Goal: Task Accomplishment & Management: Complete application form

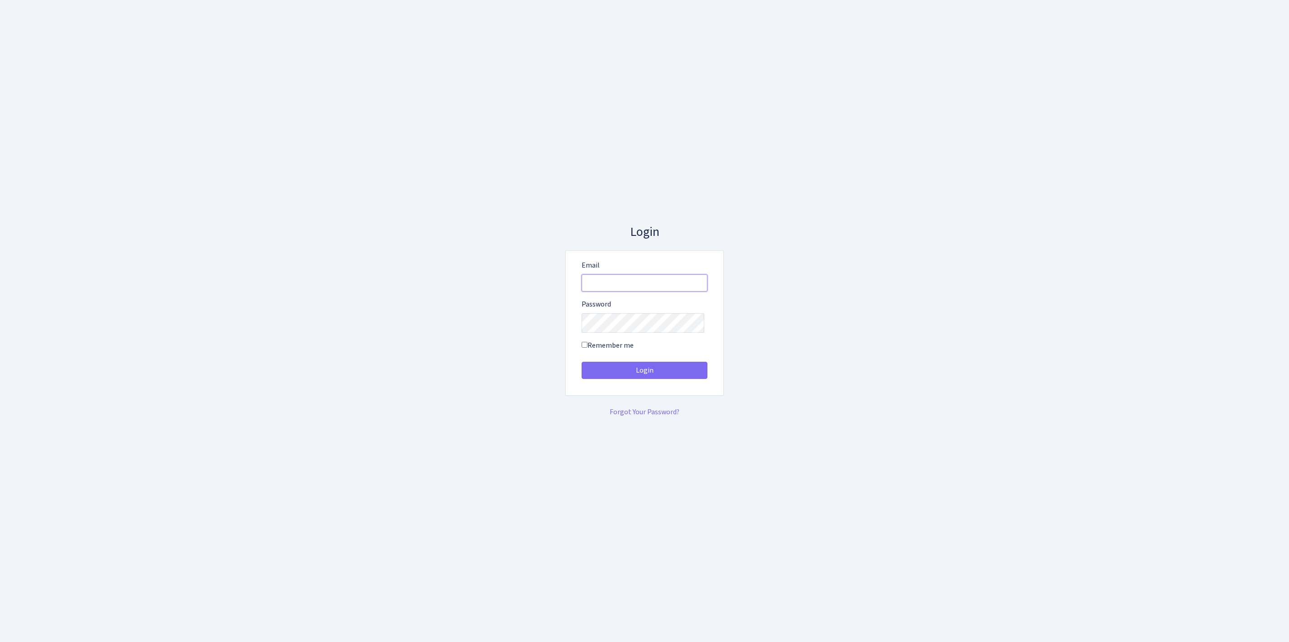
type input "feitan@bank.com"
click at [644, 373] on button "Login" at bounding box center [644, 370] width 126 height 17
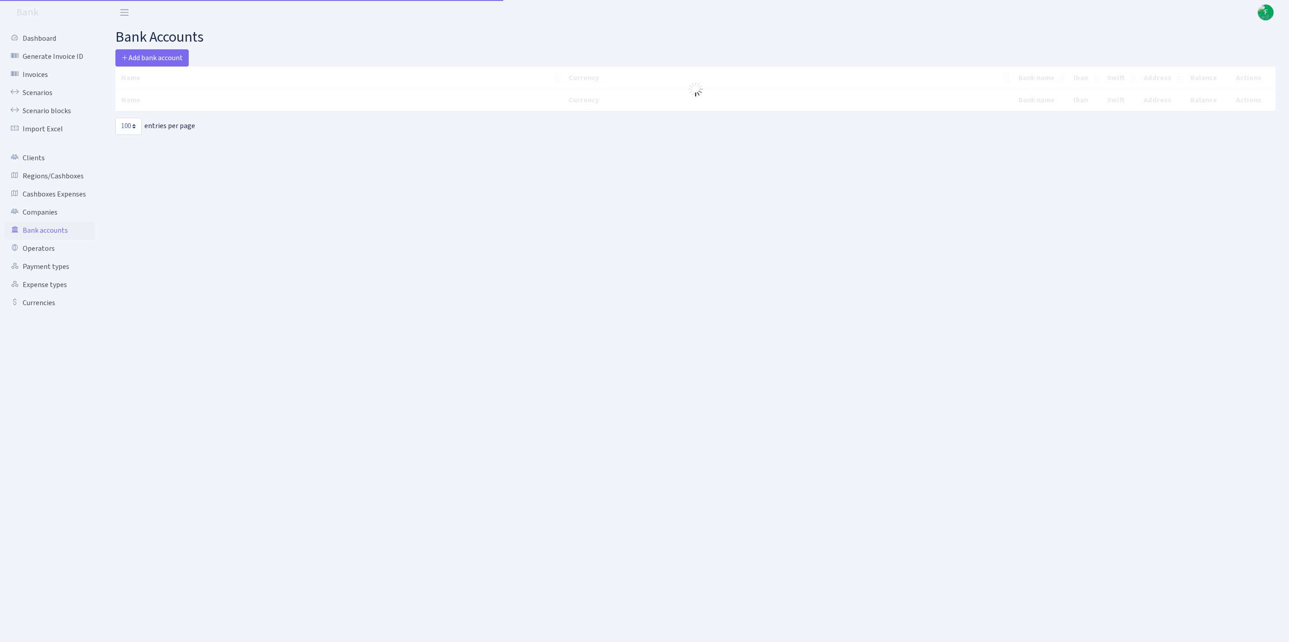
select select "100"
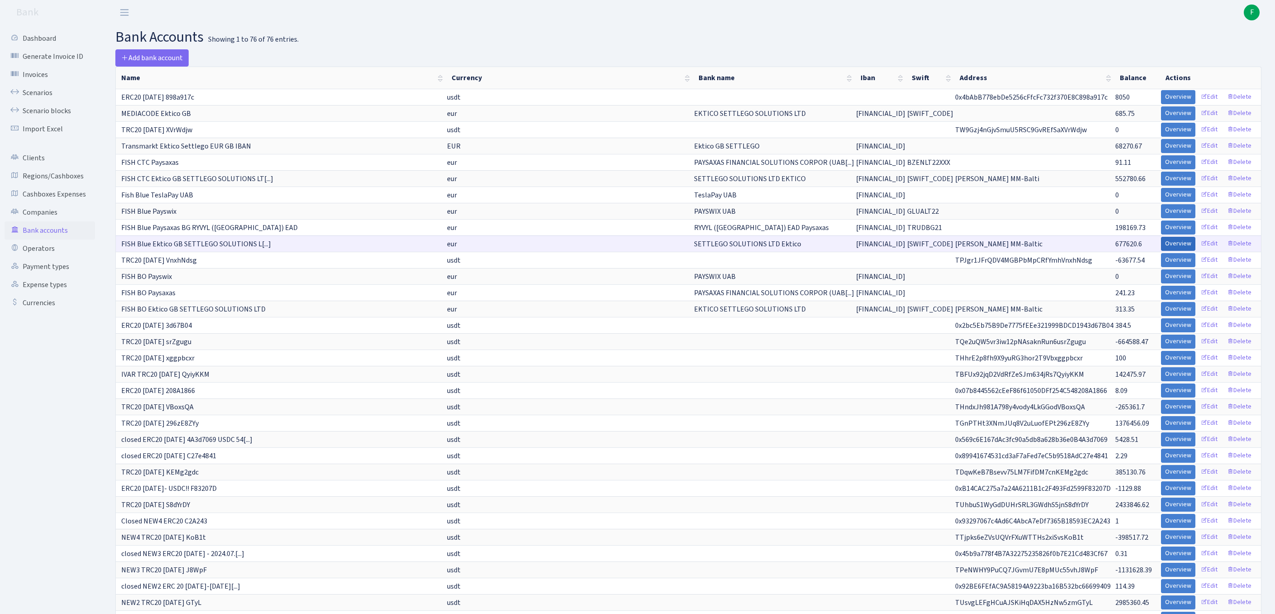
click at [1161, 251] on link "Overview" at bounding box center [1178, 244] width 34 height 14
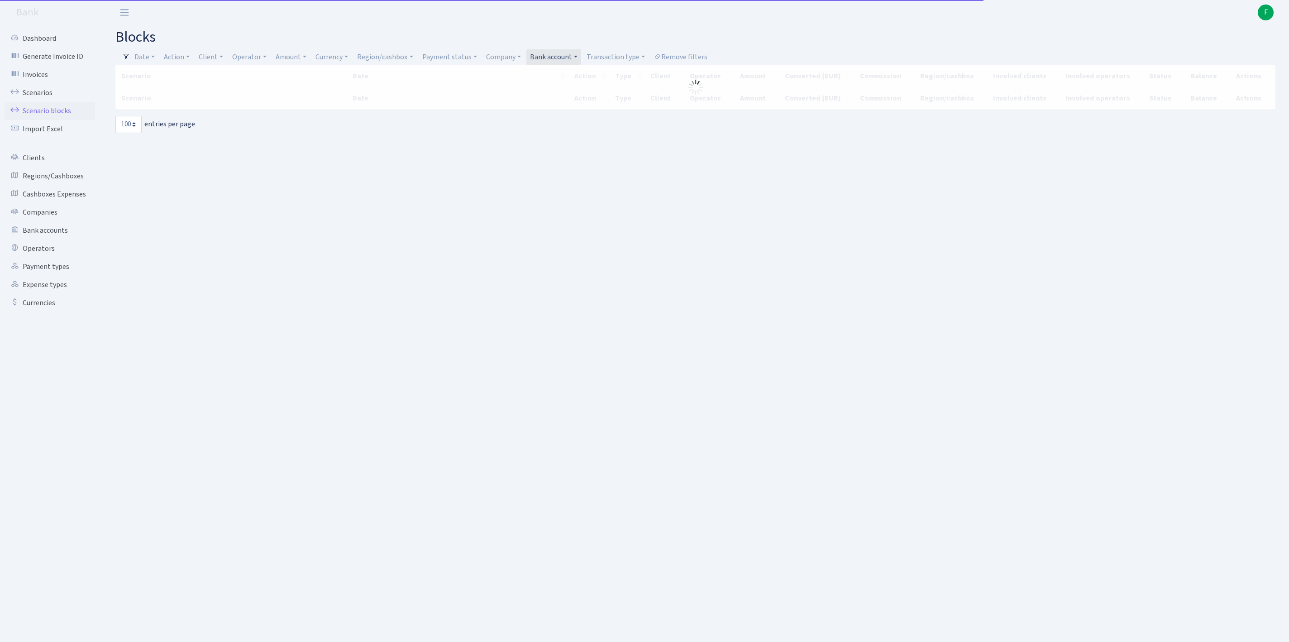
select select "100"
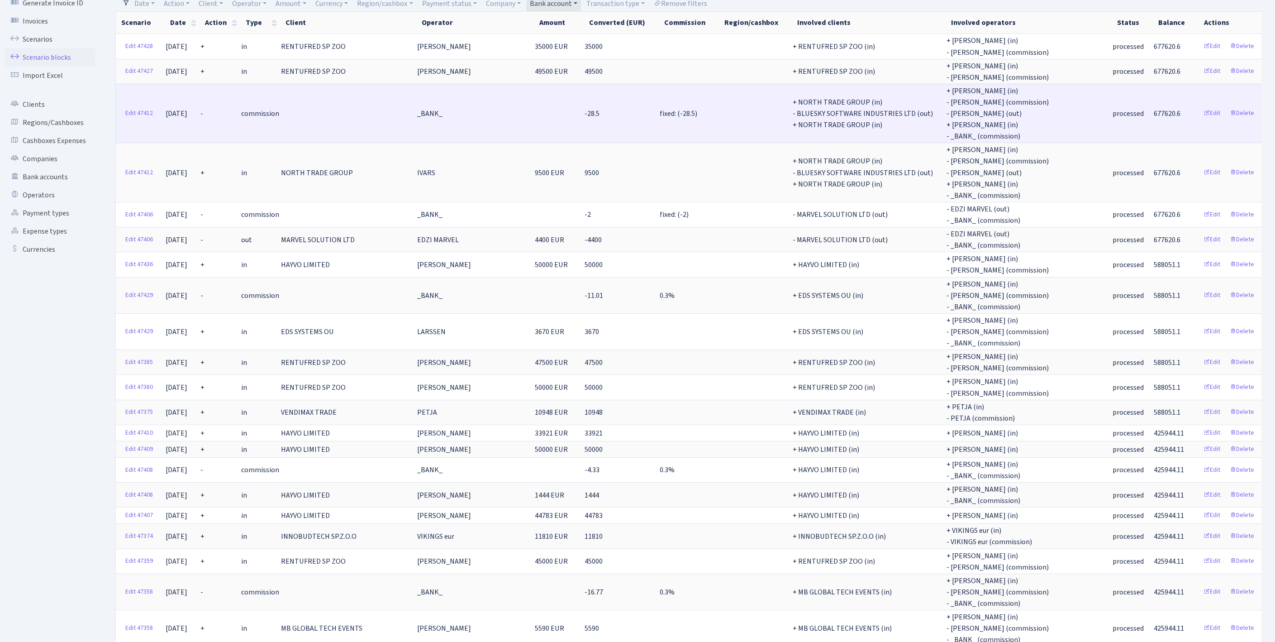
scroll to position [50, 0]
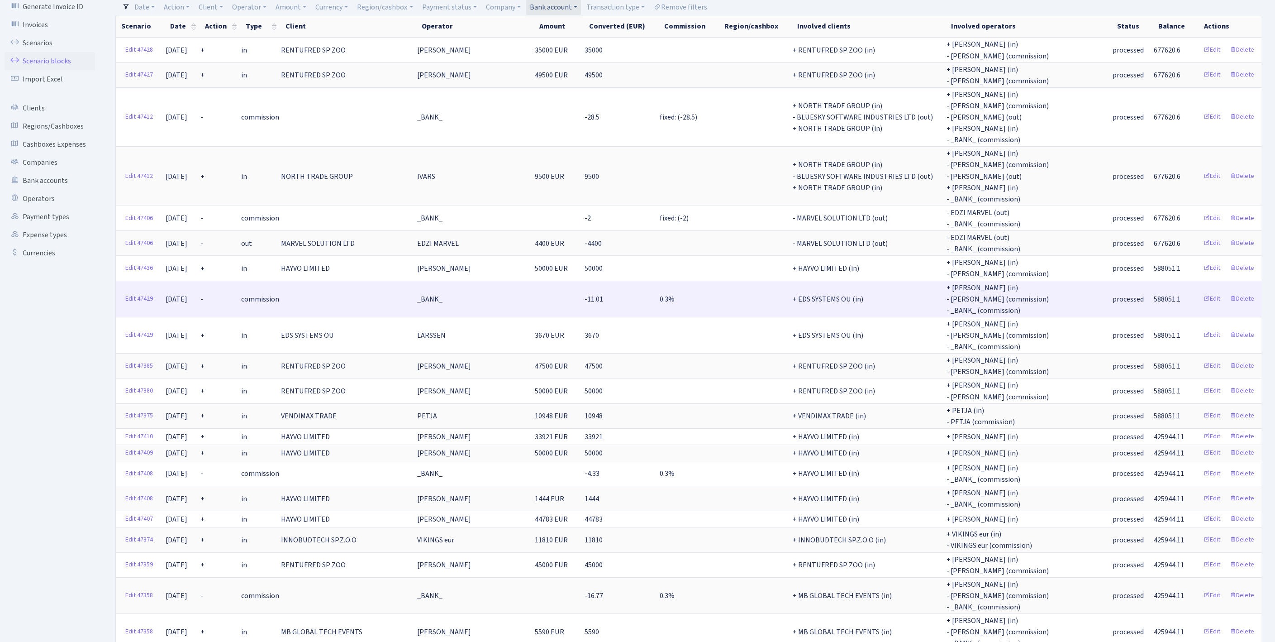
click at [397, 317] on td at bounding box center [348, 299] width 136 height 36
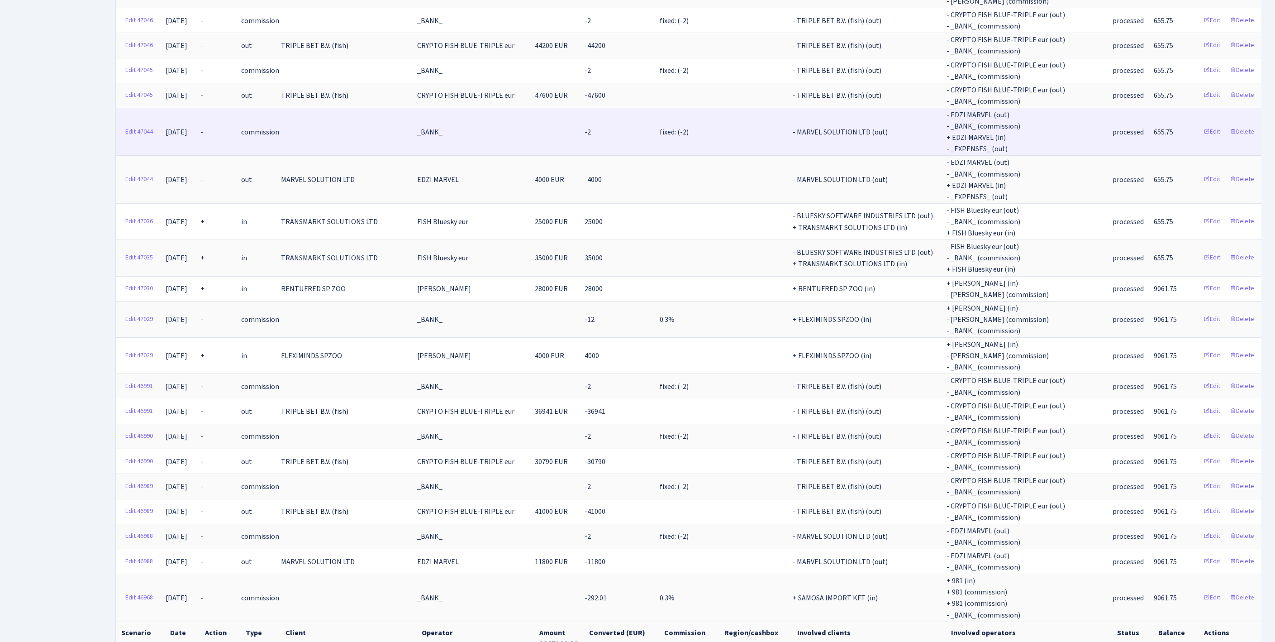
scroll to position [2896, 0]
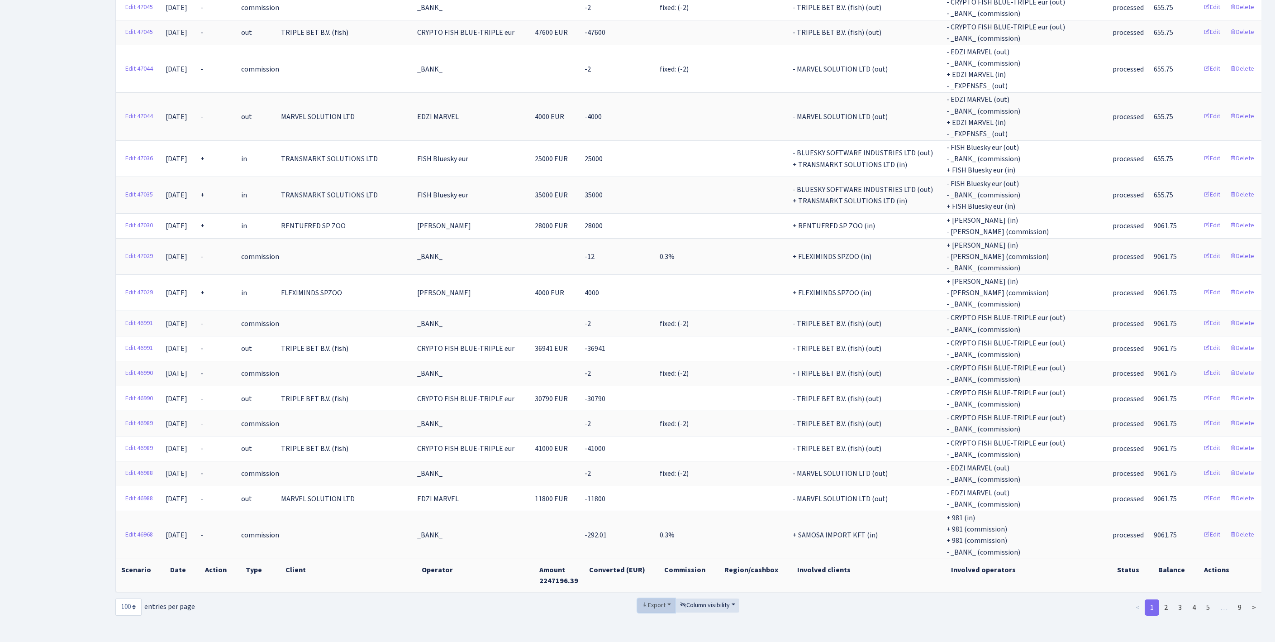
click at [651, 600] on span "Export" at bounding box center [654, 604] width 24 height 9
click at [652, 531] on link "Excel" at bounding box center [674, 538] width 72 height 14
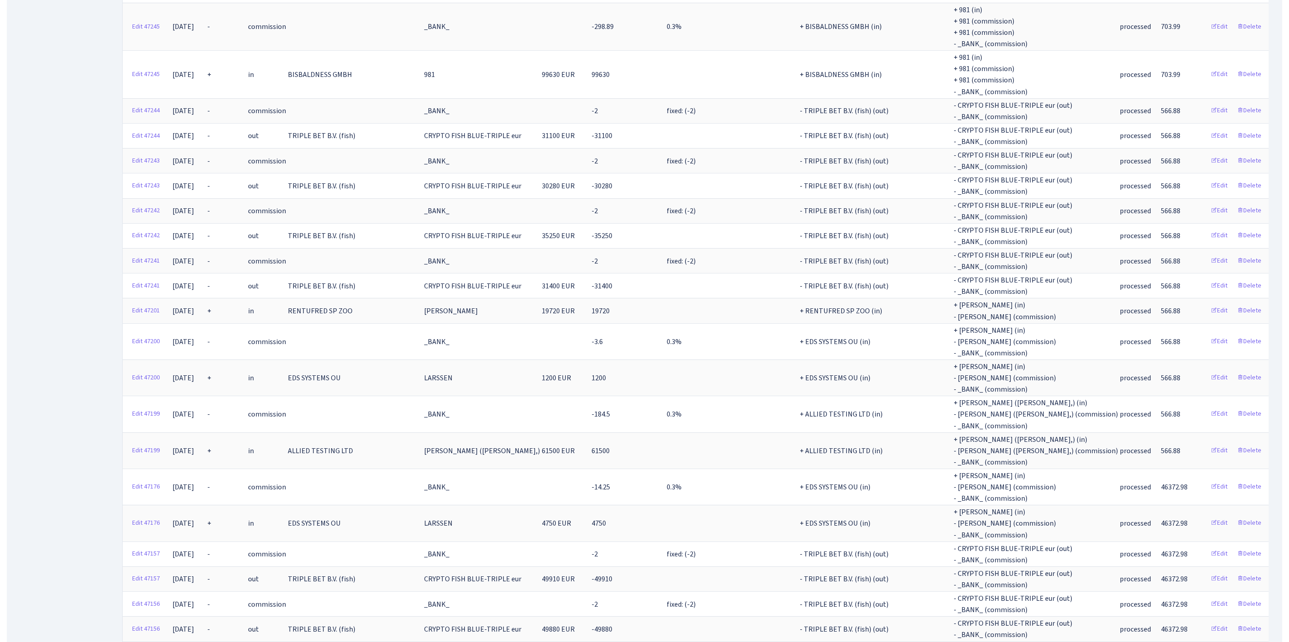
scroll to position [0, 0]
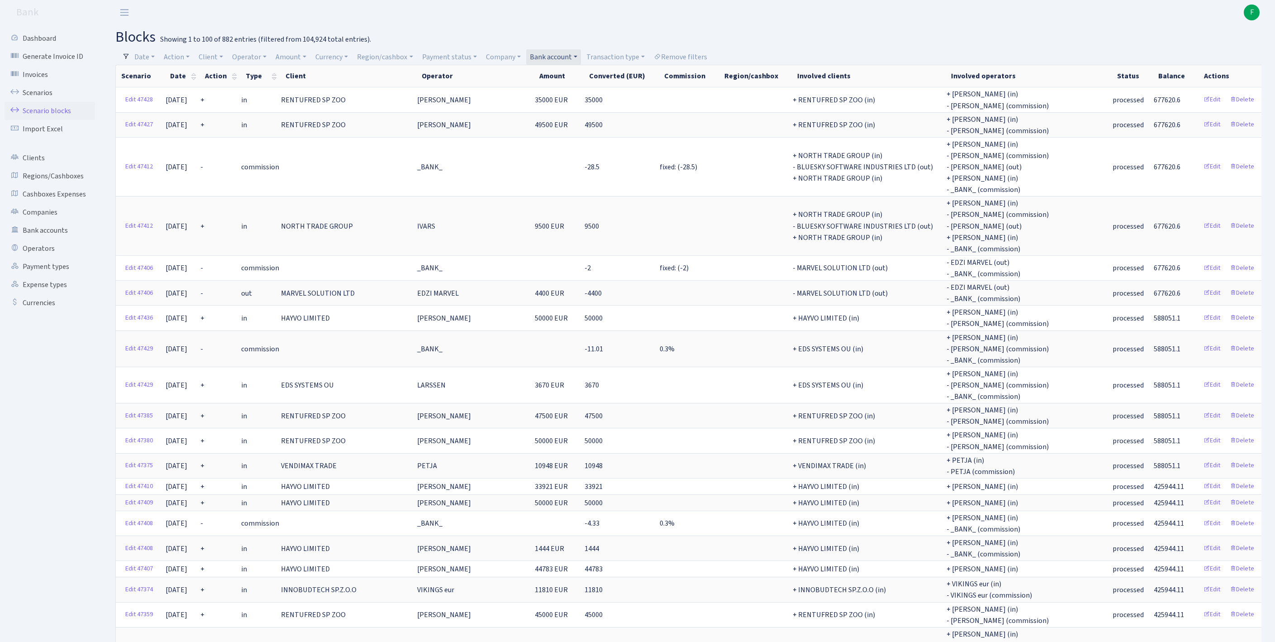
click at [225, 58] on link "Client" at bounding box center [211, 56] width 32 height 15
click at [223, 96] on input "search" at bounding box center [235, 89] width 75 height 14
type input "bilder"
click at [246, 116] on li "BILDERLINGS WEALTH LTD" at bounding box center [235, 111] width 77 height 26
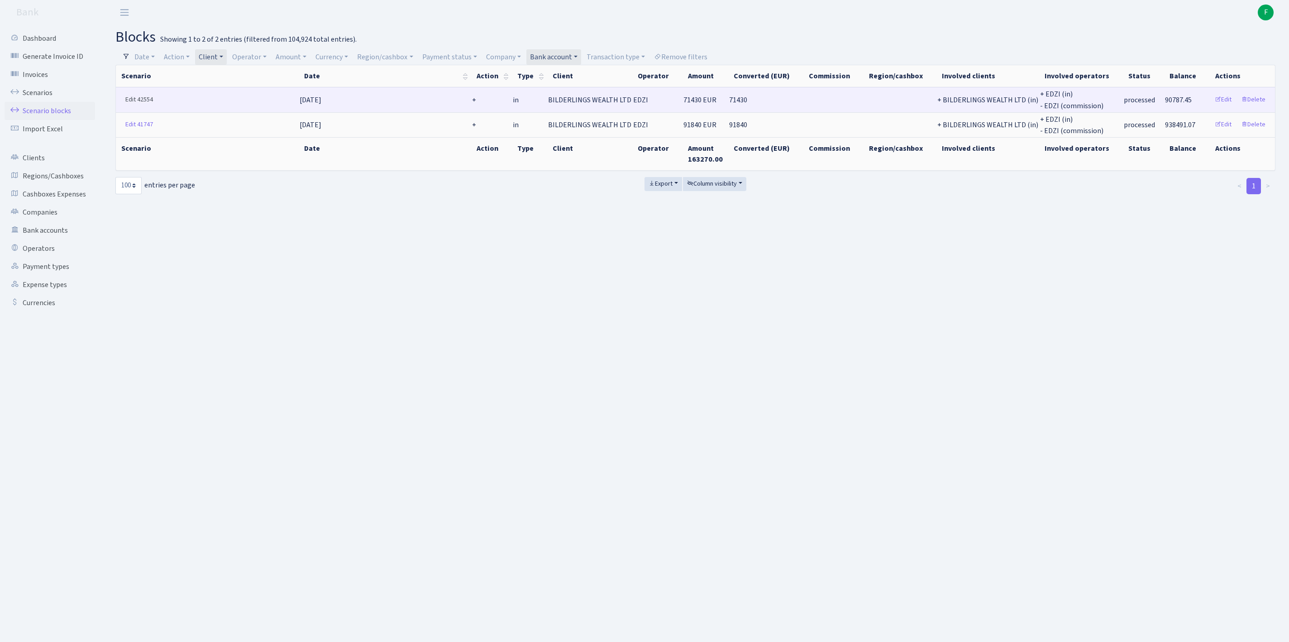
click at [133, 107] on link "Edit 42554" at bounding box center [139, 100] width 36 height 14
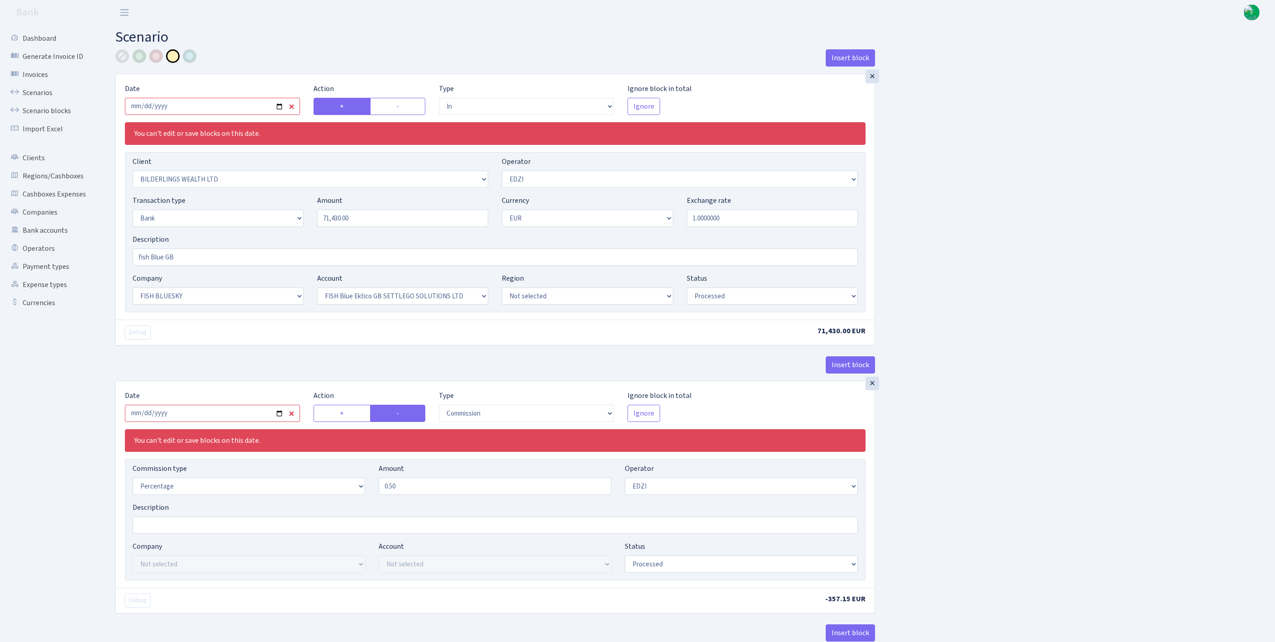
select select "in"
select select "515"
select select "11"
select select "2"
select select "1"
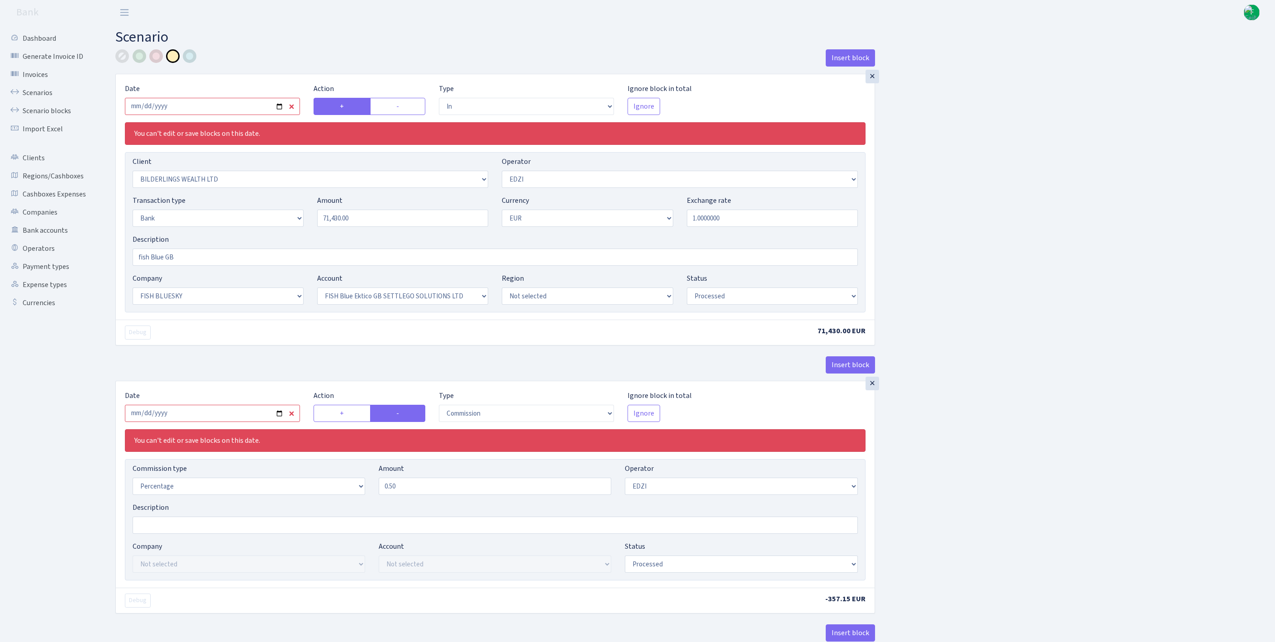
select select "23"
select select "67"
select select "processed"
select select "commission"
select select "11"
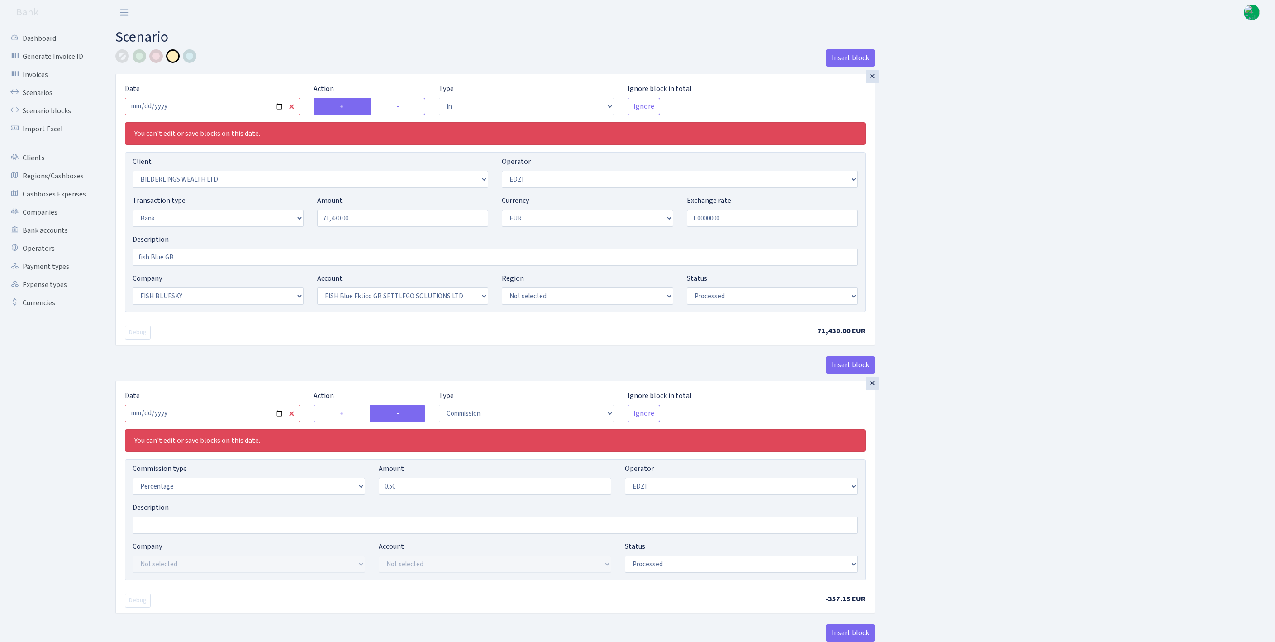
select select "processed"
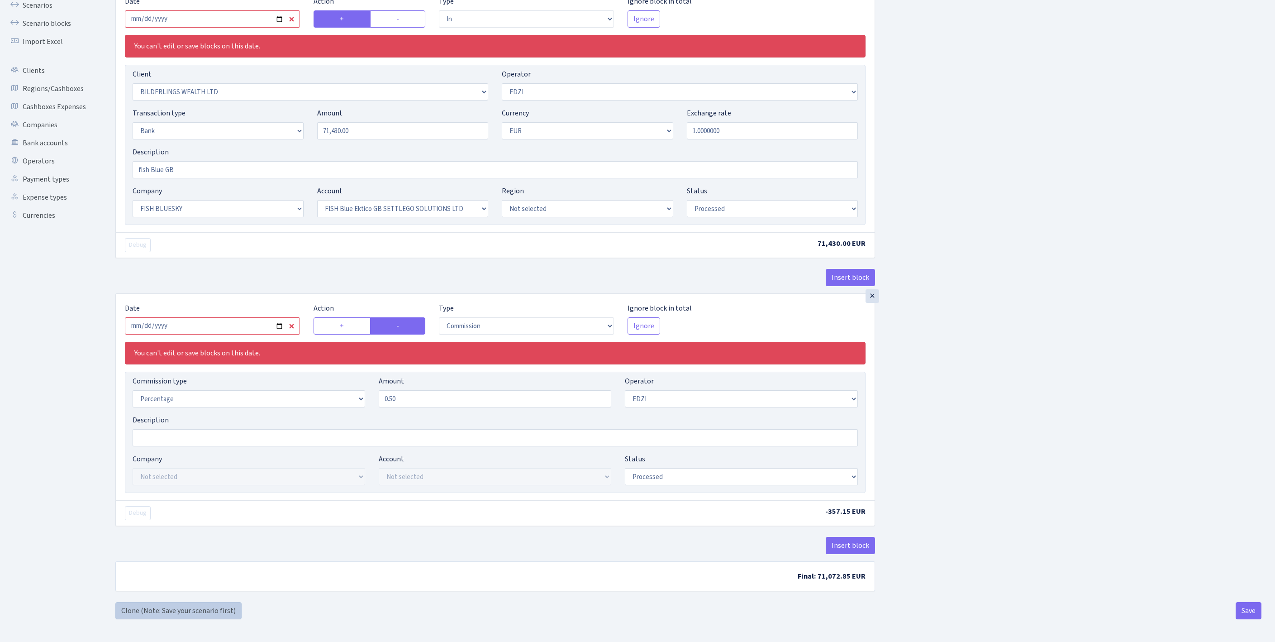
click at [177, 607] on link "Clone (Note: Save your scenario first)" at bounding box center [178, 610] width 126 height 17
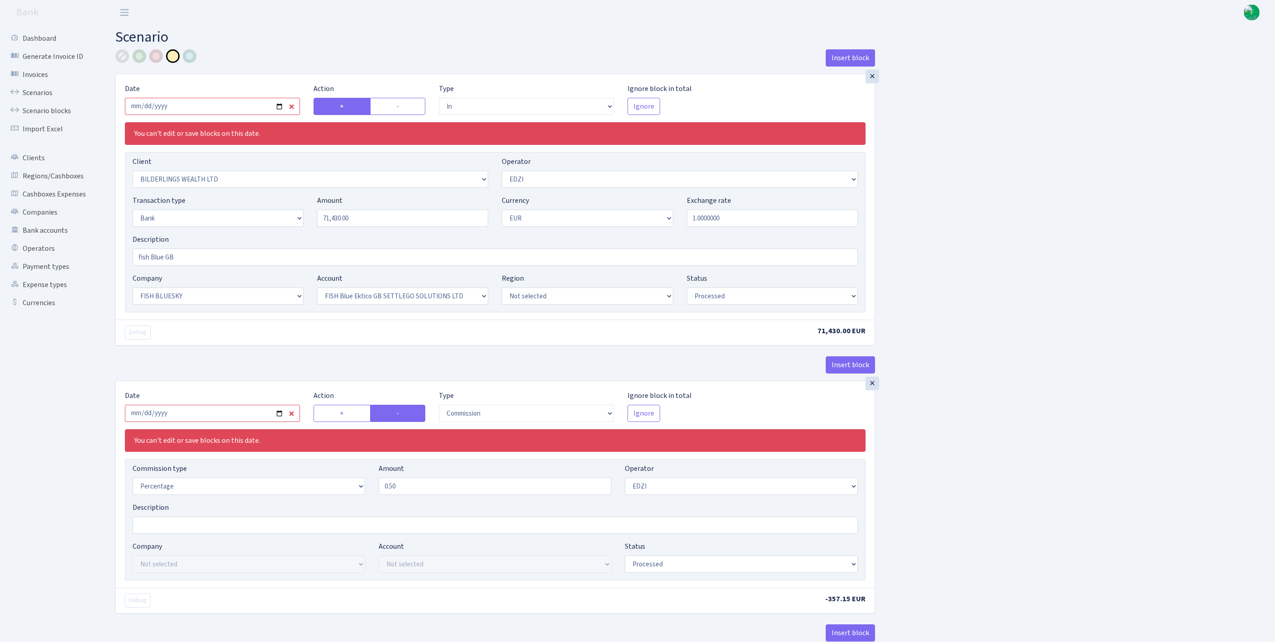
select select "in"
select select "515"
select select "11"
select select "2"
select select "1"
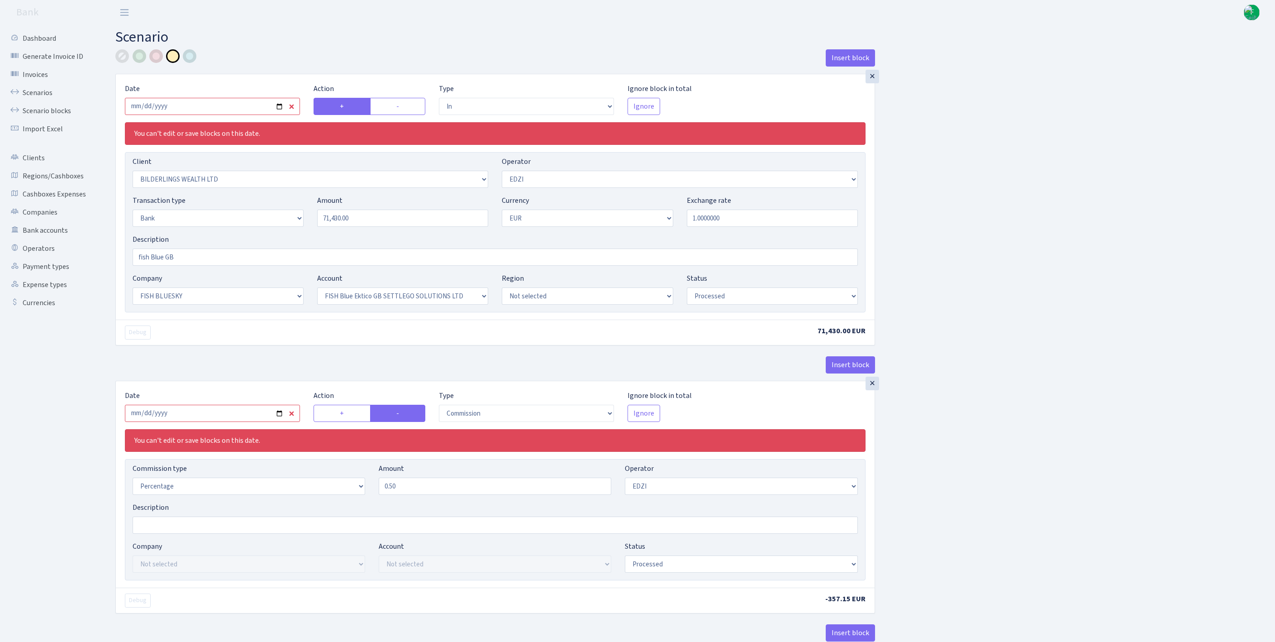
select select "23"
select select "67"
select select "processed"
select select "commission"
select select "11"
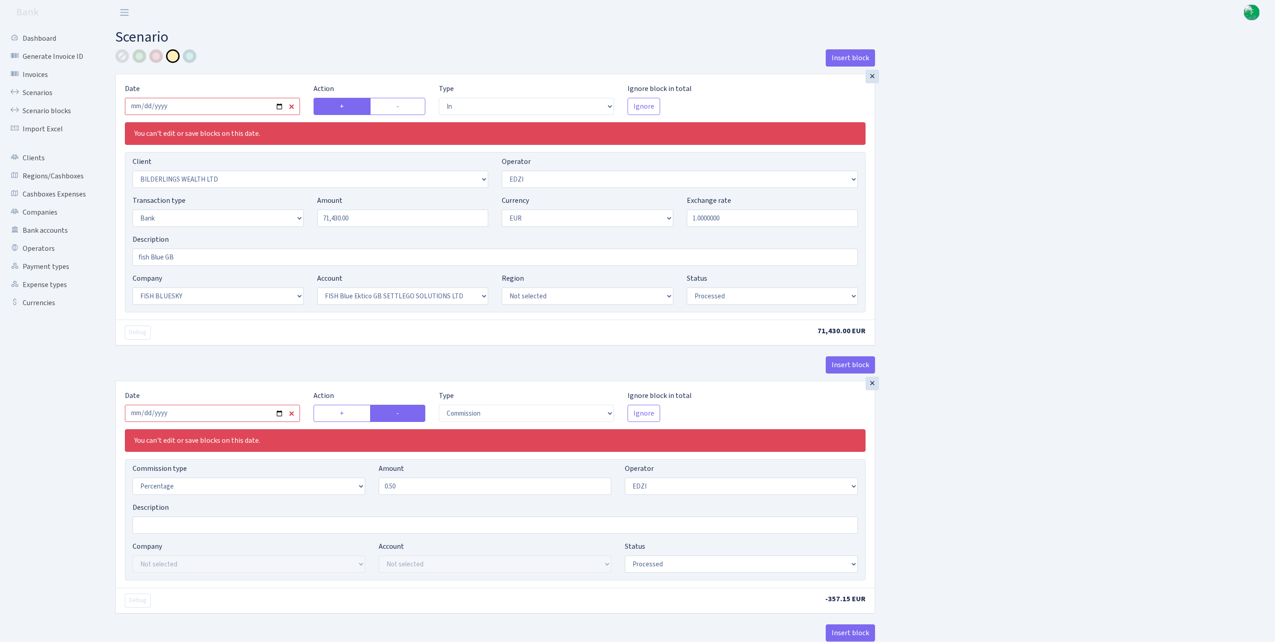
select select "processed"
click at [197, 112] on input "2025-06-02" at bounding box center [212, 106] width 175 height 17
type input "2025-10-13"
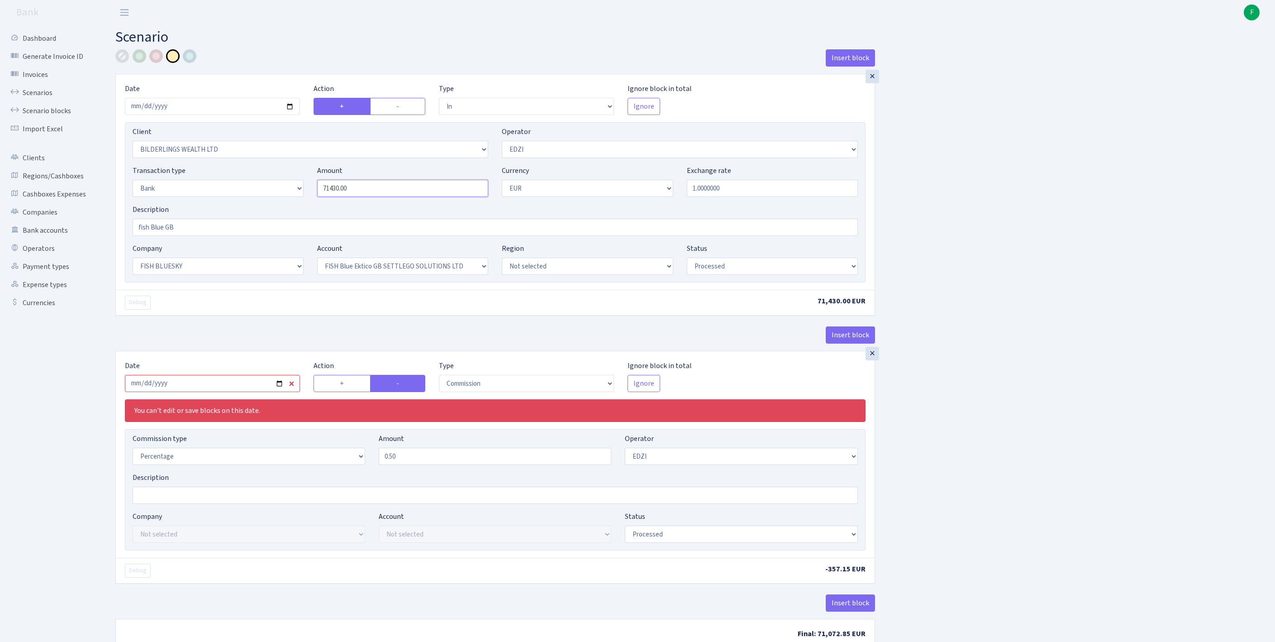
drag, startPoint x: 369, startPoint y: 208, endPoint x: 255, endPoint y: 194, distance: 114.9
click at [255, 194] on div "Transaction type Not selected 981 ELF FISH crypto GIRT IVO dekl MM-BALTIC eur U…" at bounding box center [495, 184] width 739 height 39
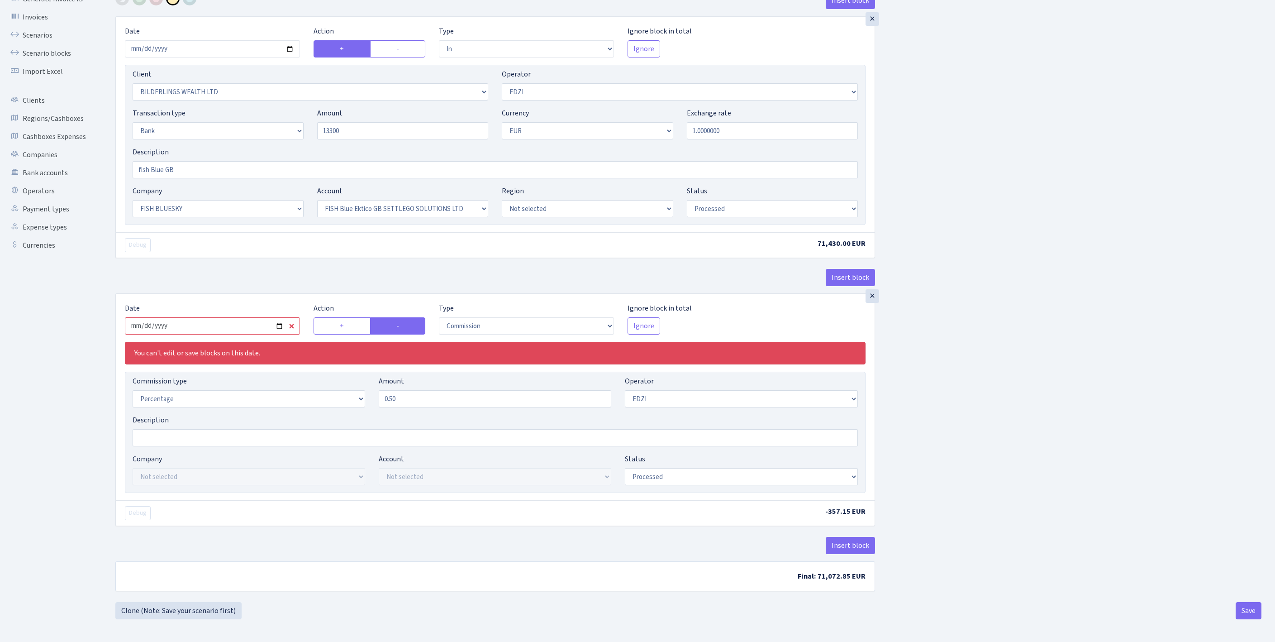
type input "13,300.00"
click at [242, 317] on input "2025-06-02" at bounding box center [212, 325] width 175 height 17
type input "2025-10-13"
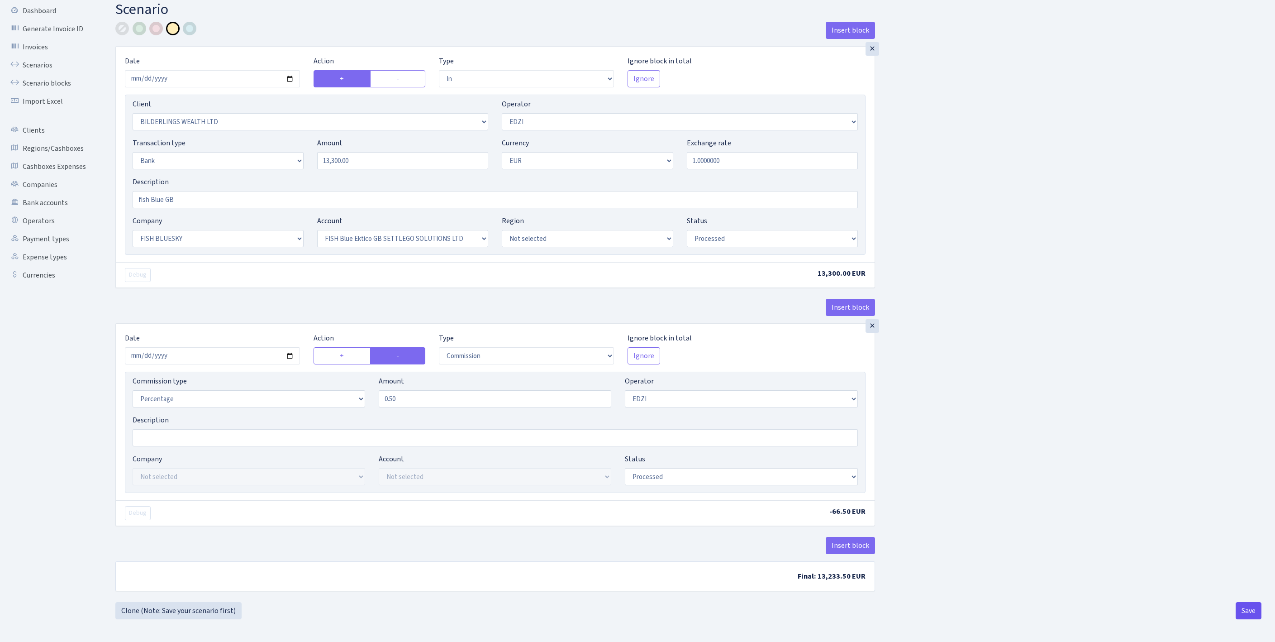
click at [1244, 608] on button "Save" at bounding box center [1249, 610] width 26 height 17
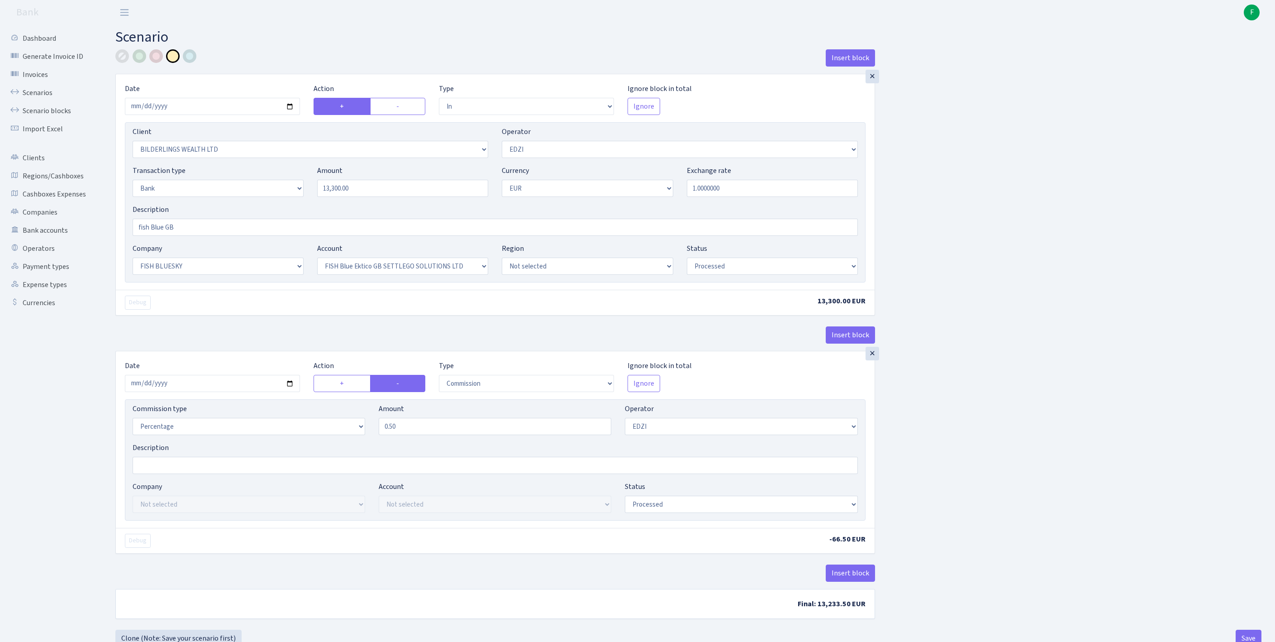
select select "in"
select select "515"
select select "11"
select select "2"
select select "1"
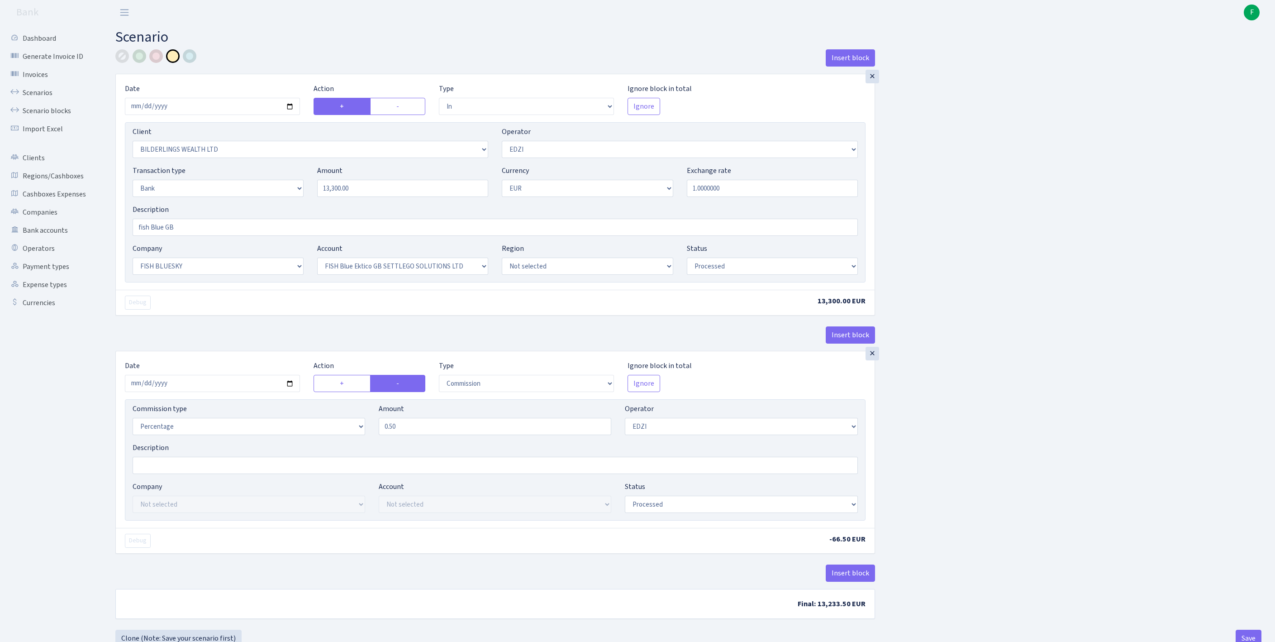
select select "23"
select select "67"
select select "processed"
select select "commission"
select select "11"
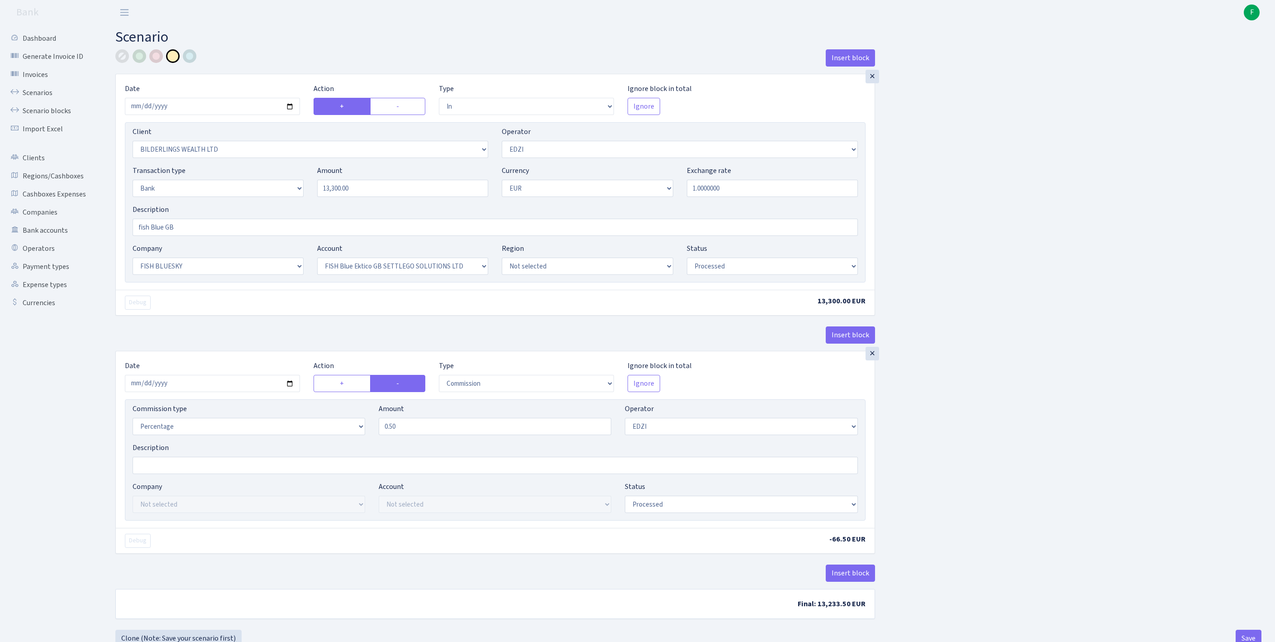
select select "processed"
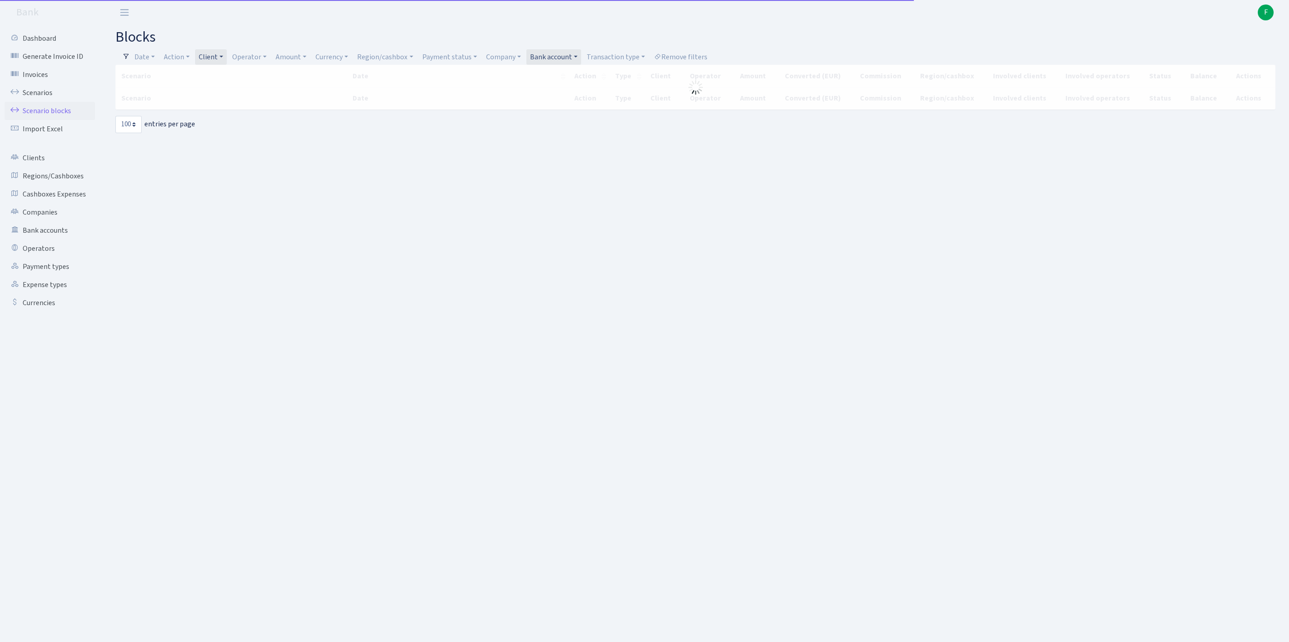
select select "100"
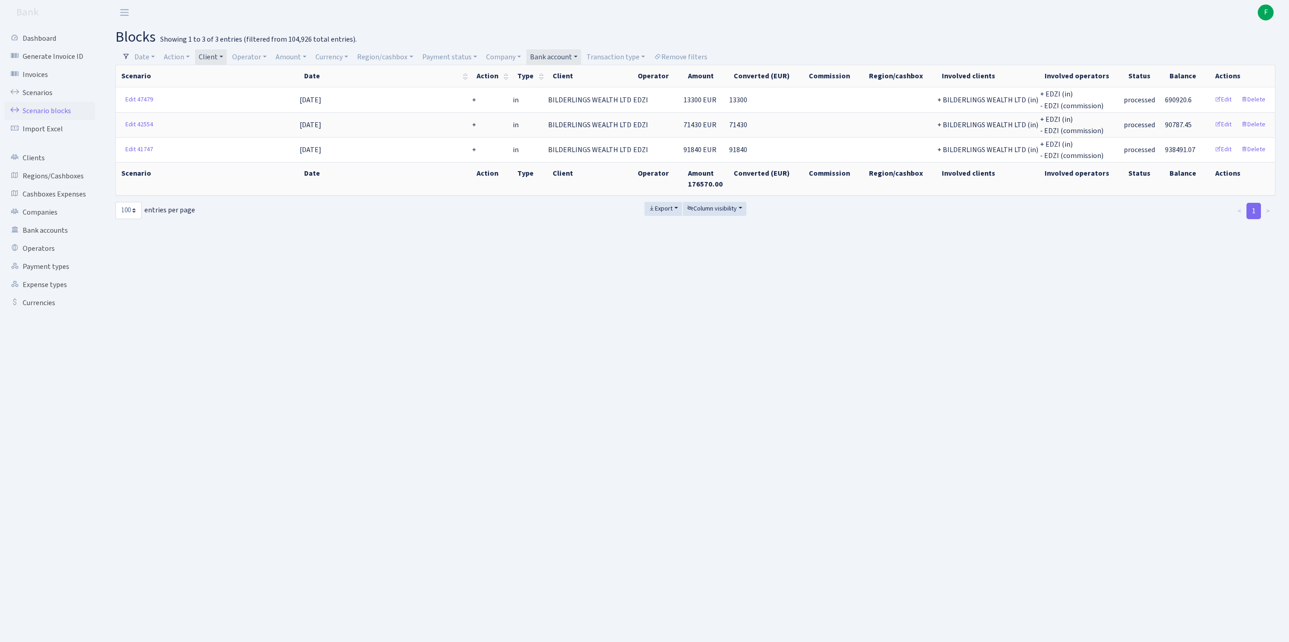
click at [227, 56] on link "Client" at bounding box center [211, 56] width 32 height 15
click at [243, 91] on input "search" at bounding box center [250, 89] width 104 height 14
type input "top fl"
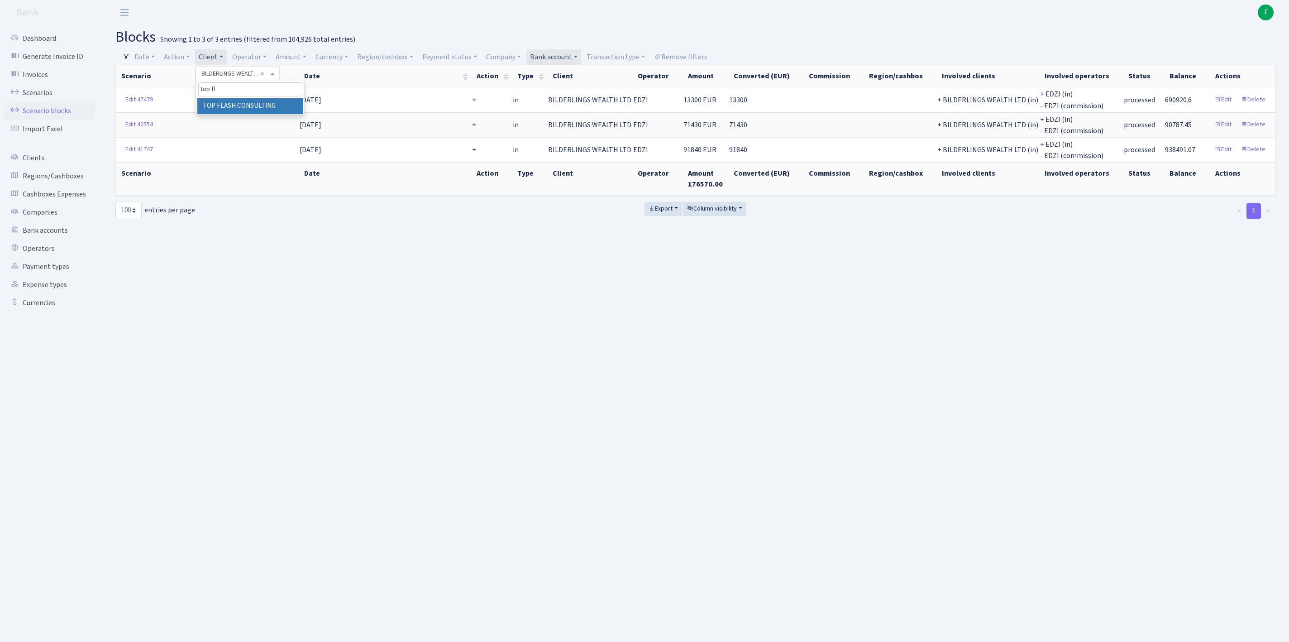
click at [264, 110] on li "TOP FLASH CONSULTING" at bounding box center [250, 106] width 106 height 16
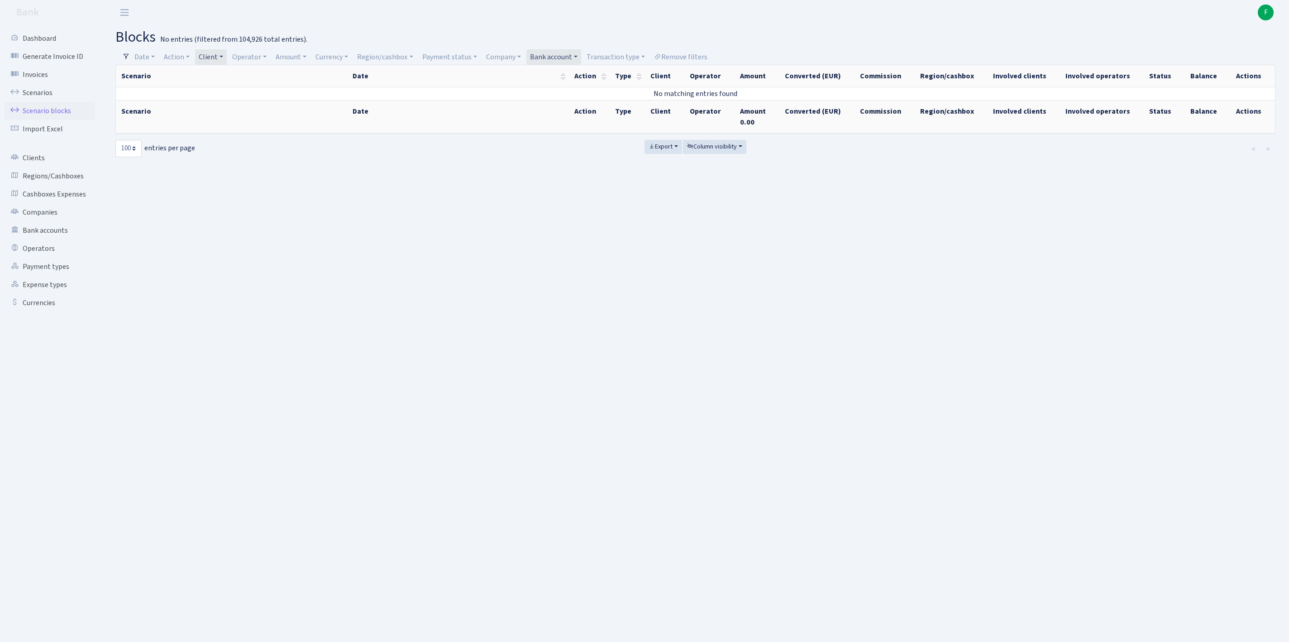
click at [227, 55] on link "Client" at bounding box center [211, 56] width 32 height 15
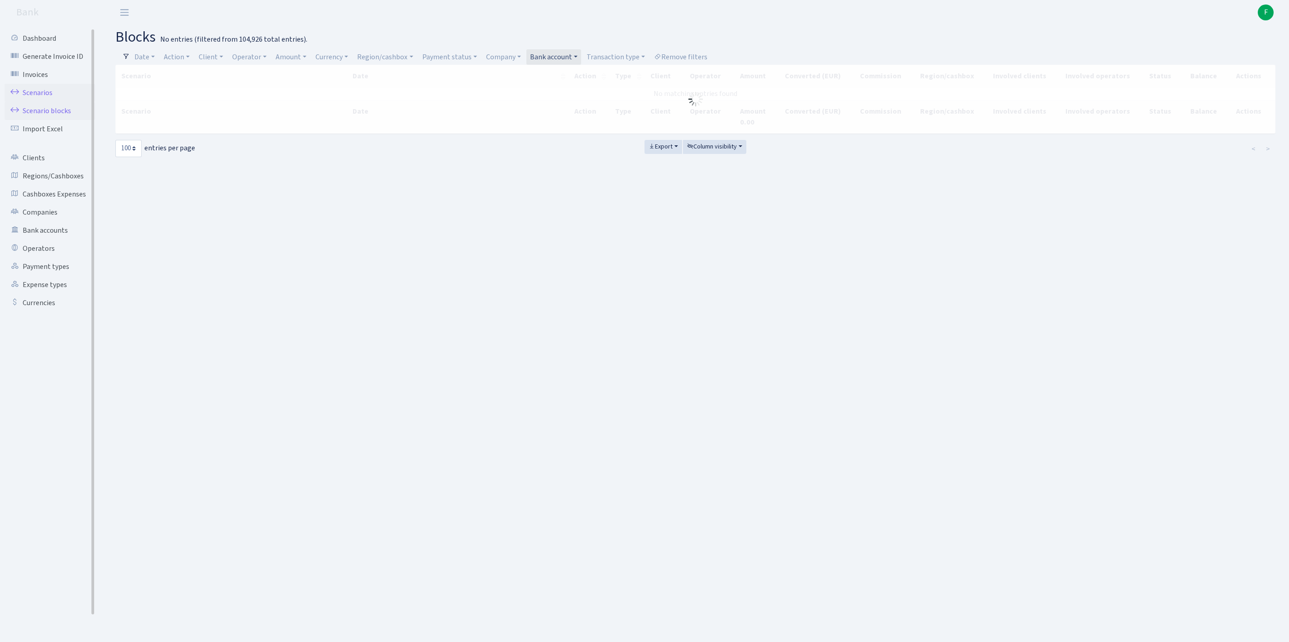
click at [41, 98] on link "Scenarios" at bounding box center [50, 93] width 91 height 18
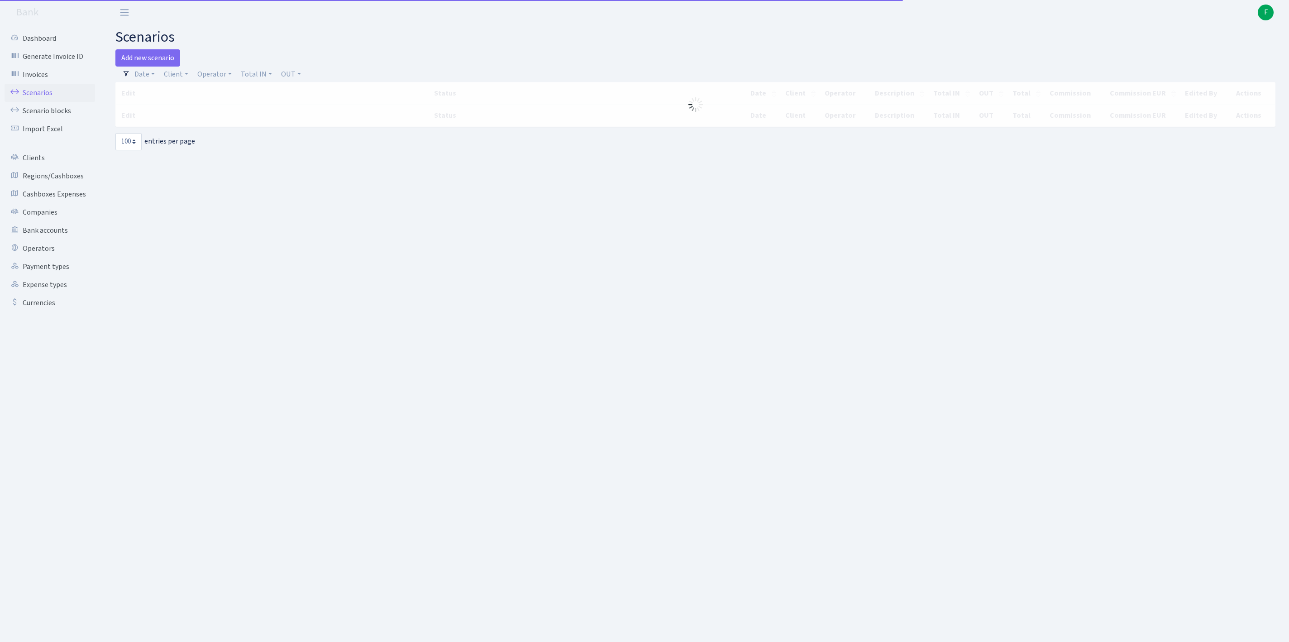
select select "100"
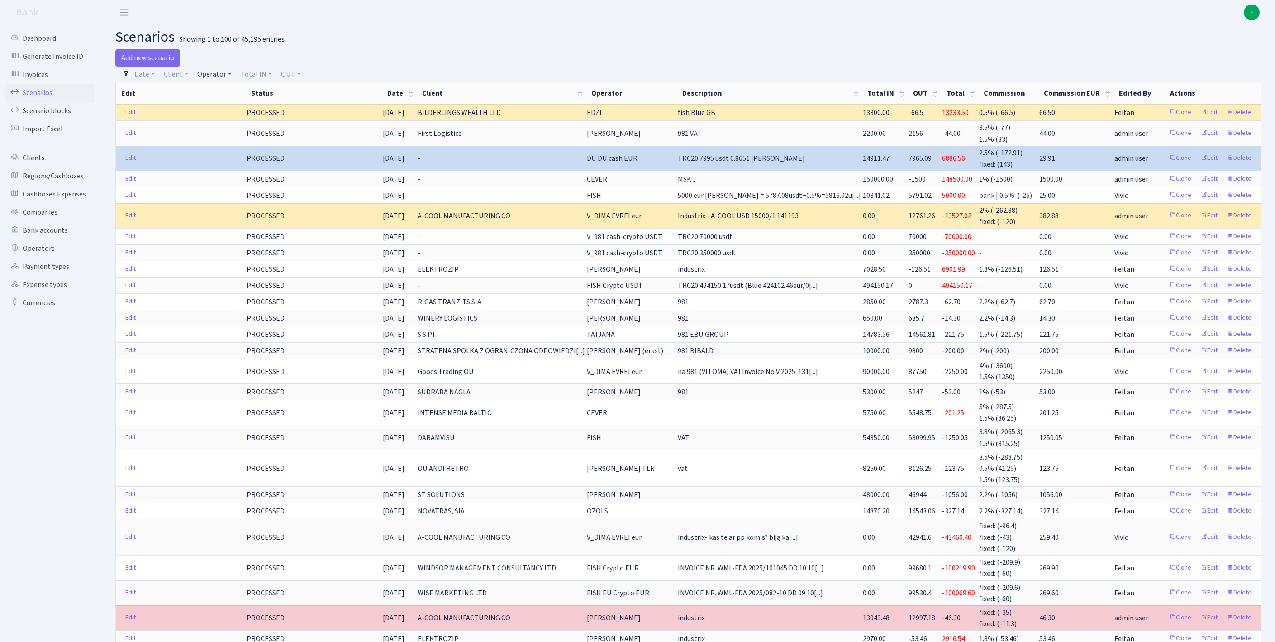
click at [230, 77] on link "Operator" at bounding box center [215, 74] width 42 height 15
click at [244, 113] on input "search" at bounding box center [234, 107] width 75 height 14
click at [177, 76] on link "Client" at bounding box center [176, 74] width 32 height 15
click at [184, 114] on input "search" at bounding box center [200, 107] width 75 height 14
type input "top fla"
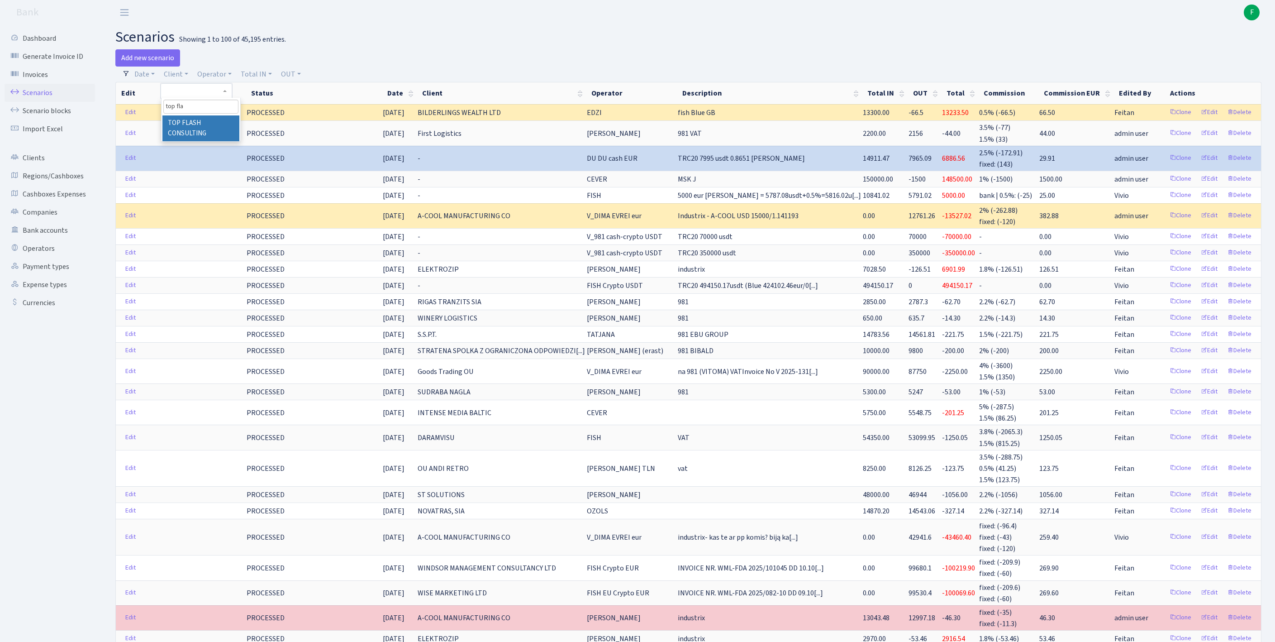
click at [205, 127] on li "TOP FLASH CONSULTING" at bounding box center [200, 128] width 77 height 26
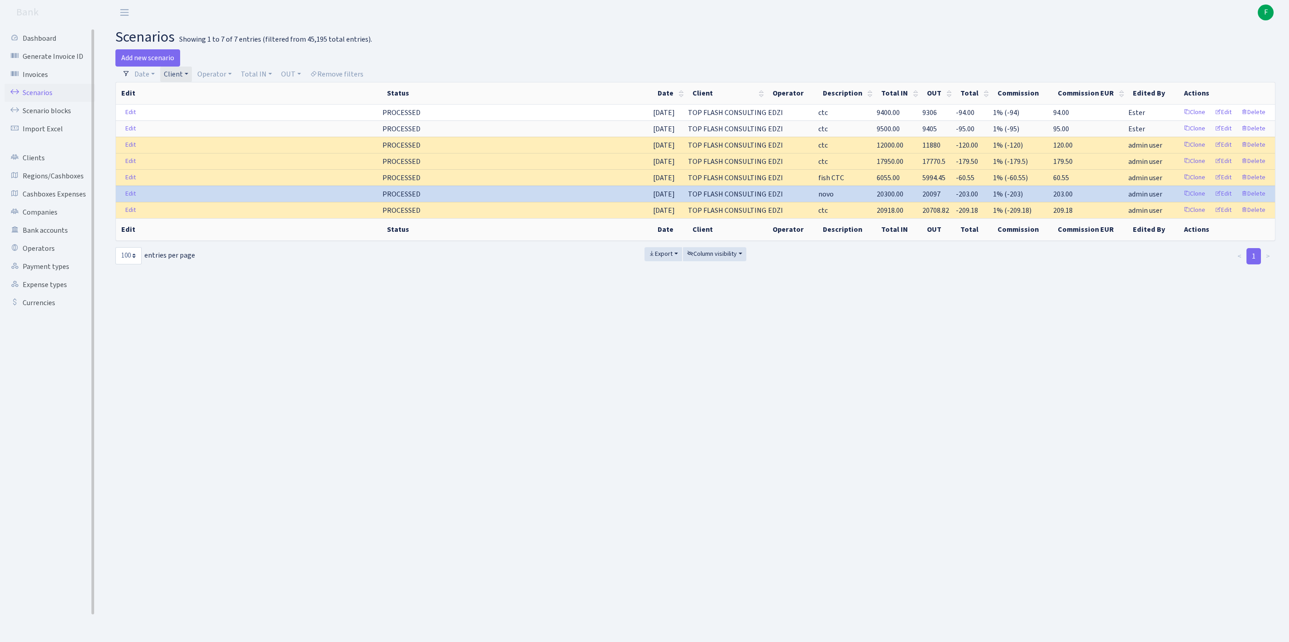
click at [47, 96] on link "Scenarios" at bounding box center [50, 93] width 91 height 18
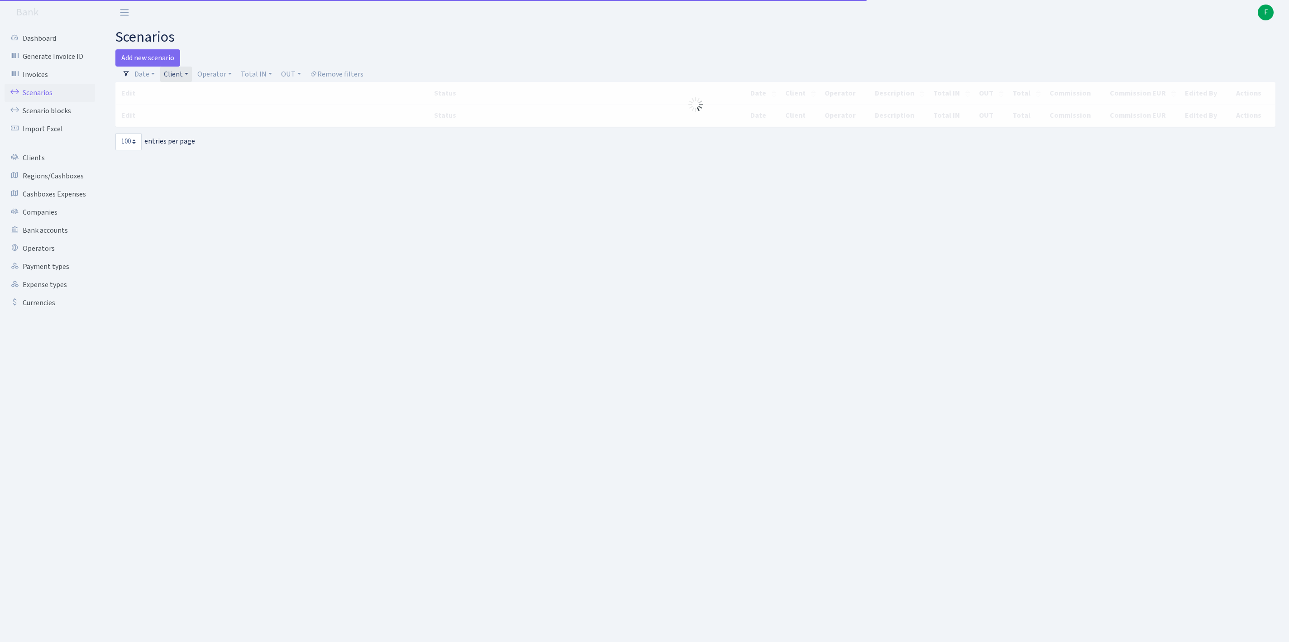
select select "100"
click at [192, 80] on link "Client" at bounding box center [176, 74] width 32 height 15
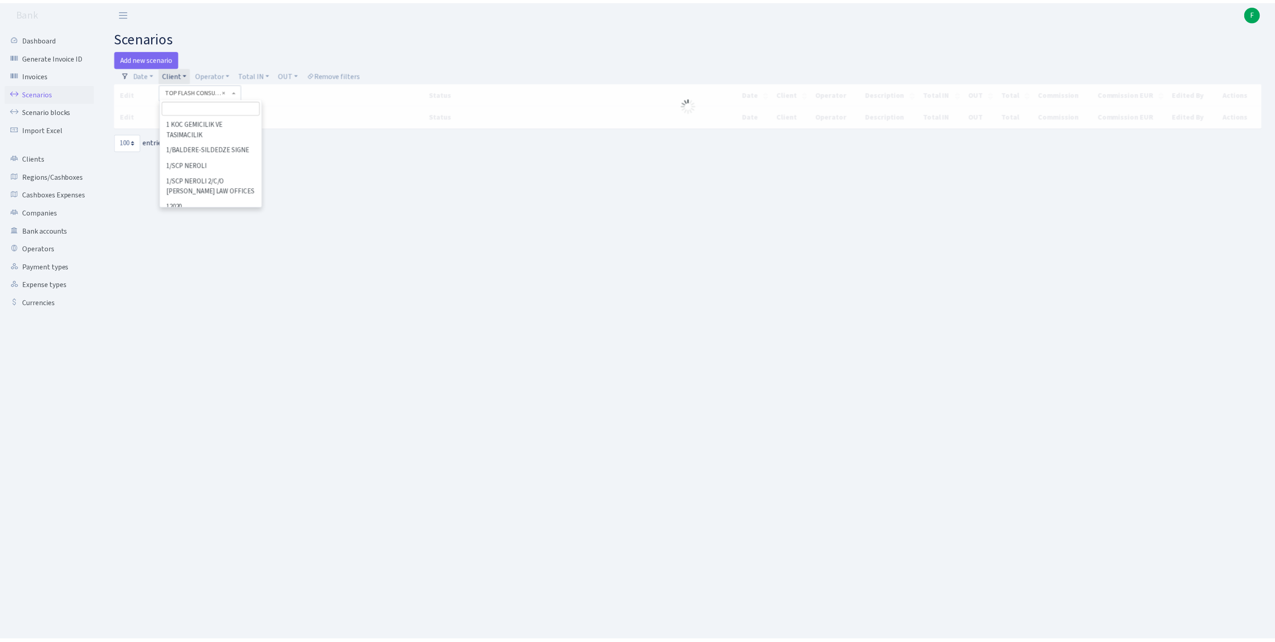
scroll to position [65393, 0]
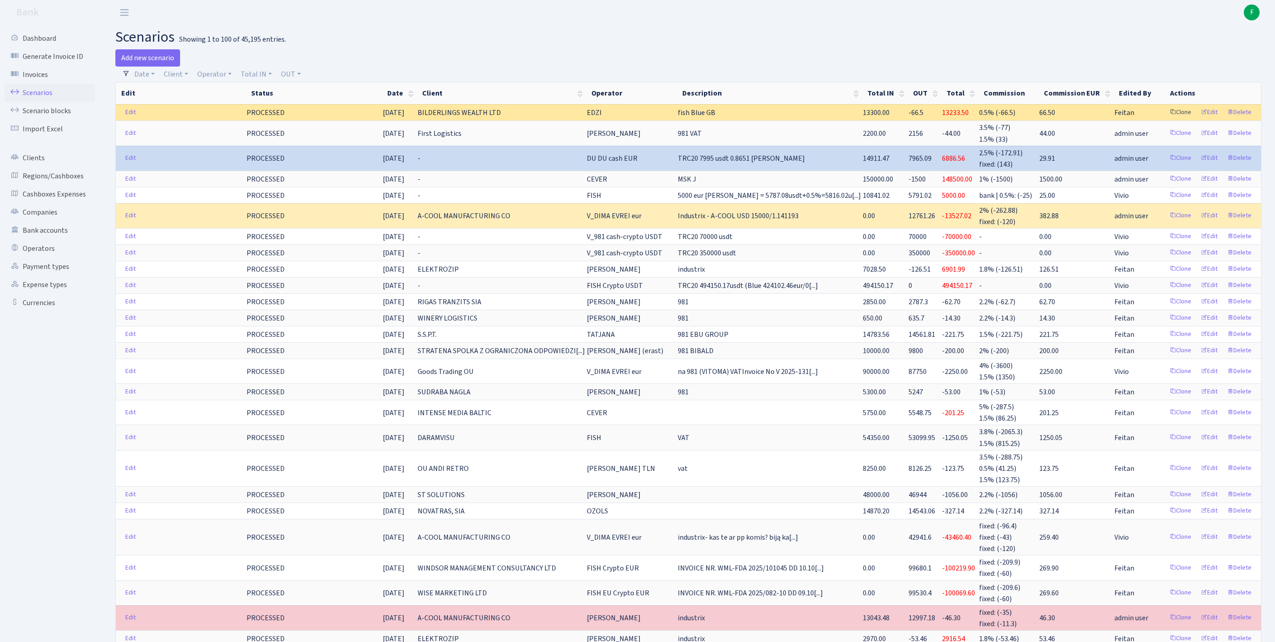
click at [1166, 119] on link "Clone" at bounding box center [1181, 112] width 30 height 14
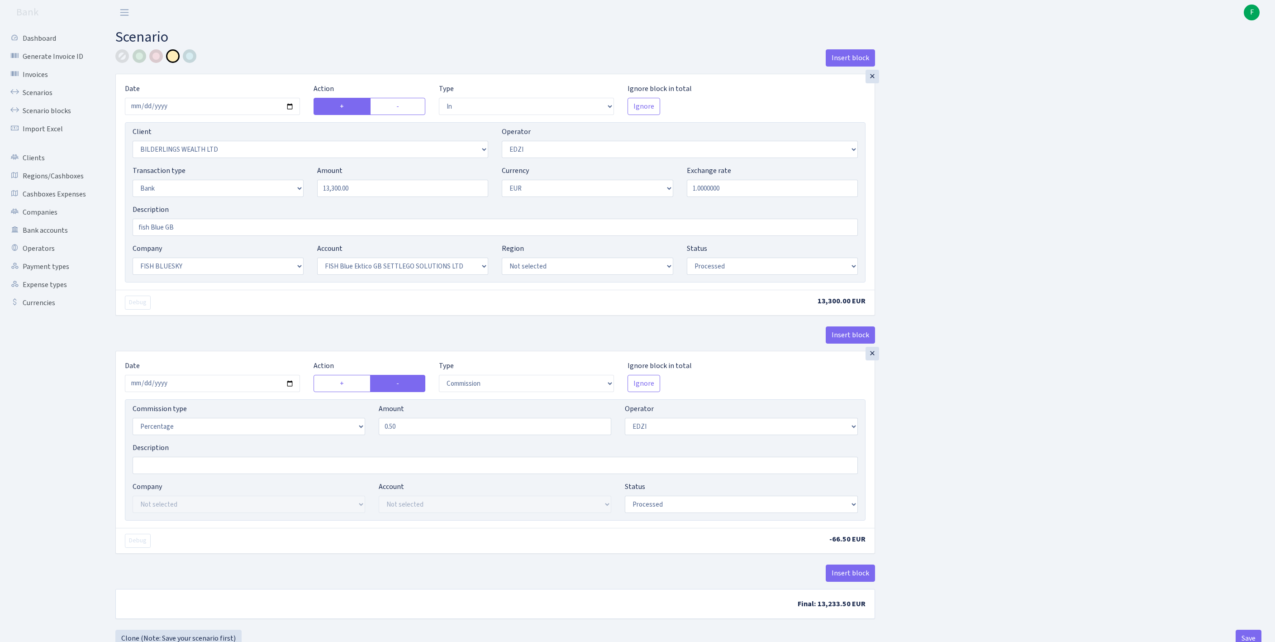
select select "in"
select select "515"
select select "11"
select select "2"
select select "1"
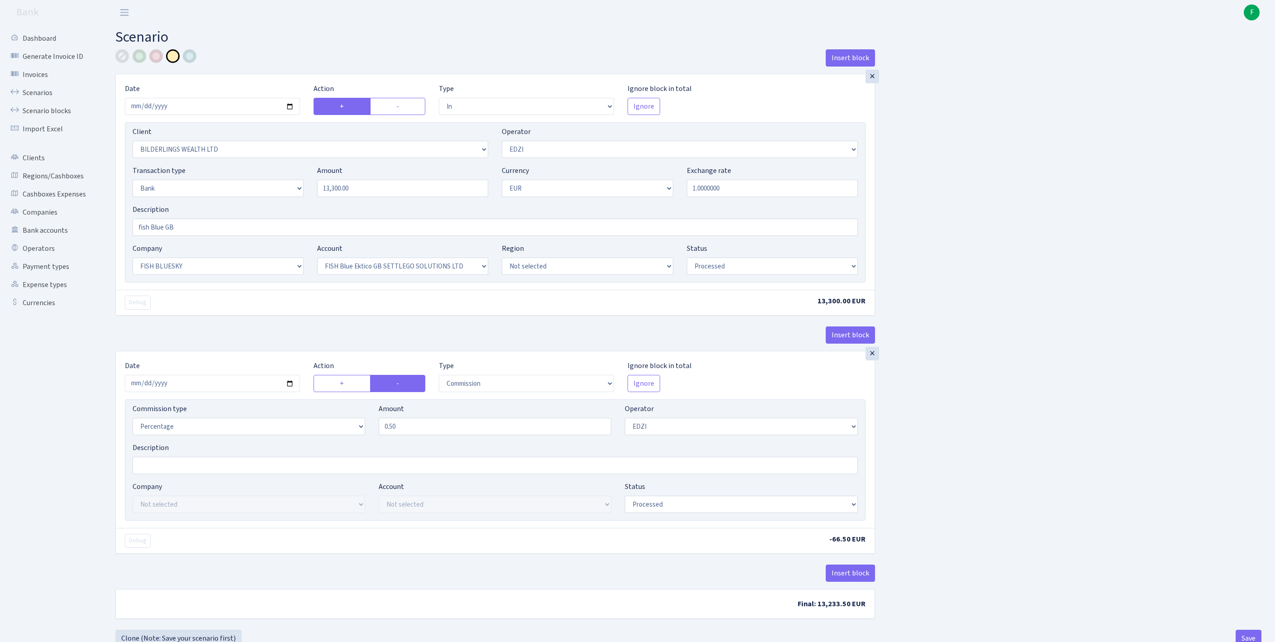
select select "23"
select select "67"
select select "processed"
select select "commission"
select select "11"
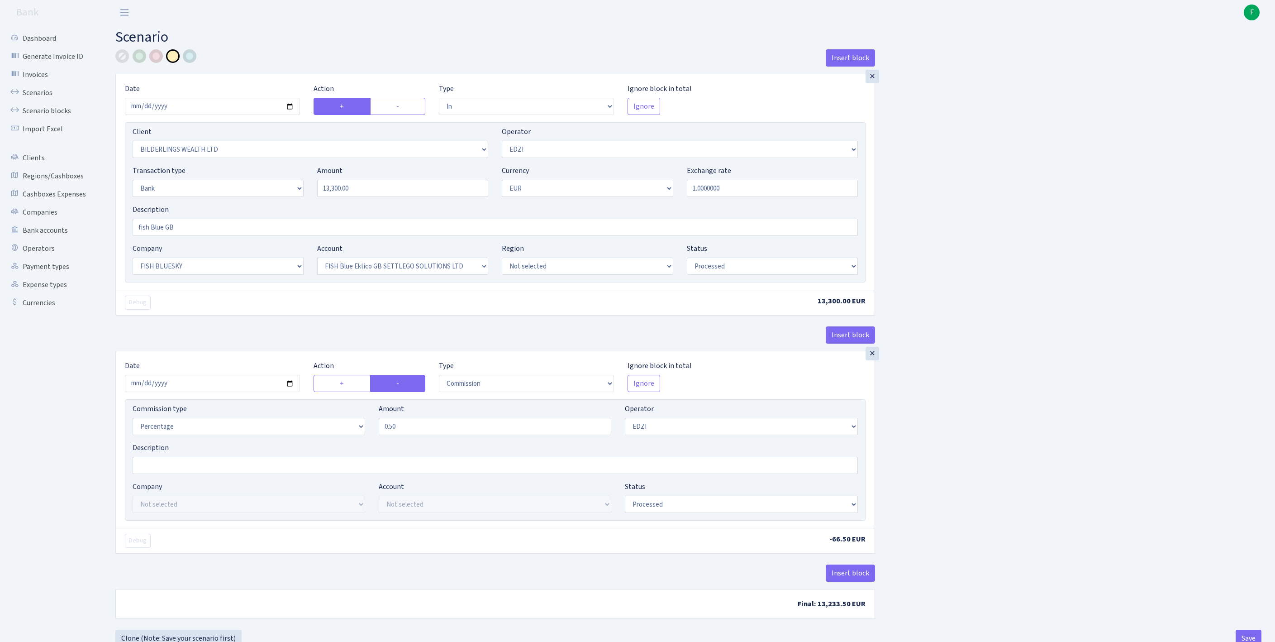
select select "processed"
click at [211, 115] on input "2025-10-13" at bounding box center [212, 106] width 175 height 17
click at [316, 158] on select "Not selected 1 KOC GEMICILIK VE TASIMACILIK 1/BALDERE-SILDEDZE SIGNE 1/SCP NERO…" at bounding box center [311, 149] width 356 height 17
select select "2469"
drag, startPoint x: 411, startPoint y: 207, endPoint x: 269, endPoint y: 196, distance: 142.5
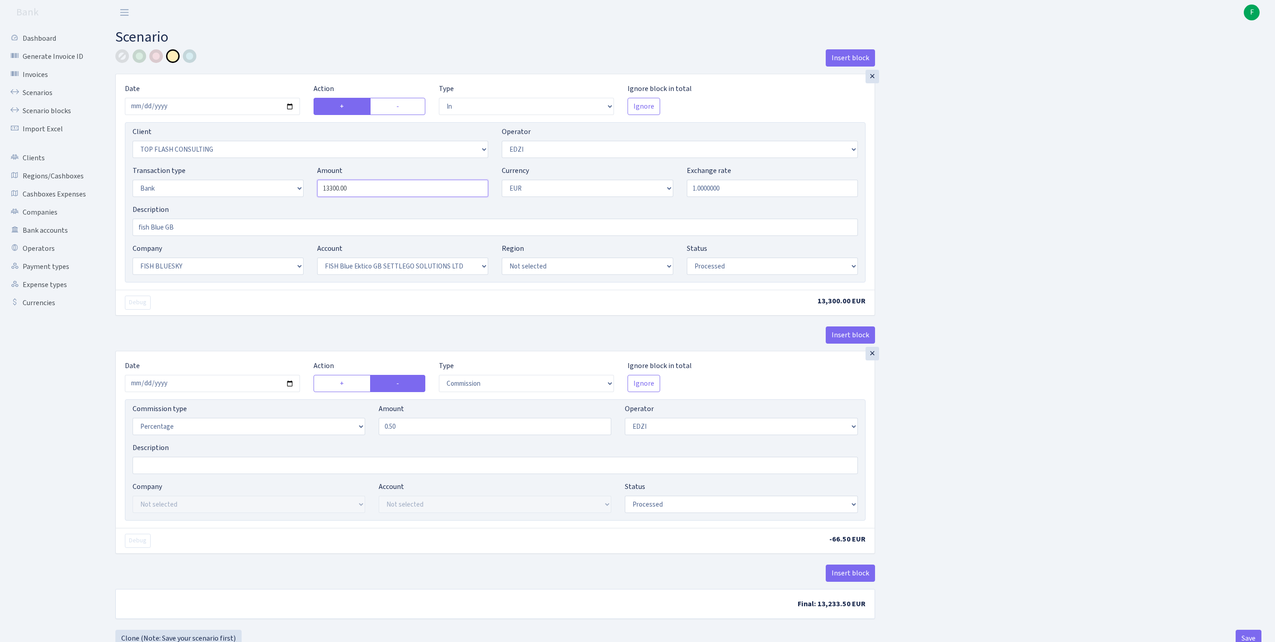
click at [269, 196] on div "Transaction type Not selected 981 ELF FISH crypto GIRT IVO dekl MM-BALTIC eur U…" at bounding box center [495, 184] width 739 height 39
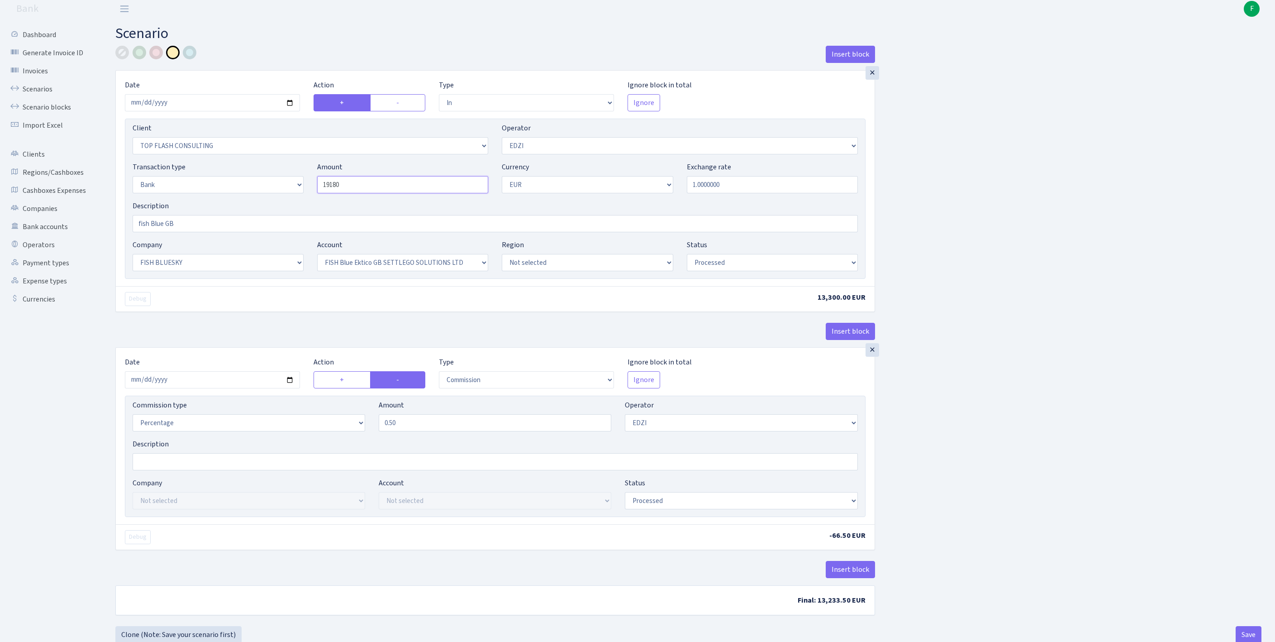
scroll to position [110, 0]
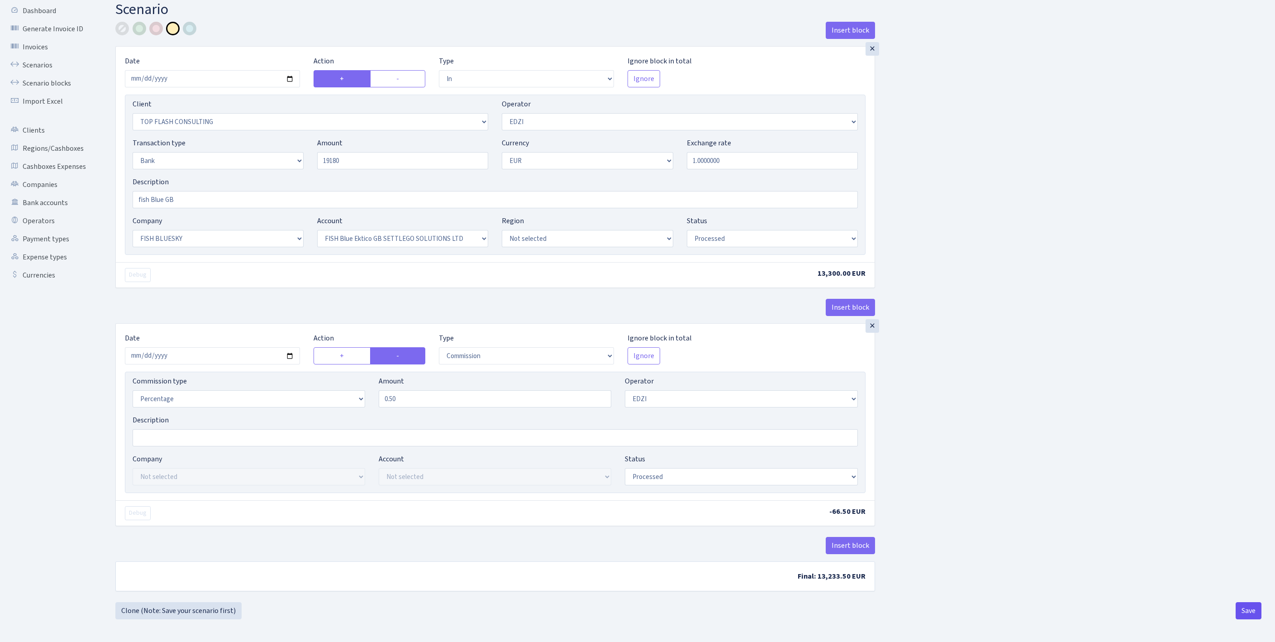
type input "19,180.00"
click at [1251, 611] on button "Save" at bounding box center [1249, 610] width 26 height 17
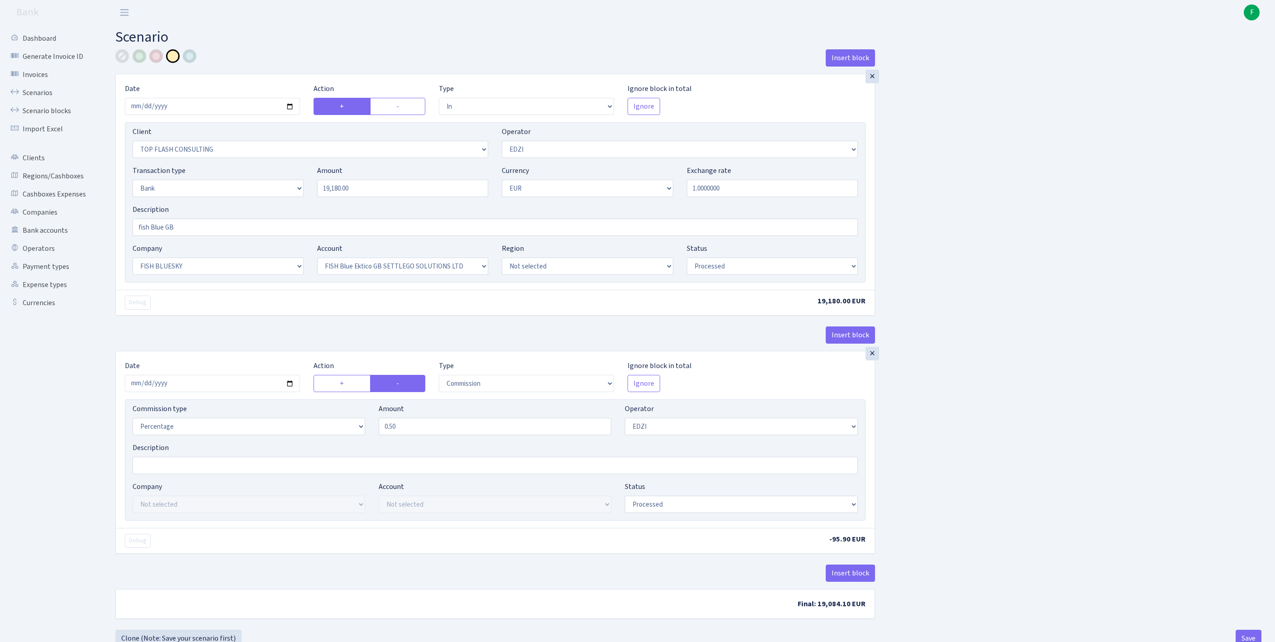
select select "in"
select select "2469"
select select "11"
select select "2"
select select "1"
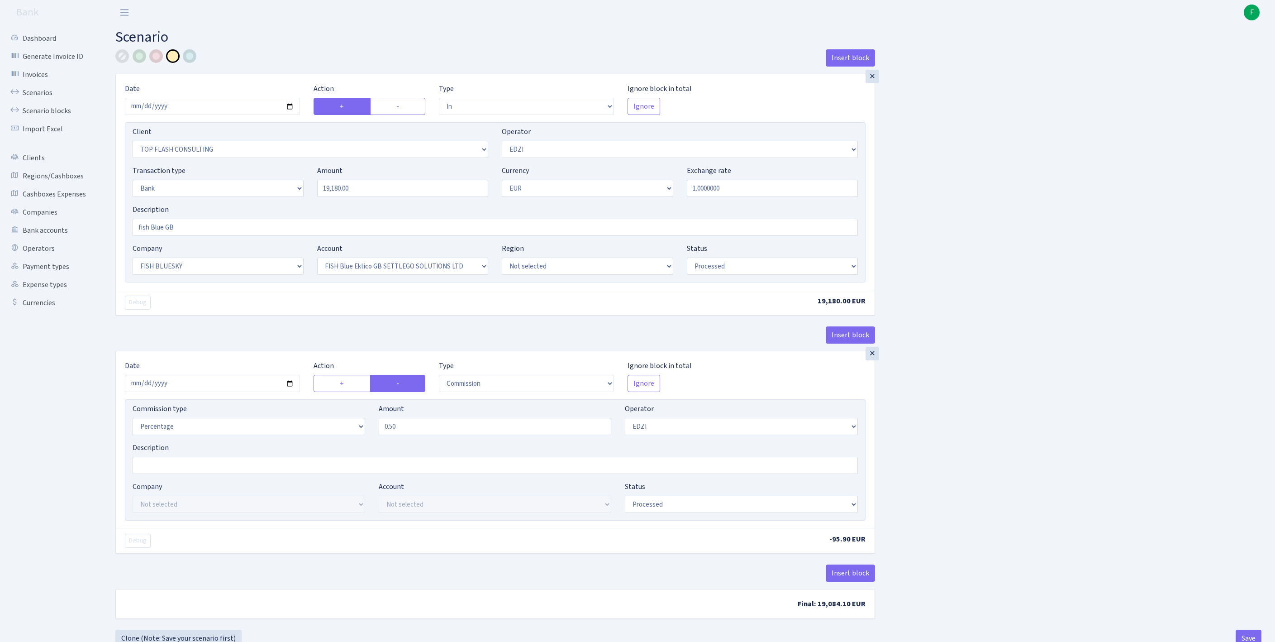
select select "23"
select select "67"
select select "processed"
select select "commission"
select select "11"
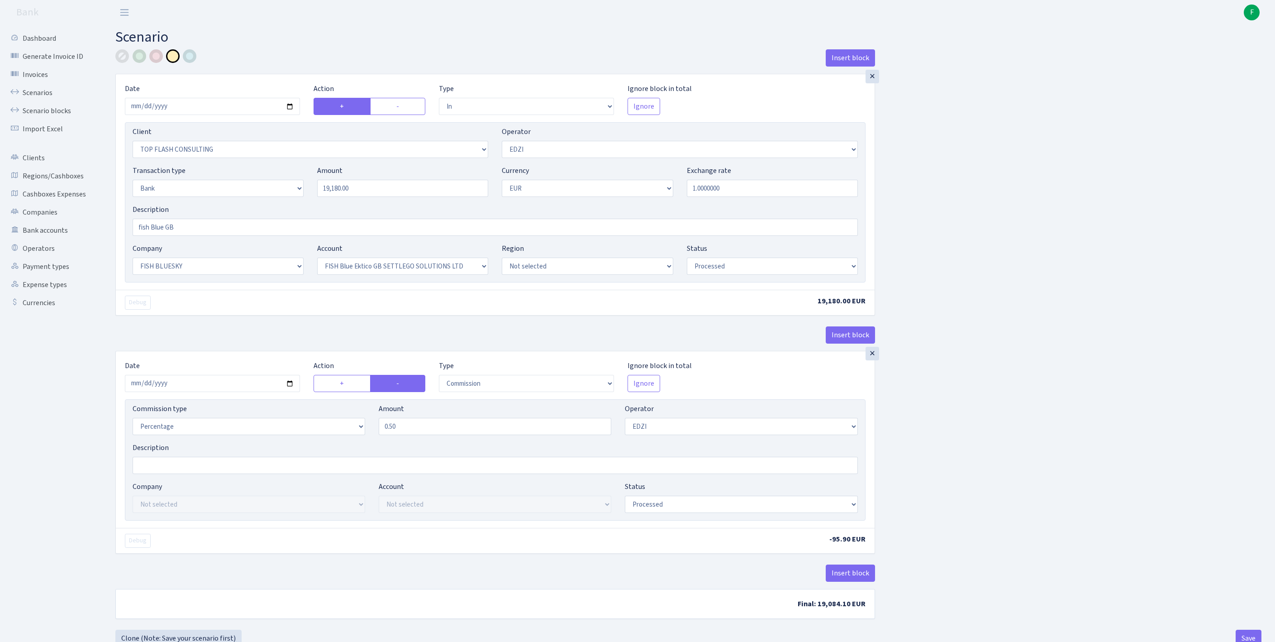
select select "processed"
click at [37, 99] on link "Scenarios" at bounding box center [50, 93] width 91 height 18
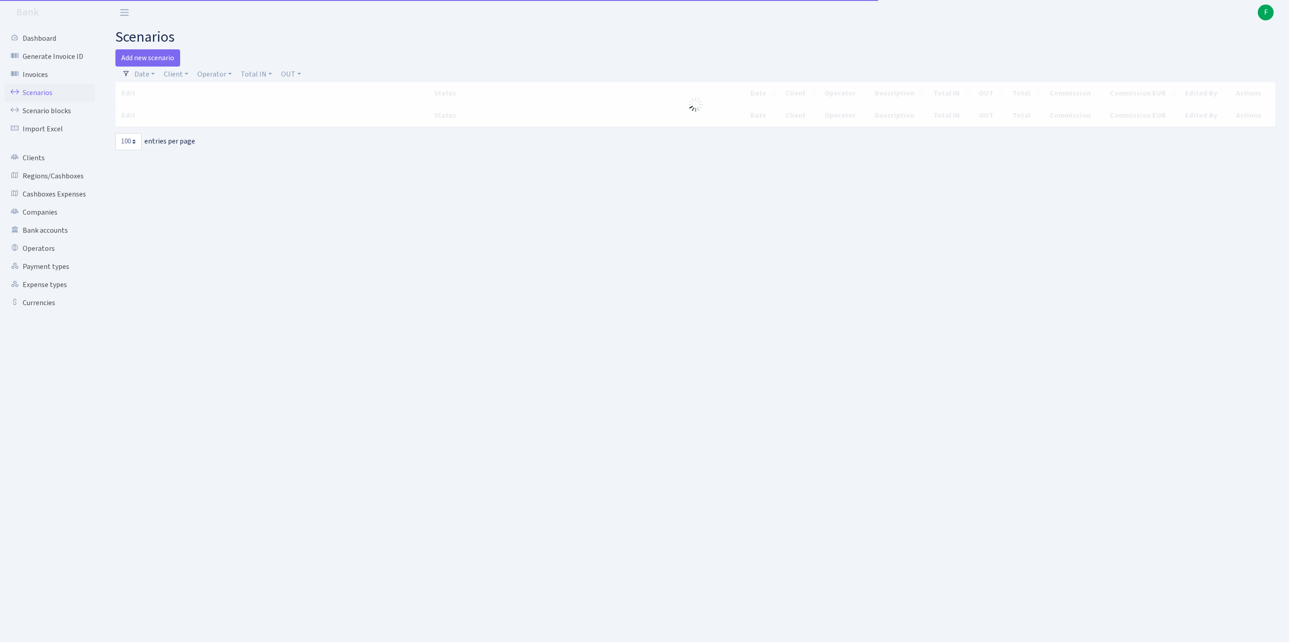
select select "100"
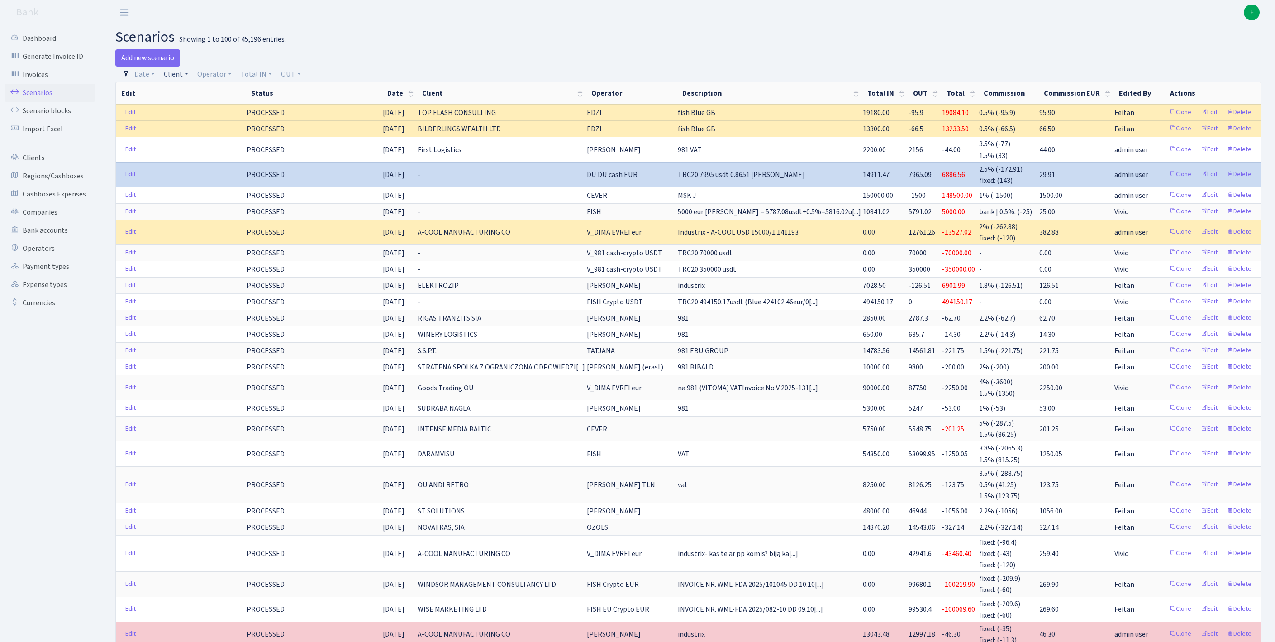
click at [183, 78] on link "Client" at bounding box center [176, 74] width 32 height 15
click at [195, 114] on input "search" at bounding box center [200, 107] width 75 height 14
type input "top f"
click at [198, 137] on li "TOP FLASH CONSULTING" at bounding box center [200, 128] width 77 height 26
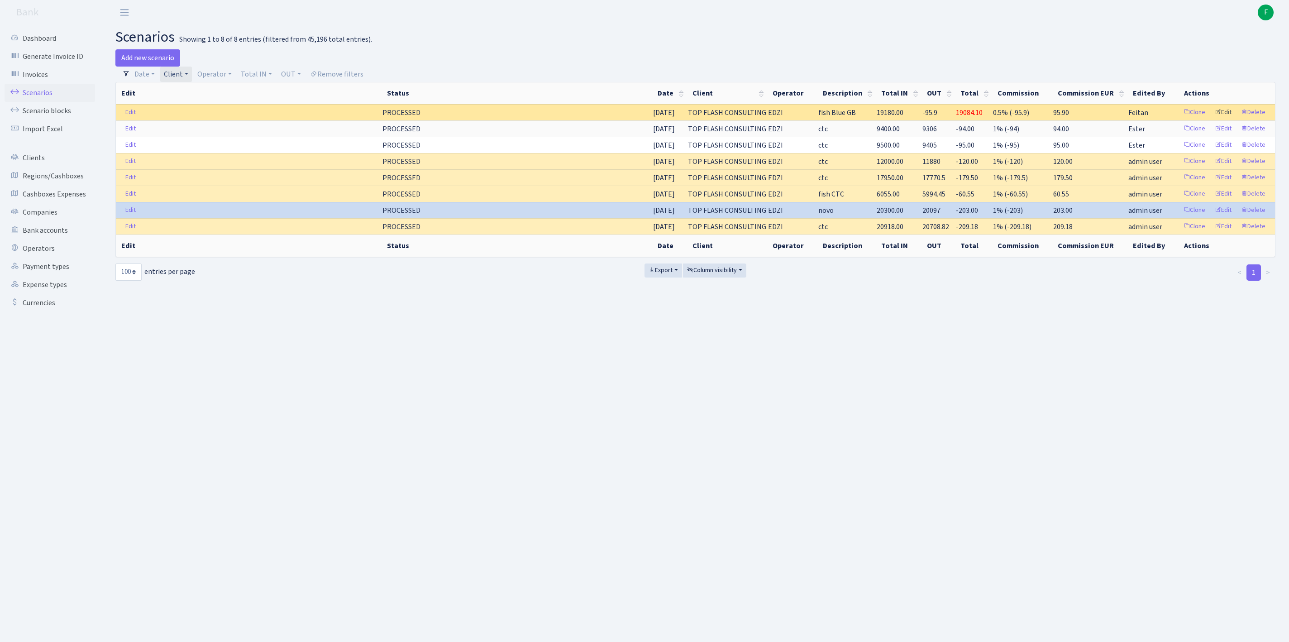
click at [1213, 119] on link "Edit" at bounding box center [1222, 112] width 25 height 14
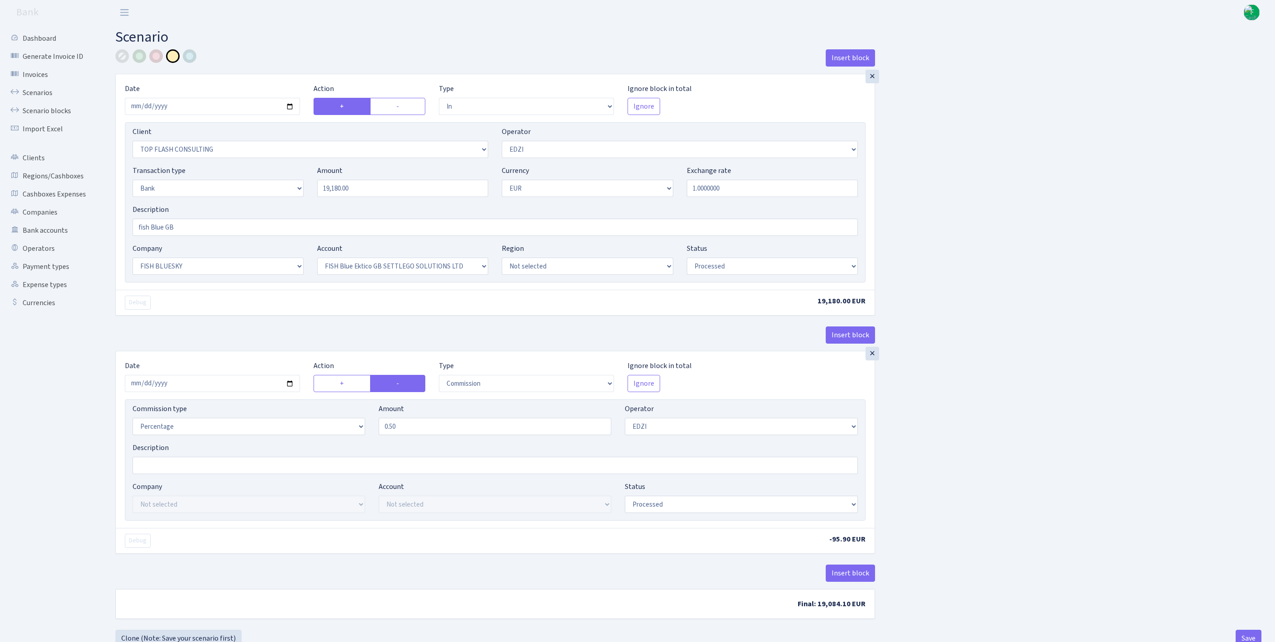
select select "in"
select select "2469"
select select "11"
select select "2"
select select "1"
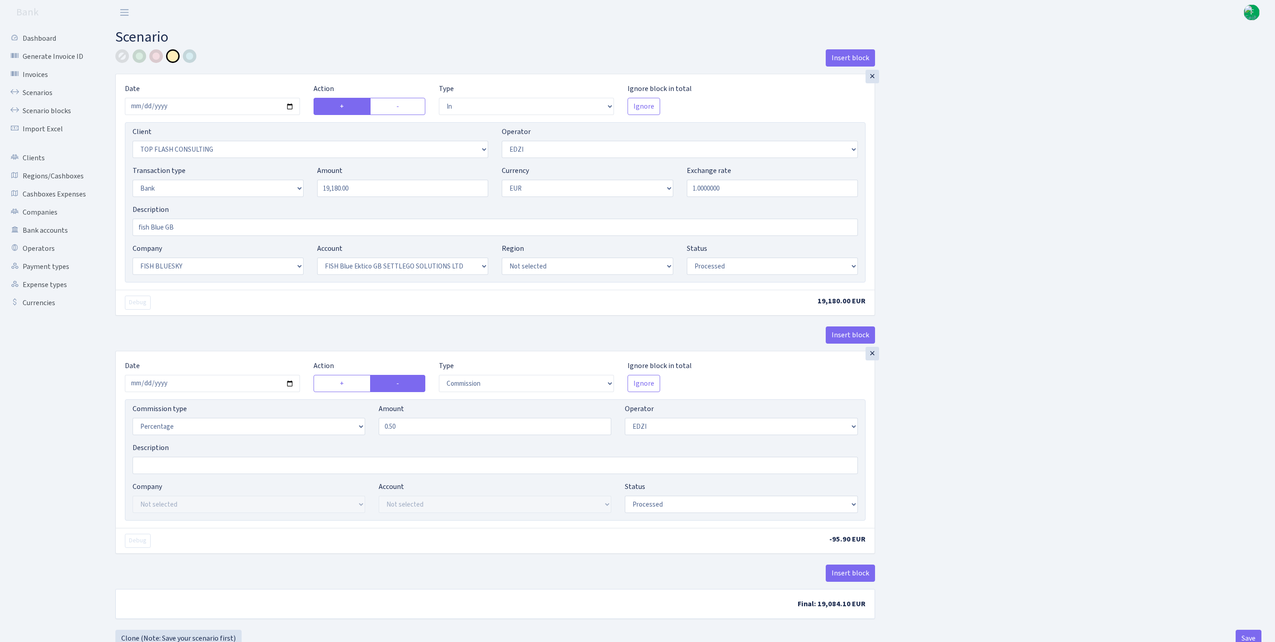
select select "23"
select select "67"
select select "processed"
select select "commission"
select select "11"
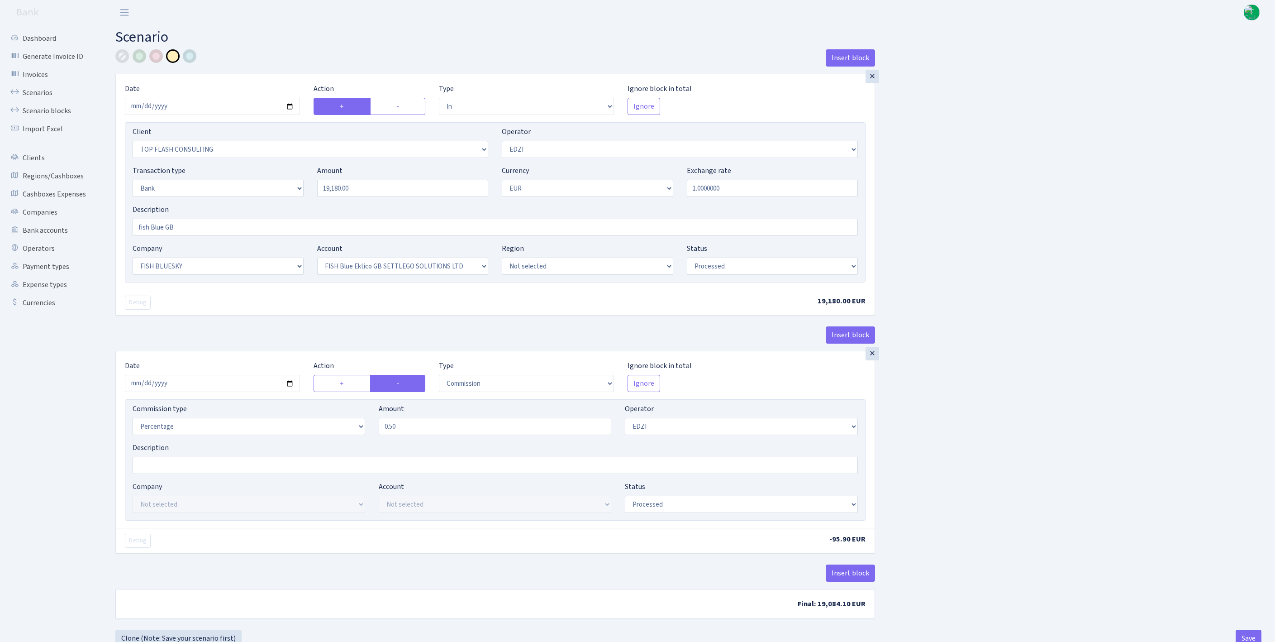
select select "processed"
drag, startPoint x: 419, startPoint y: 480, endPoint x: 292, endPoint y: 458, distance: 128.5
click at [292, 442] on div "Commission type Percentage Fixed Bank Amount 0.50 Operator Not selected 981 981…" at bounding box center [495, 422] width 739 height 39
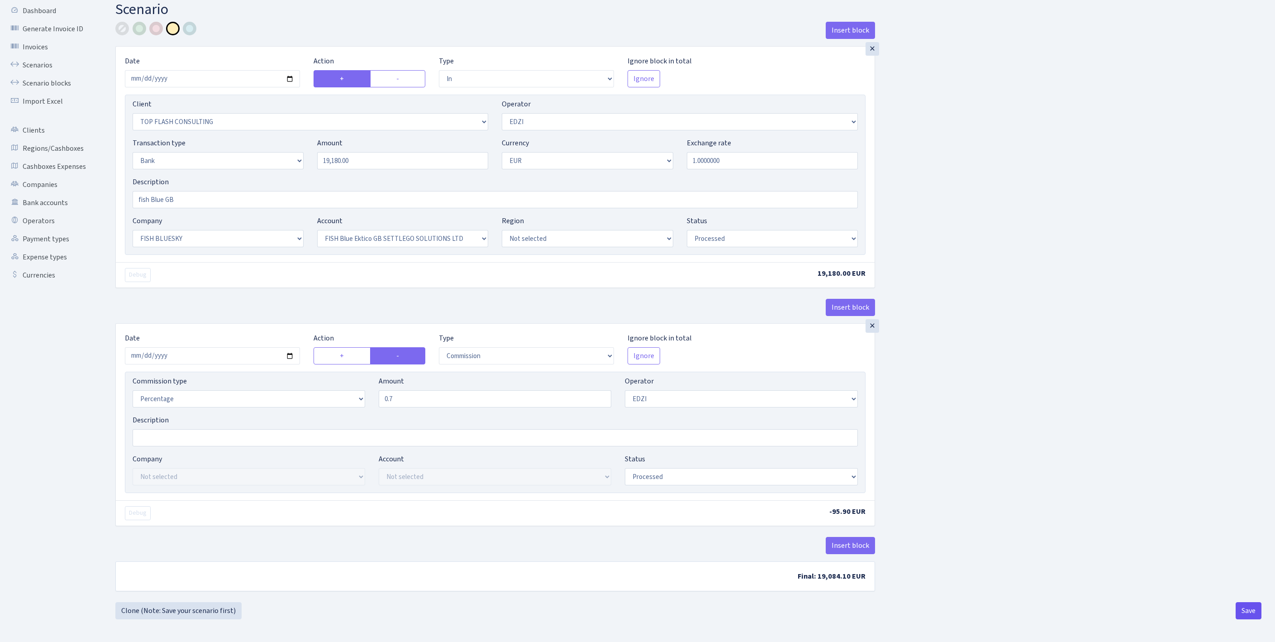
type input "0.70"
click at [1242, 609] on button "Save" at bounding box center [1249, 610] width 26 height 17
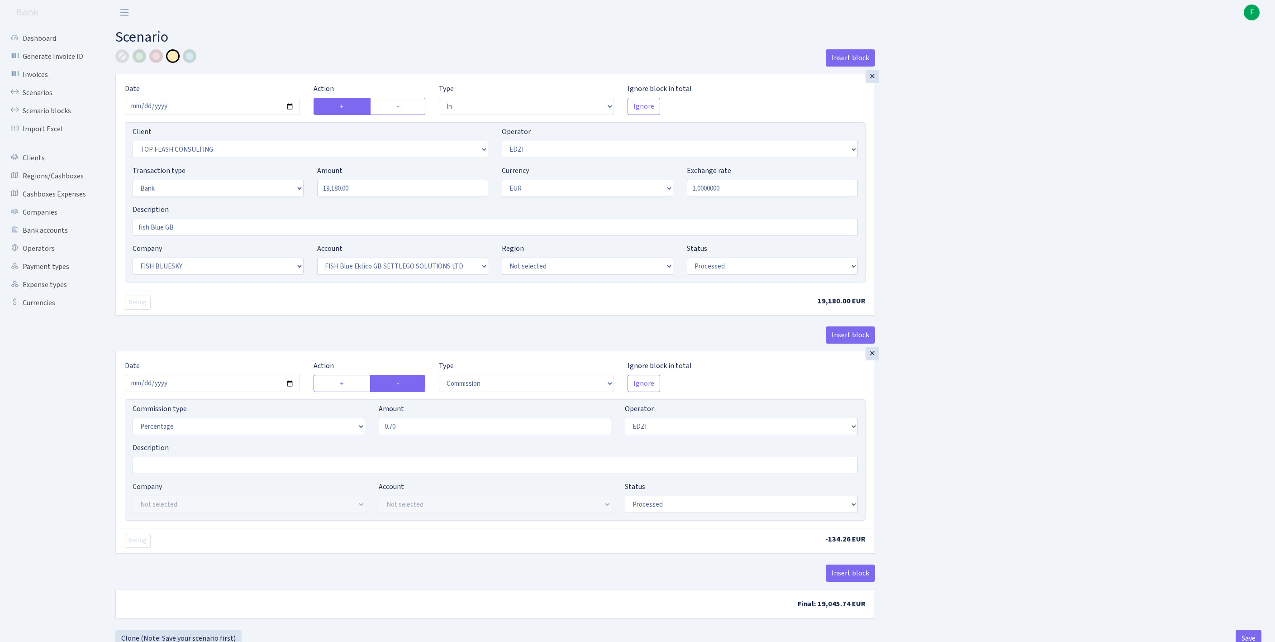
select select "in"
select select "2469"
select select "11"
select select "2"
select select "1"
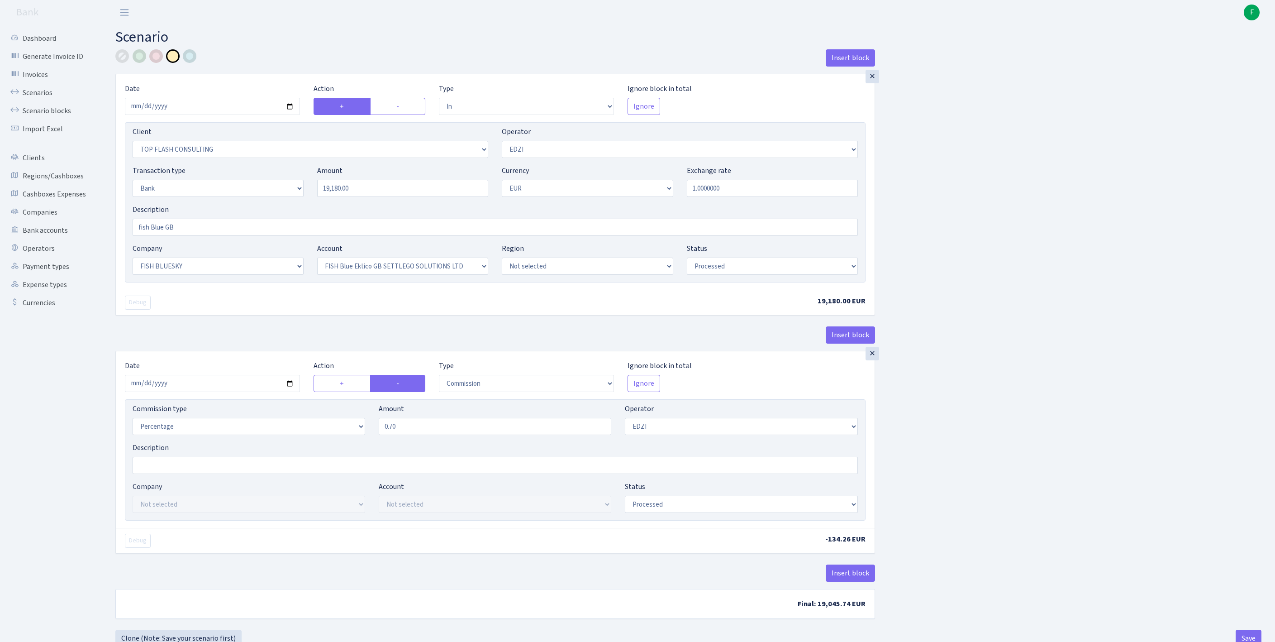
select select "23"
select select "67"
select select "processed"
select select "commission"
select select "11"
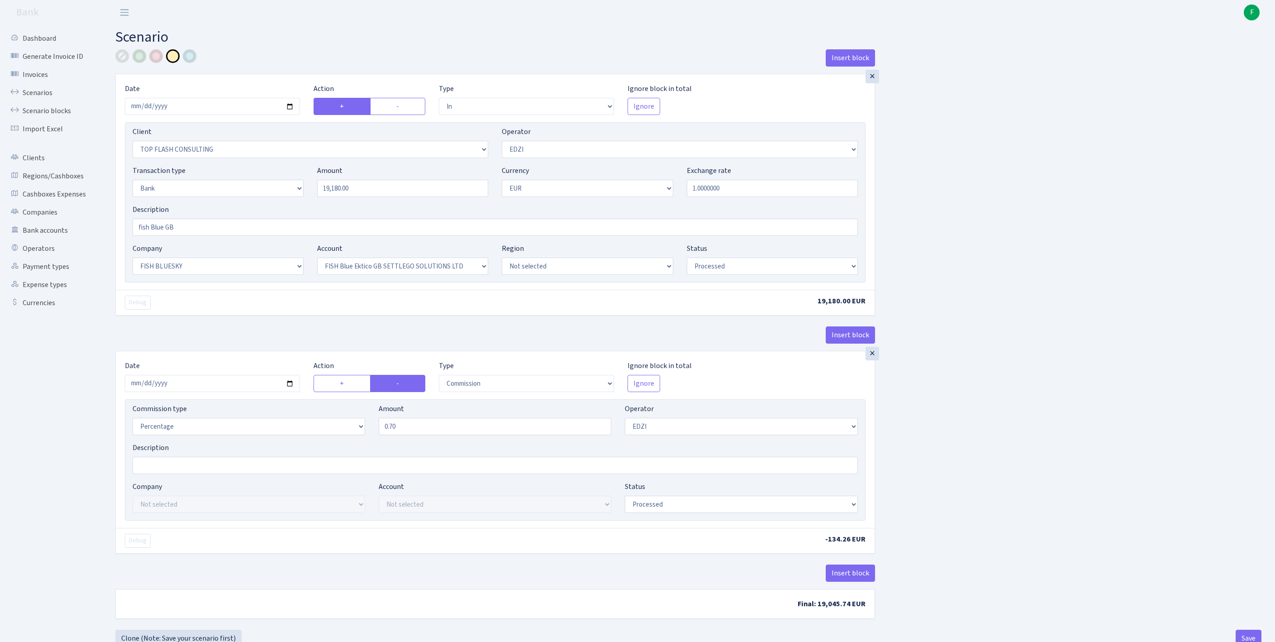
select select "processed"
click at [47, 97] on link "Scenarios" at bounding box center [50, 93] width 91 height 18
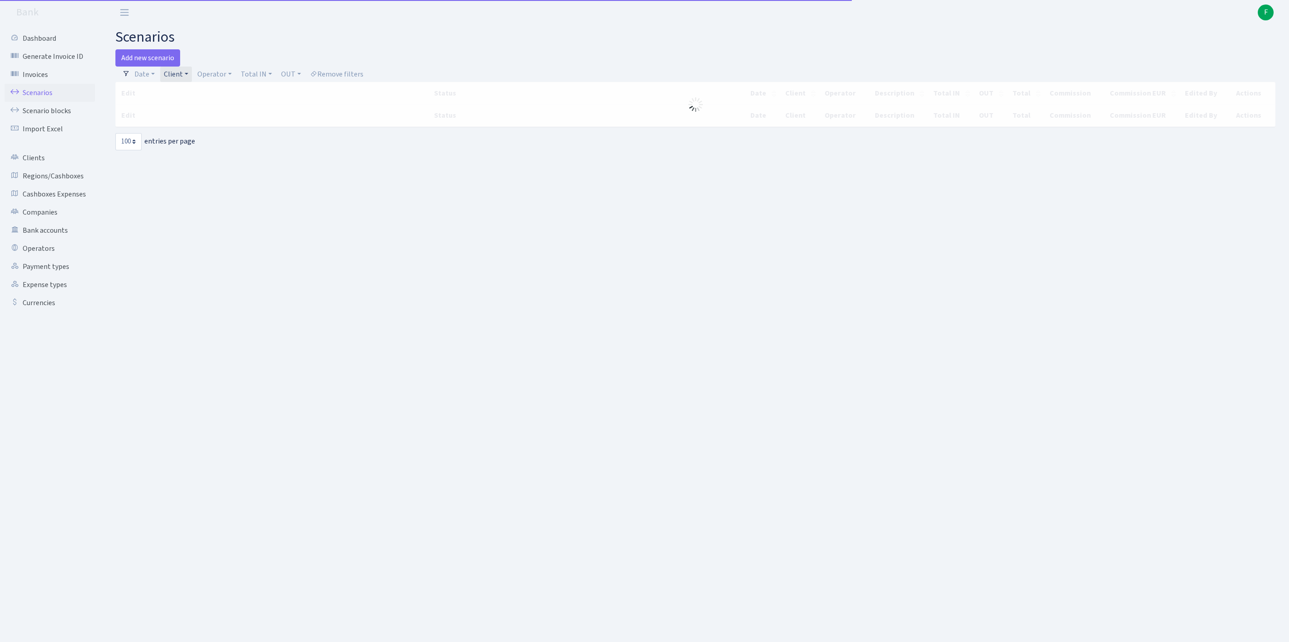
select select "100"
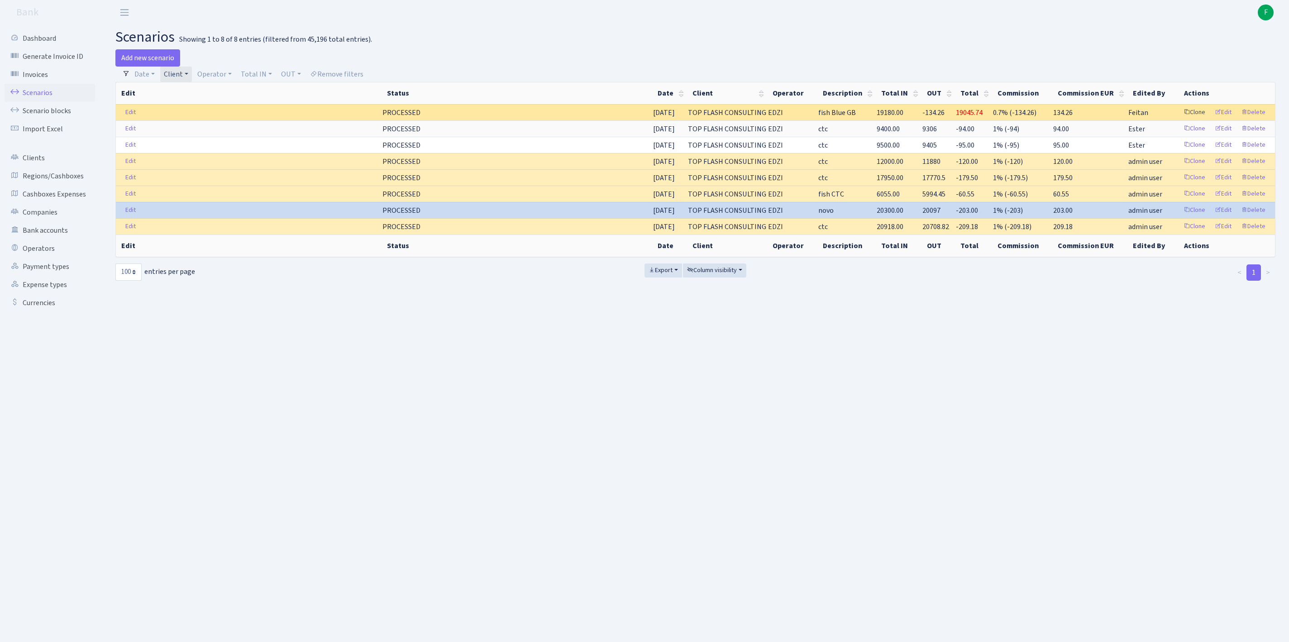
click at [1179, 119] on link "Clone" at bounding box center [1194, 112] width 30 height 14
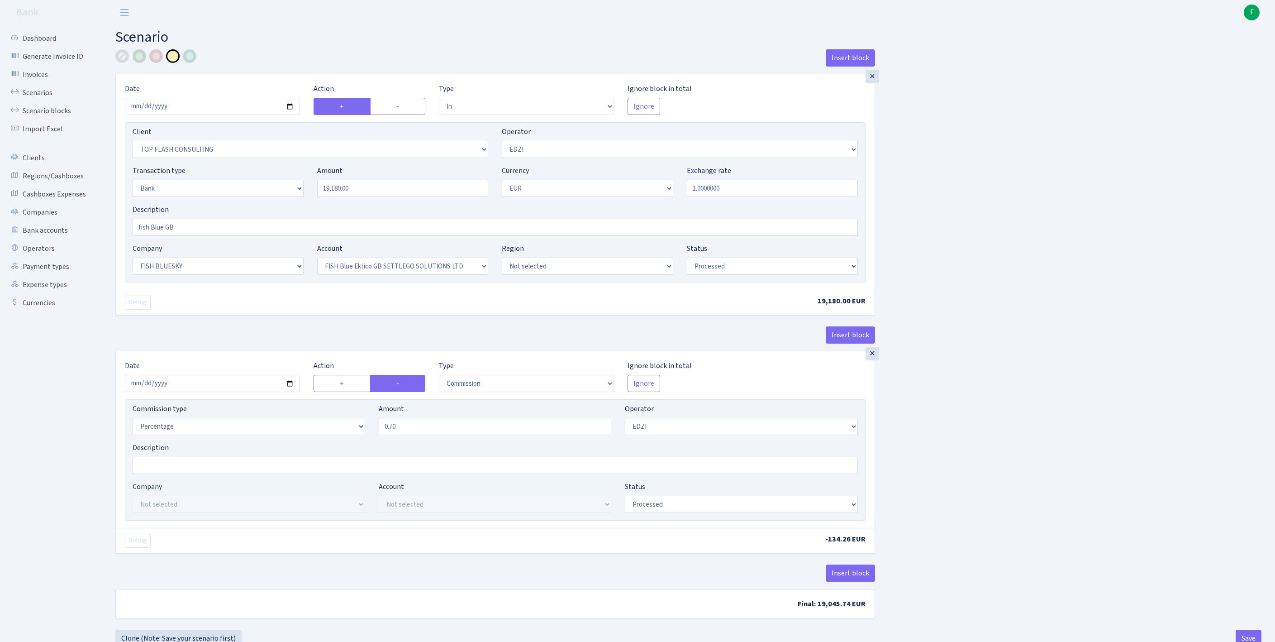
select select "in"
select select "2469"
select select "11"
select select "2"
select select "1"
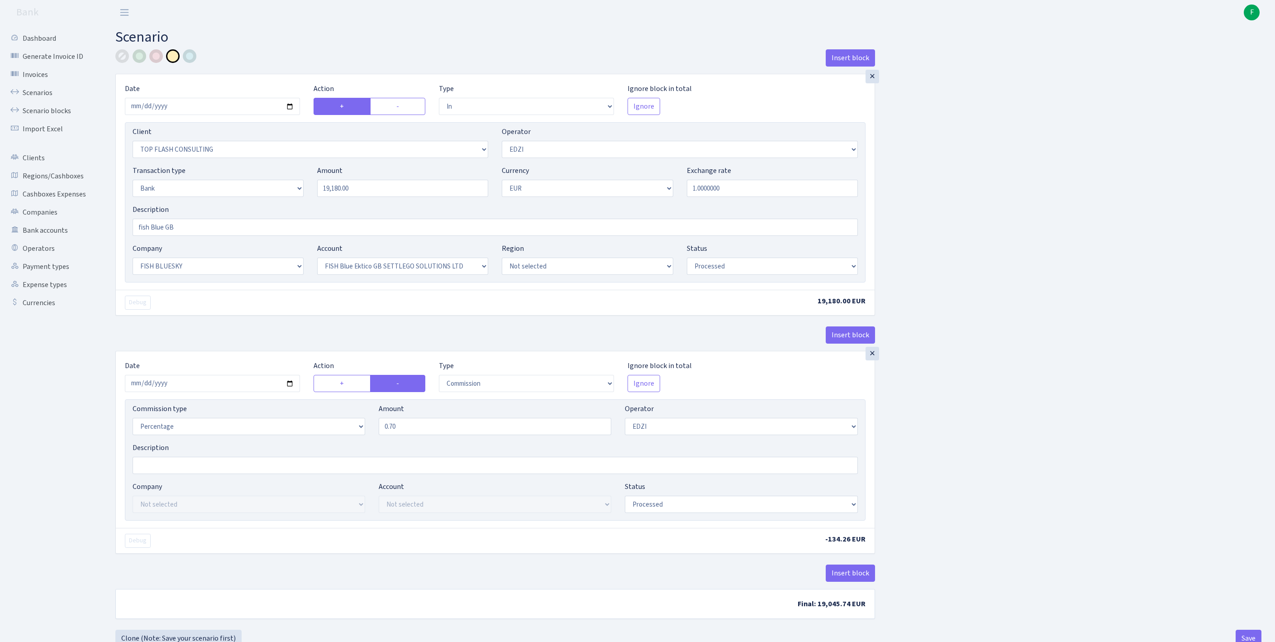
select select "23"
select select "67"
select select "processed"
select select "commission"
select select "11"
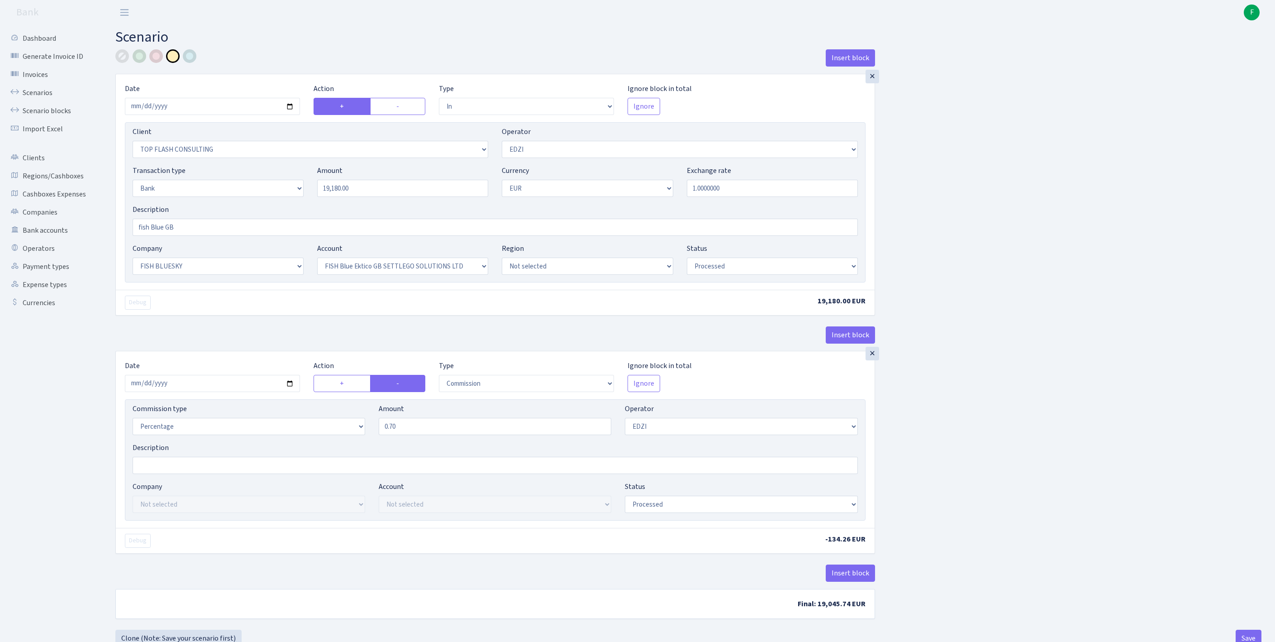
select select "processed"
select select "1928"
drag, startPoint x: 378, startPoint y: 208, endPoint x: 249, endPoint y: 195, distance: 130.0
click at [249, 195] on div "Transaction type Not selected 981 ELF FISH crypto GIRT IVO dekl MM-BALTIC eur U…" at bounding box center [495, 184] width 739 height 39
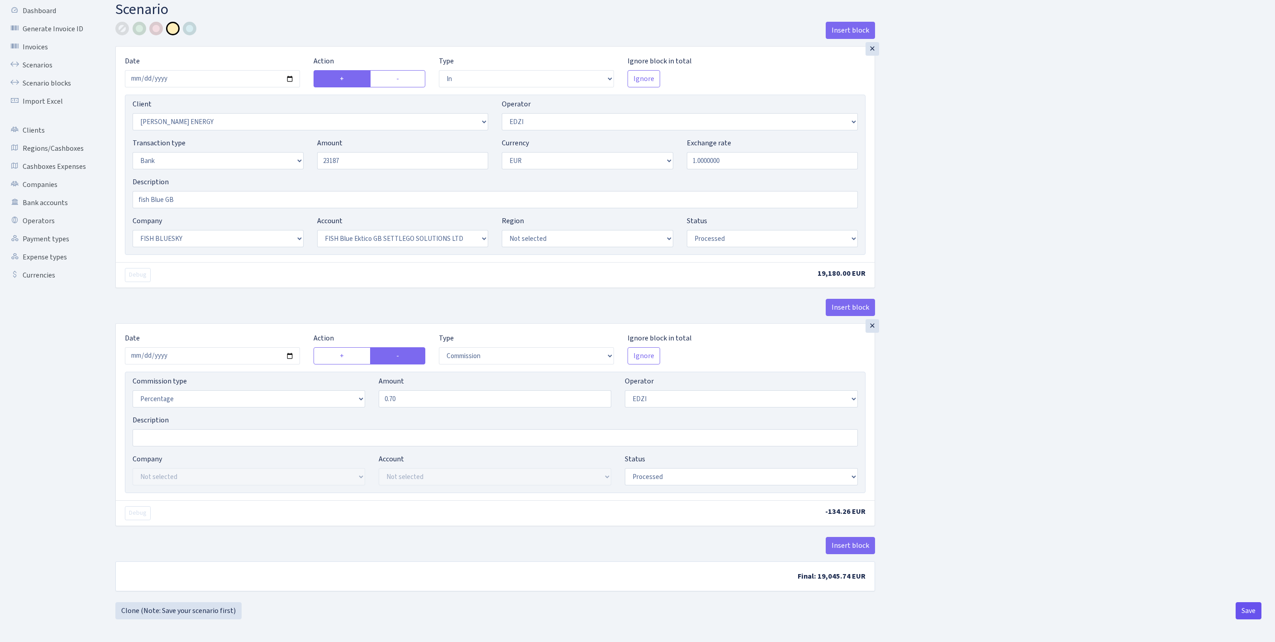
type input "23,187.00"
click at [1245, 609] on button "Save" at bounding box center [1249, 610] width 26 height 17
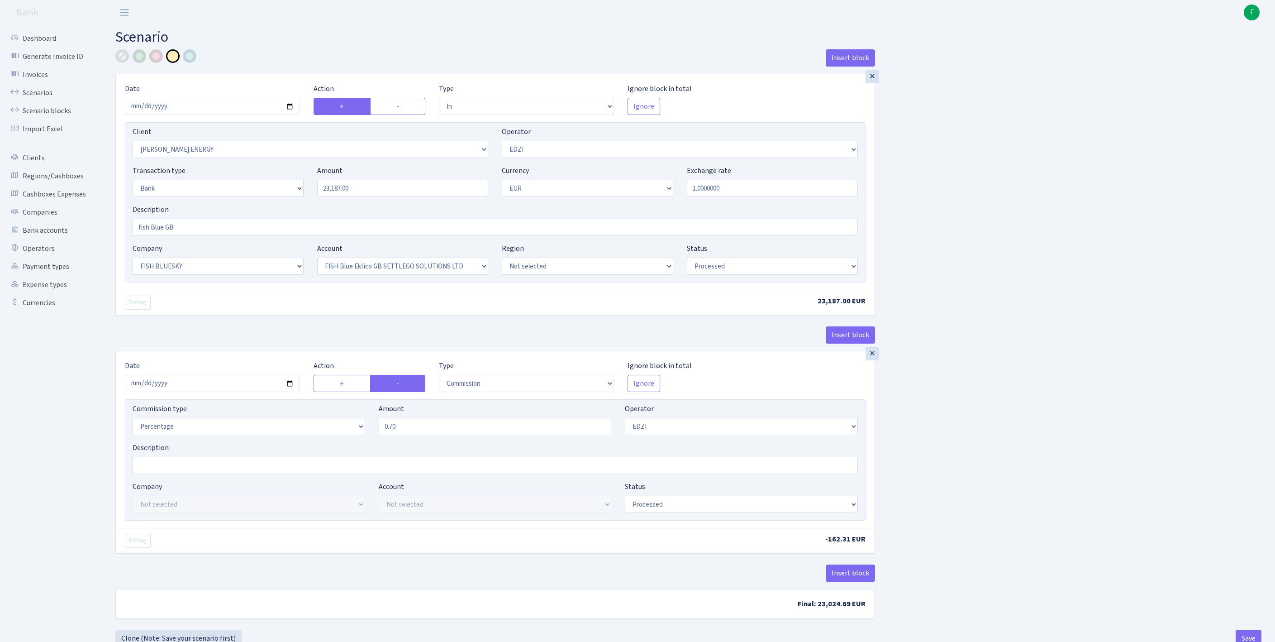
select select "in"
select select "1928"
select select "11"
select select "2"
select select "1"
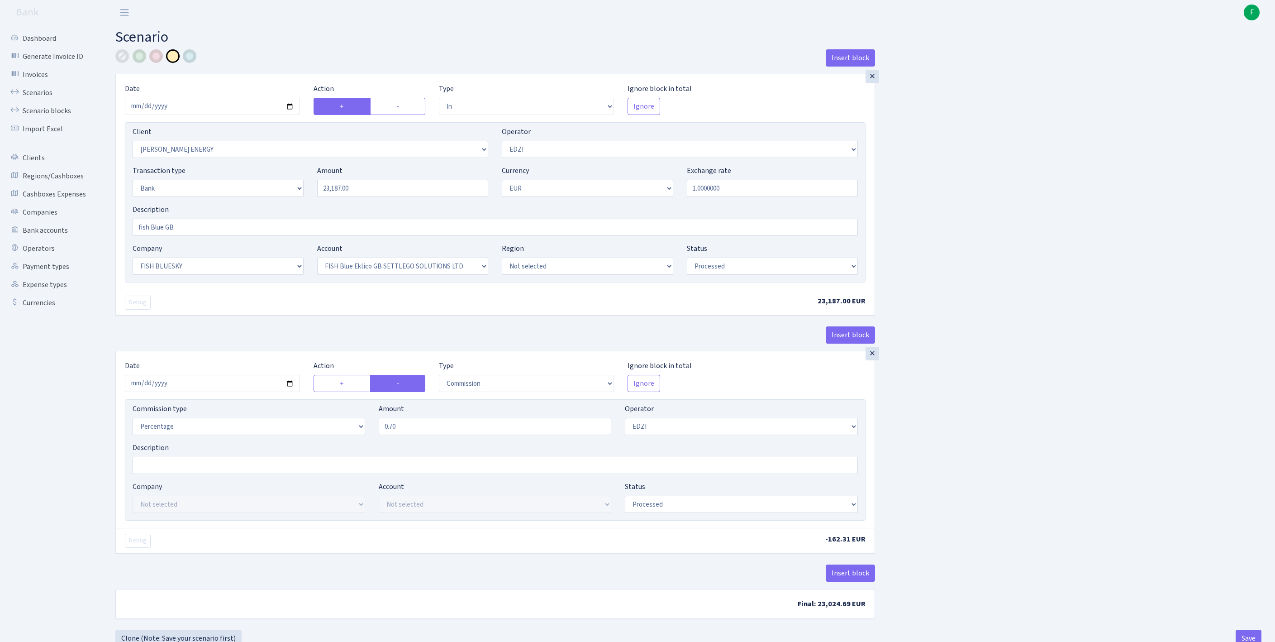
select select "23"
select select "67"
select select "processed"
select select "commission"
select select "11"
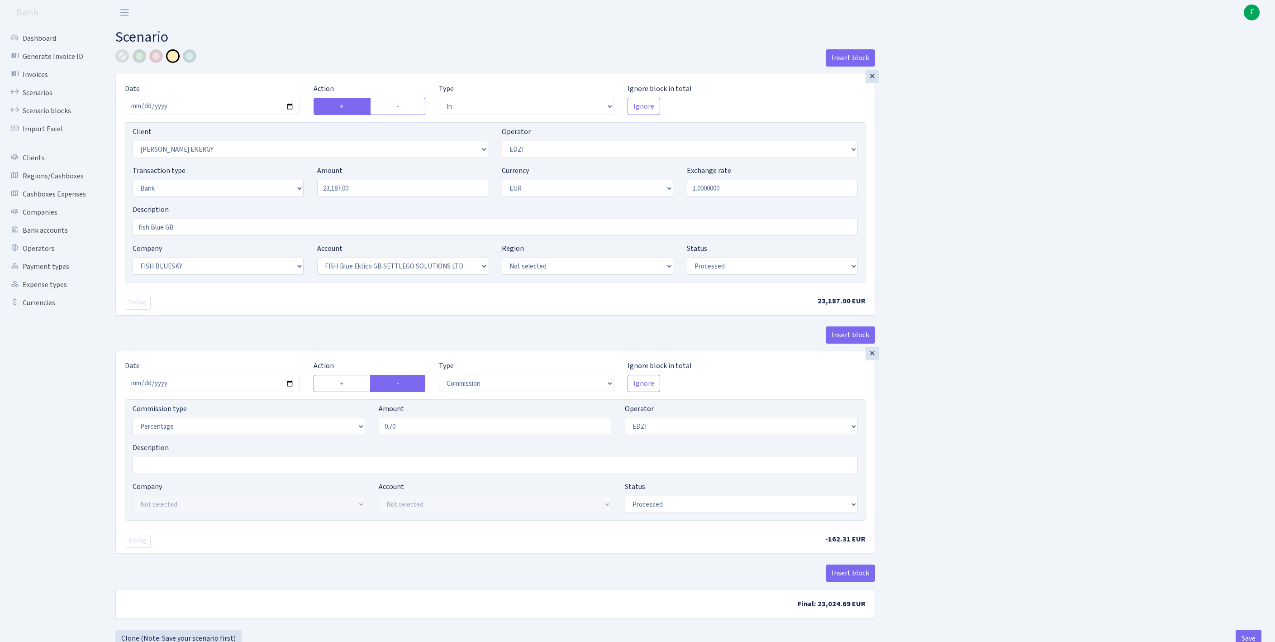
select select "processed"
click at [39, 102] on link "Scenarios" at bounding box center [50, 93] width 91 height 18
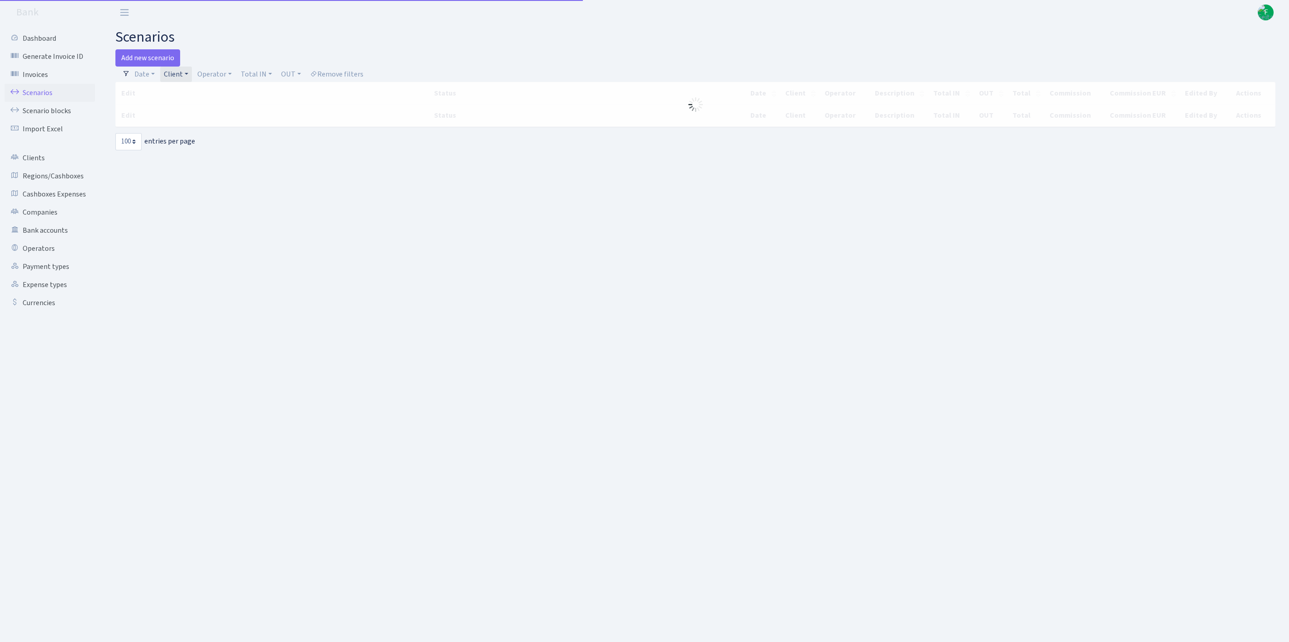
select select "100"
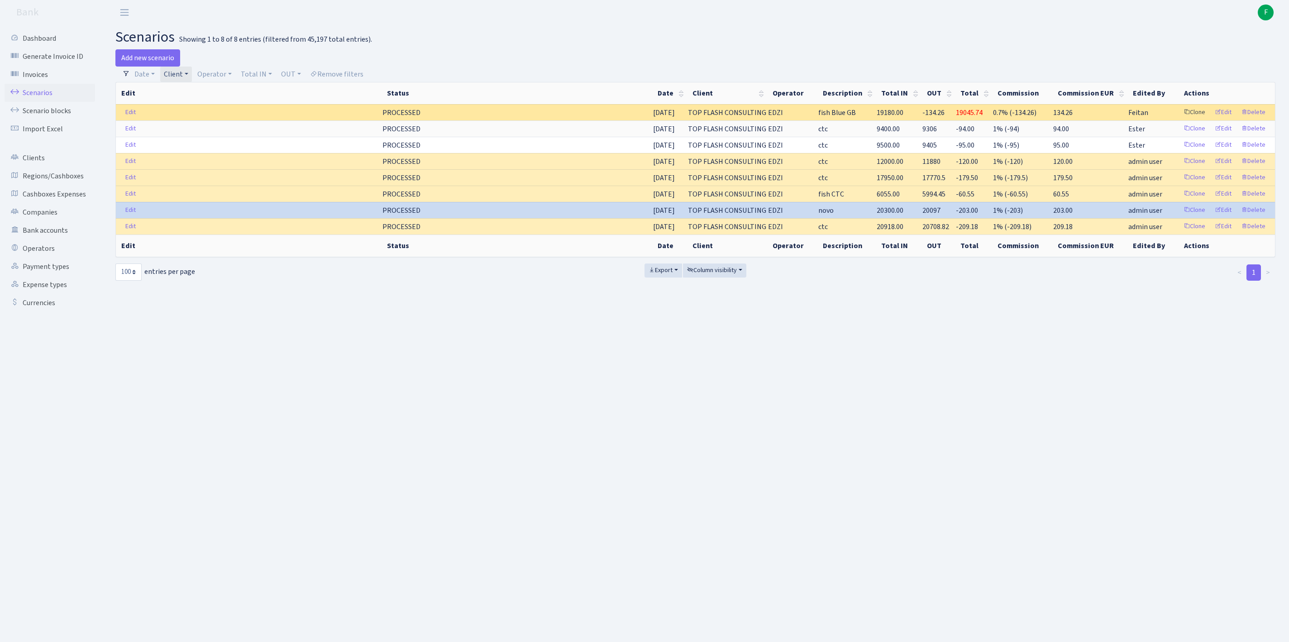
click at [1179, 119] on link "Clone" at bounding box center [1194, 112] width 30 height 14
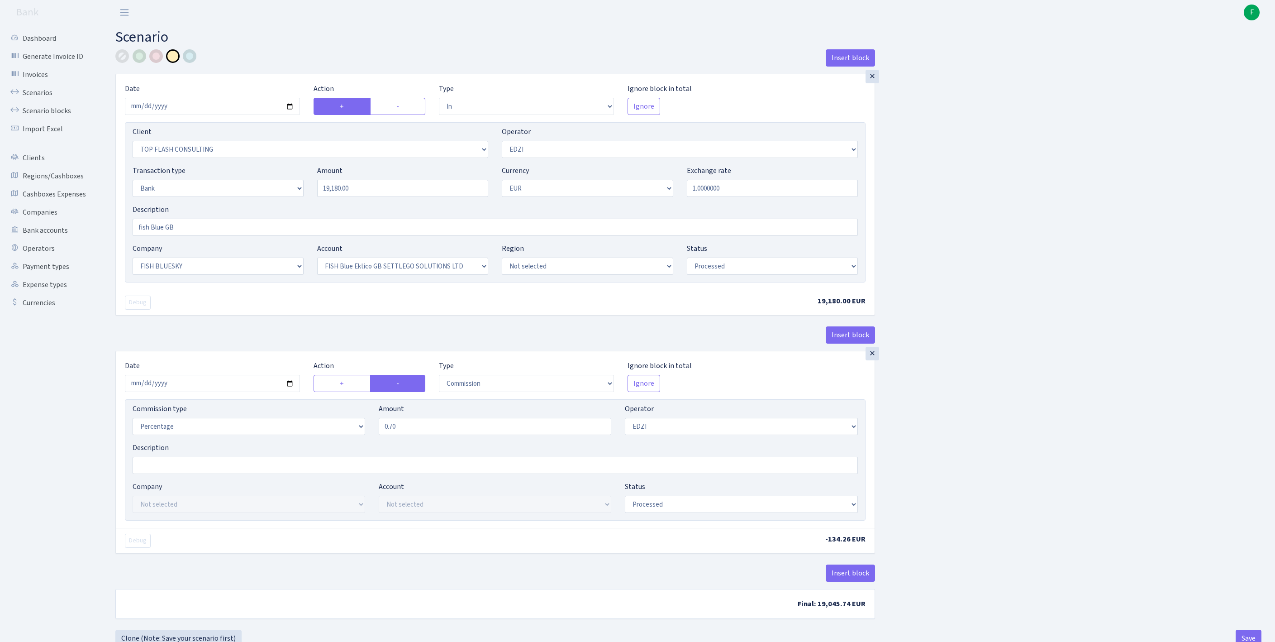
select select "in"
select select "2469"
select select "11"
select select "2"
select select "1"
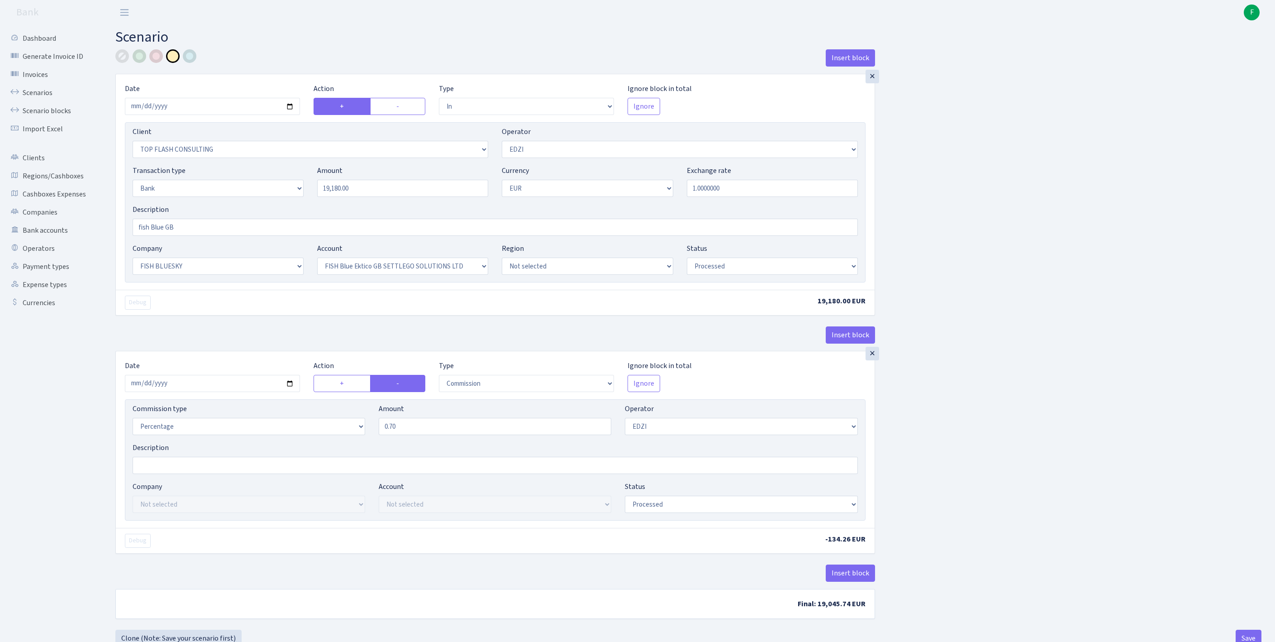
select select "23"
select select "67"
select select "processed"
select select "commission"
select select "11"
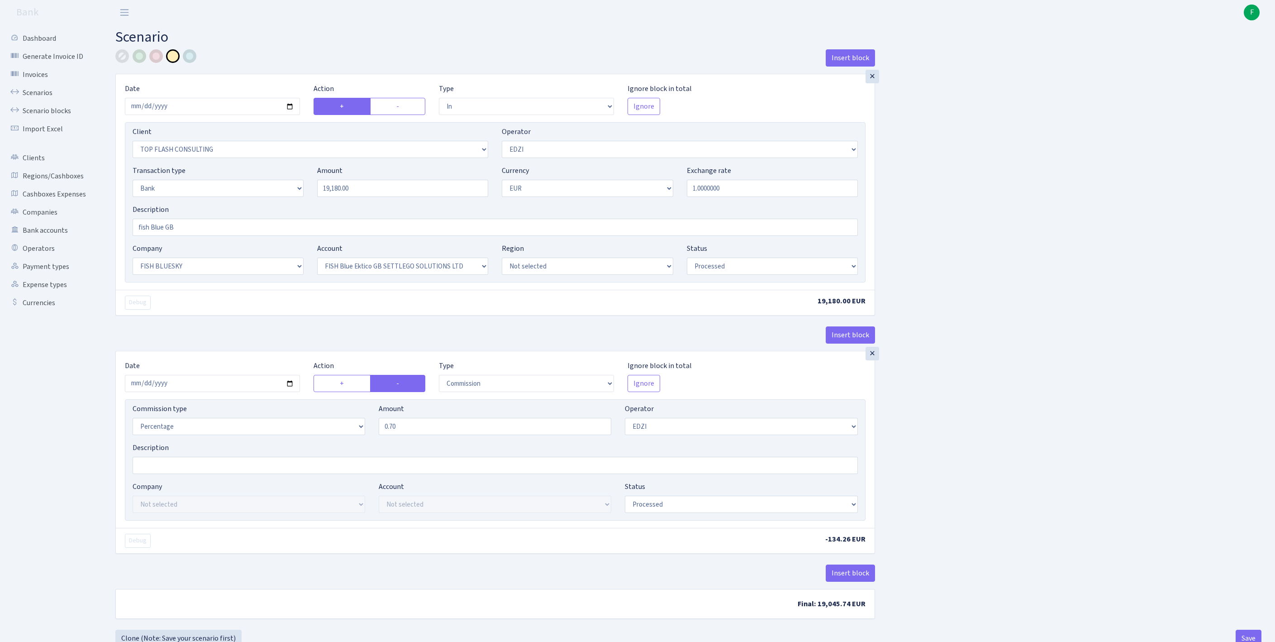
select select "processed"
drag, startPoint x: 387, startPoint y: 207, endPoint x: 262, endPoint y: 206, distance: 125.8
click at [262, 204] on div "Transaction type Not selected 981 ELF FISH crypto GIRT IVO dekl MM-BALTIC eur U…" at bounding box center [495, 184] width 739 height 39
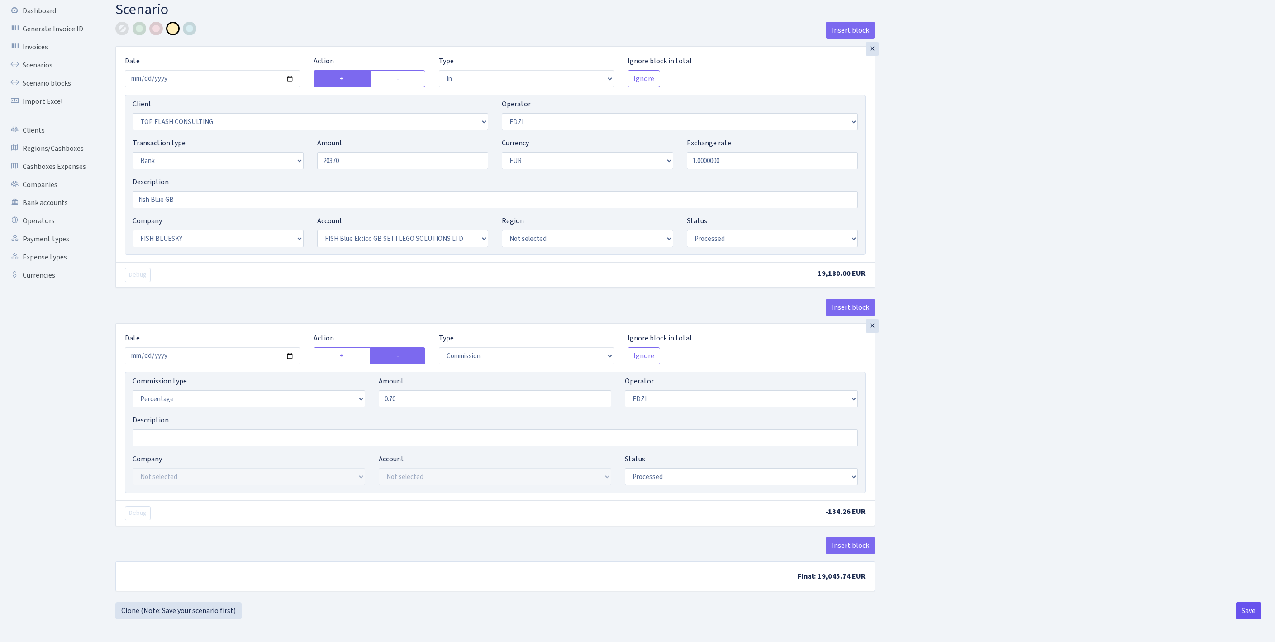
type input "20,370.00"
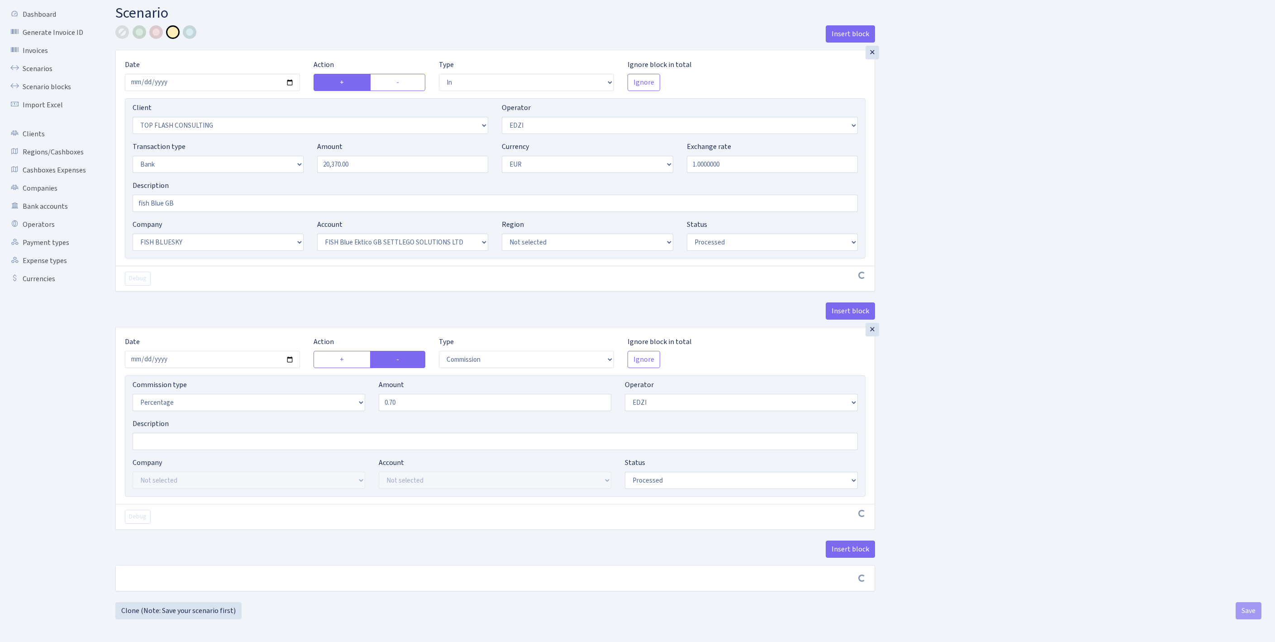
scroll to position [106, 0]
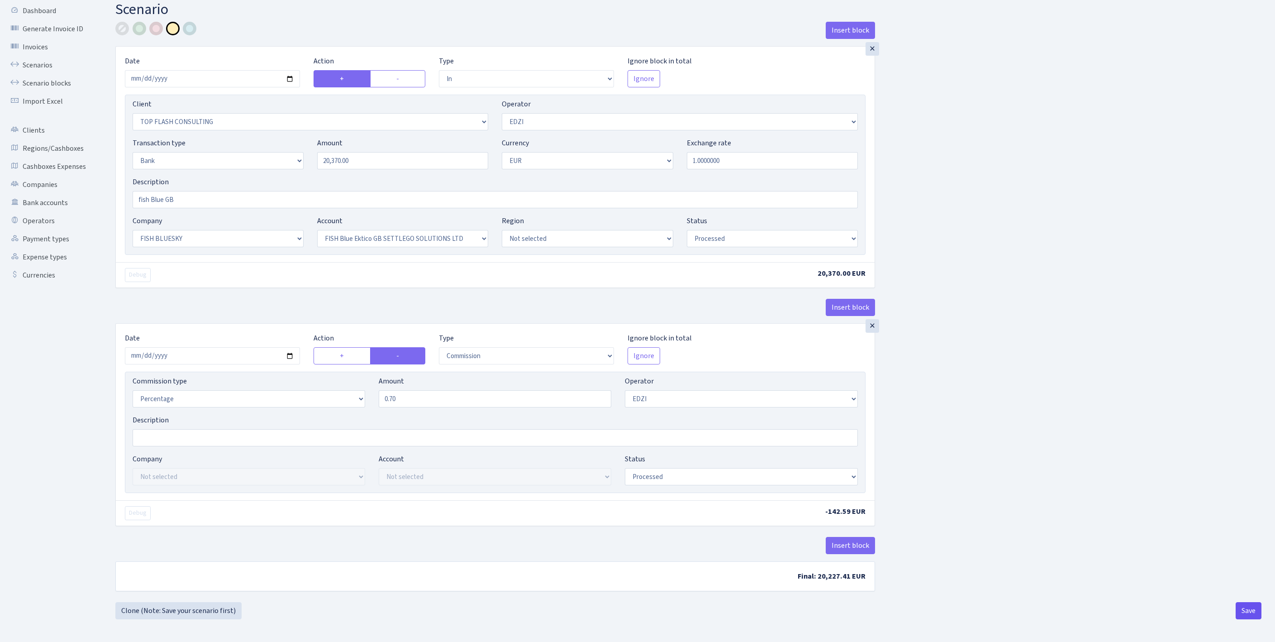
click at [1247, 611] on button "Save" at bounding box center [1249, 610] width 26 height 17
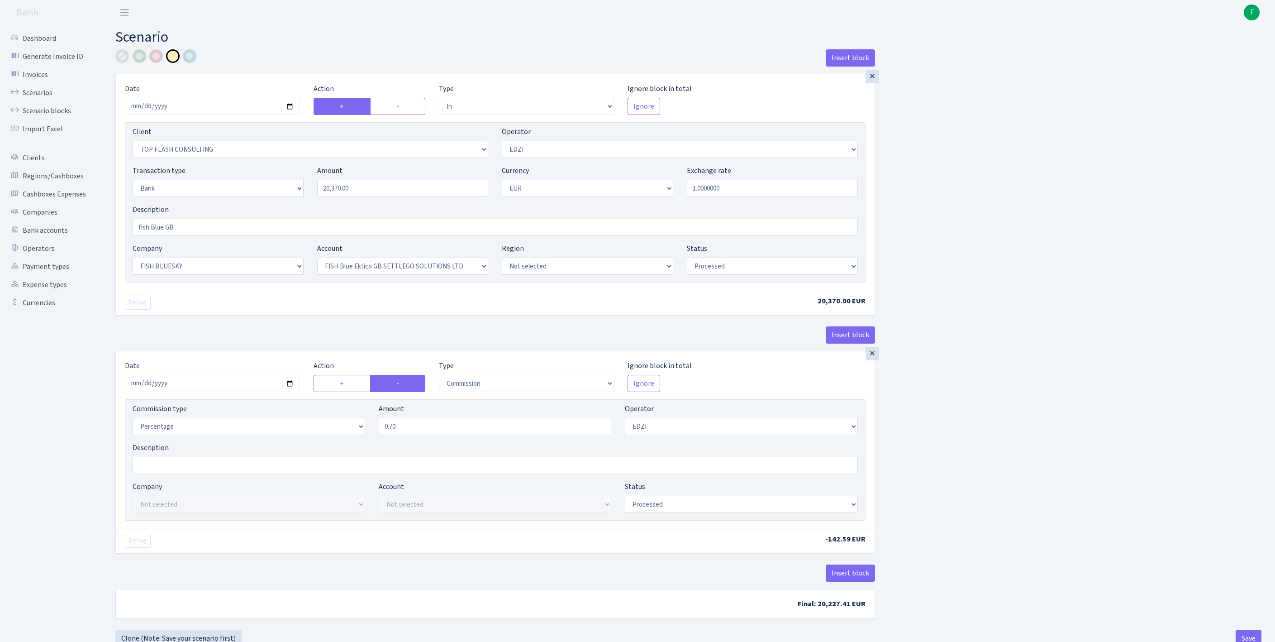
select select "in"
select select "2469"
select select "11"
select select "2"
select select "1"
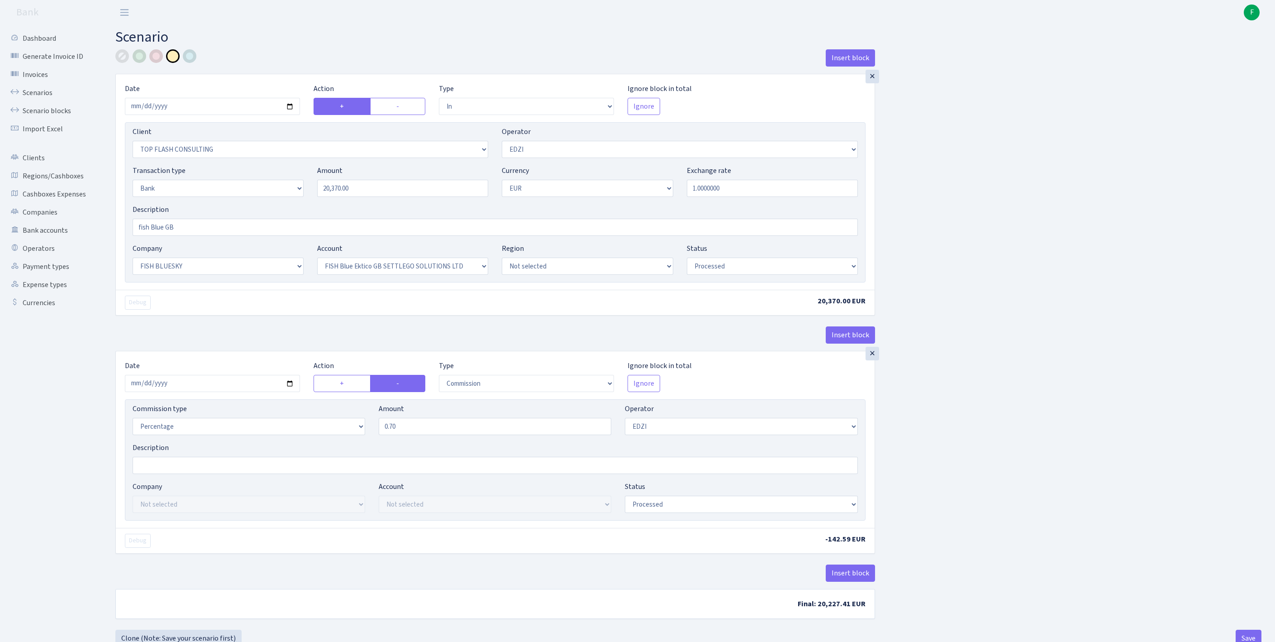
select select "23"
select select "67"
select select "processed"
select select "commission"
select select "11"
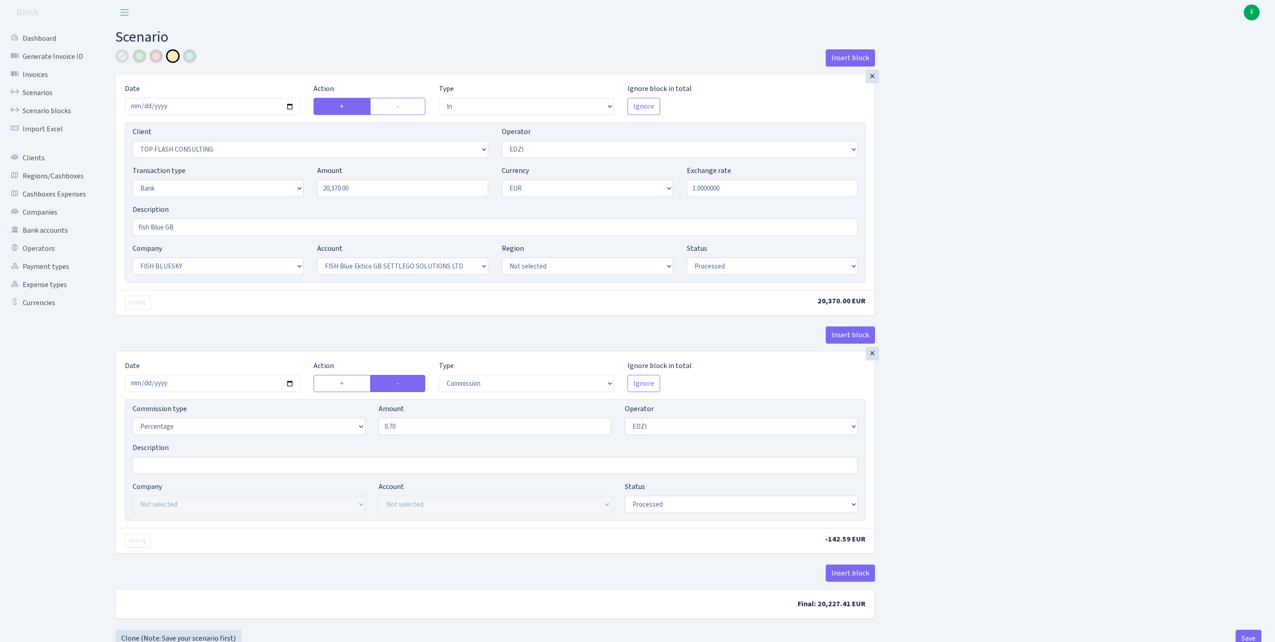
select select "processed"
click at [42, 100] on link "Scenarios" at bounding box center [50, 93] width 91 height 18
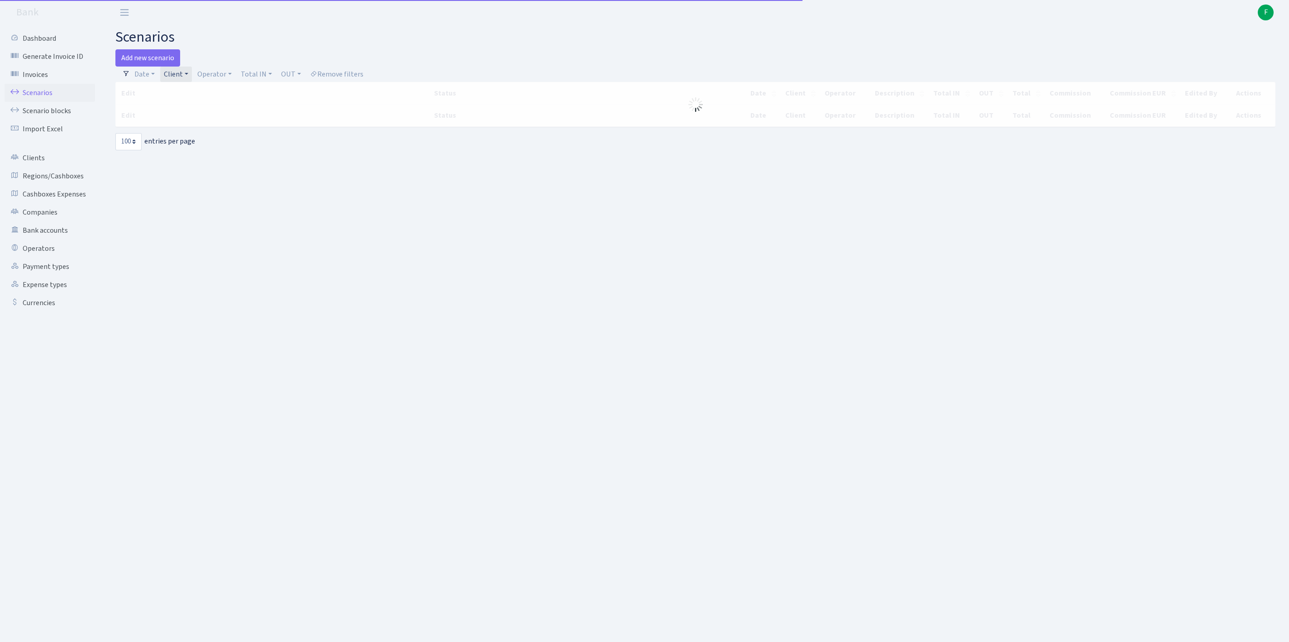
select select "100"
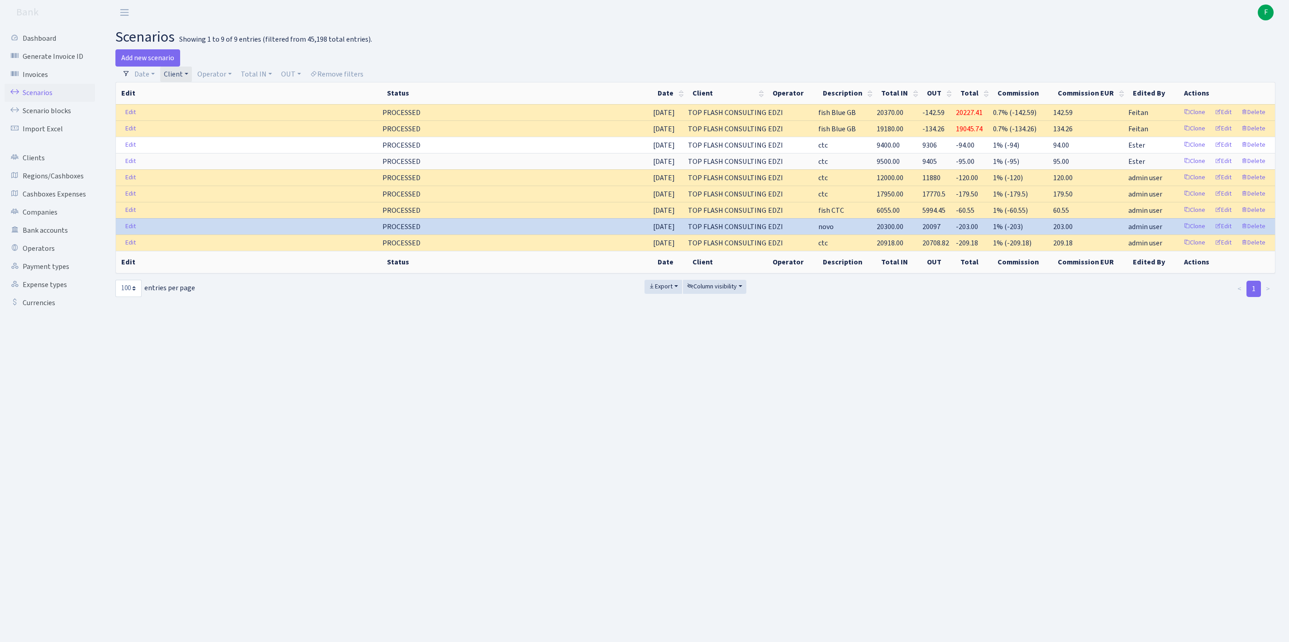
click at [192, 77] on link "Client" at bounding box center [176, 74] width 32 height 15
click at [195, 113] on input "search" at bounding box center [212, 107] width 99 height 14
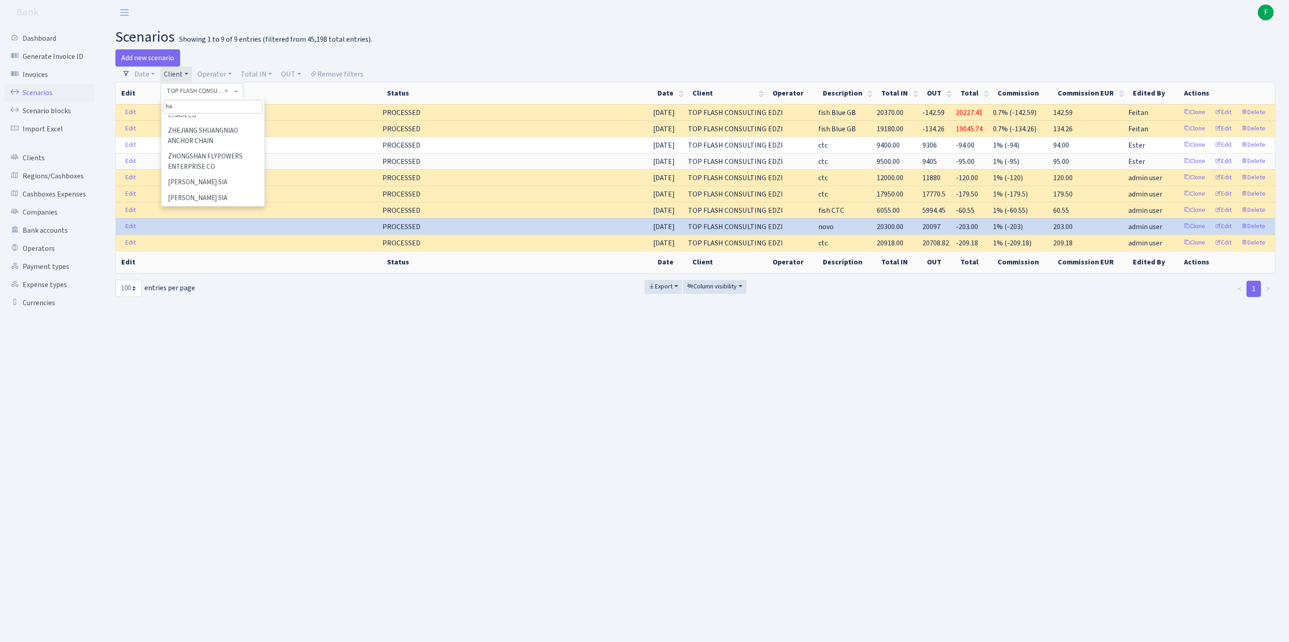
scroll to position [0, 0]
type input "hayv"
click at [222, 131] on li "HAYVO LIMITED" at bounding box center [212, 123] width 101 height 16
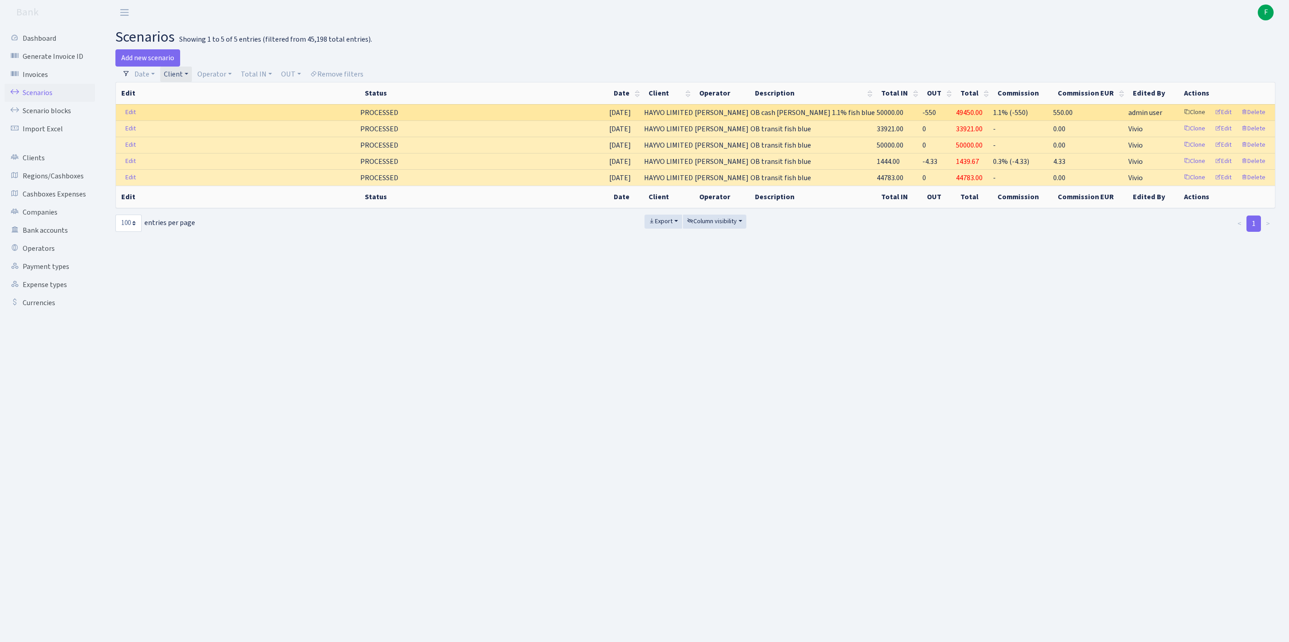
click at [1179, 119] on link "Clone" at bounding box center [1194, 112] width 30 height 14
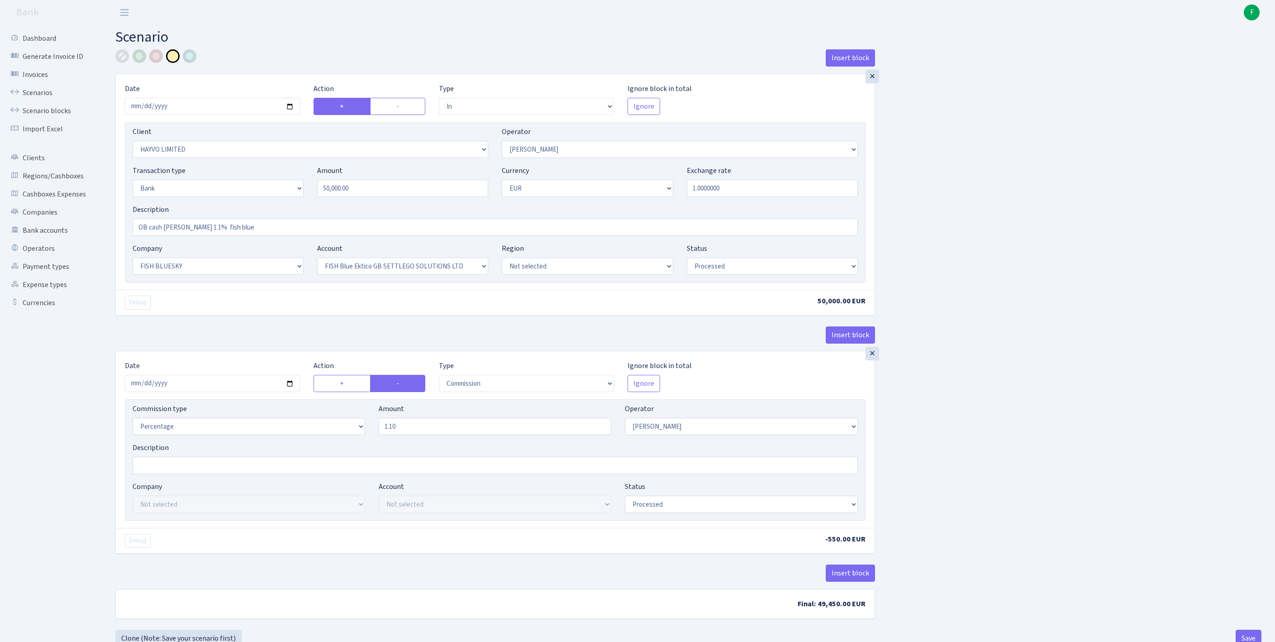
select select "in"
select select "3410"
select select "15"
select select "2"
select select "1"
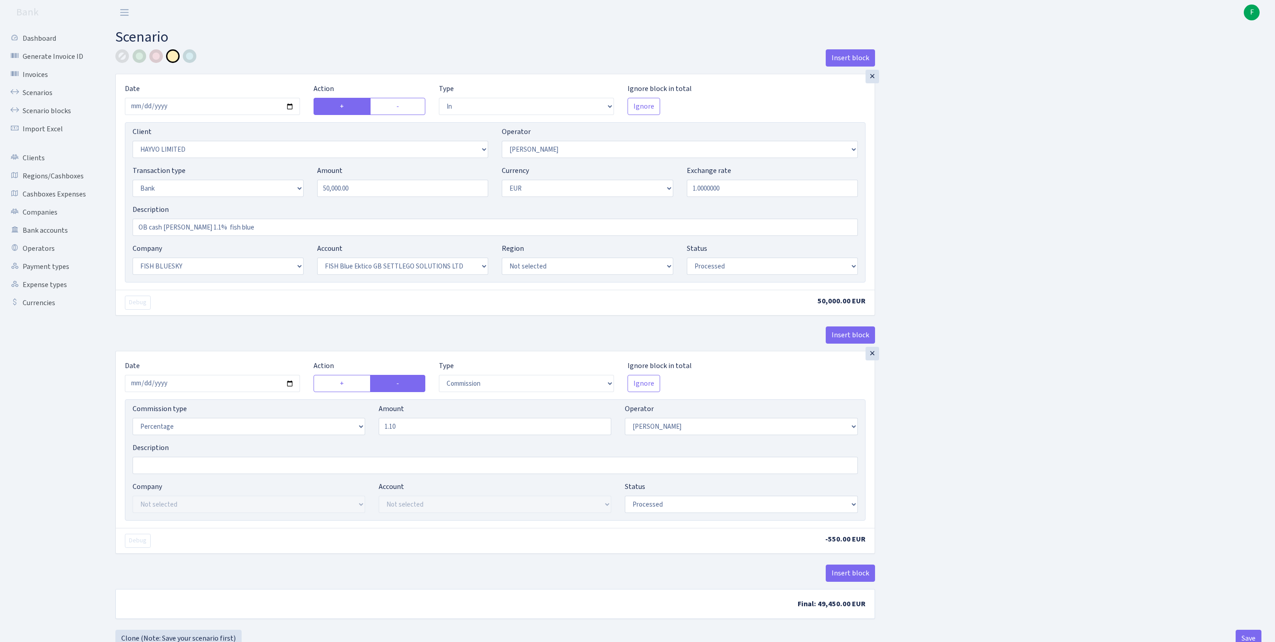
select select "23"
select select "67"
select select "processed"
select select "commission"
select select "15"
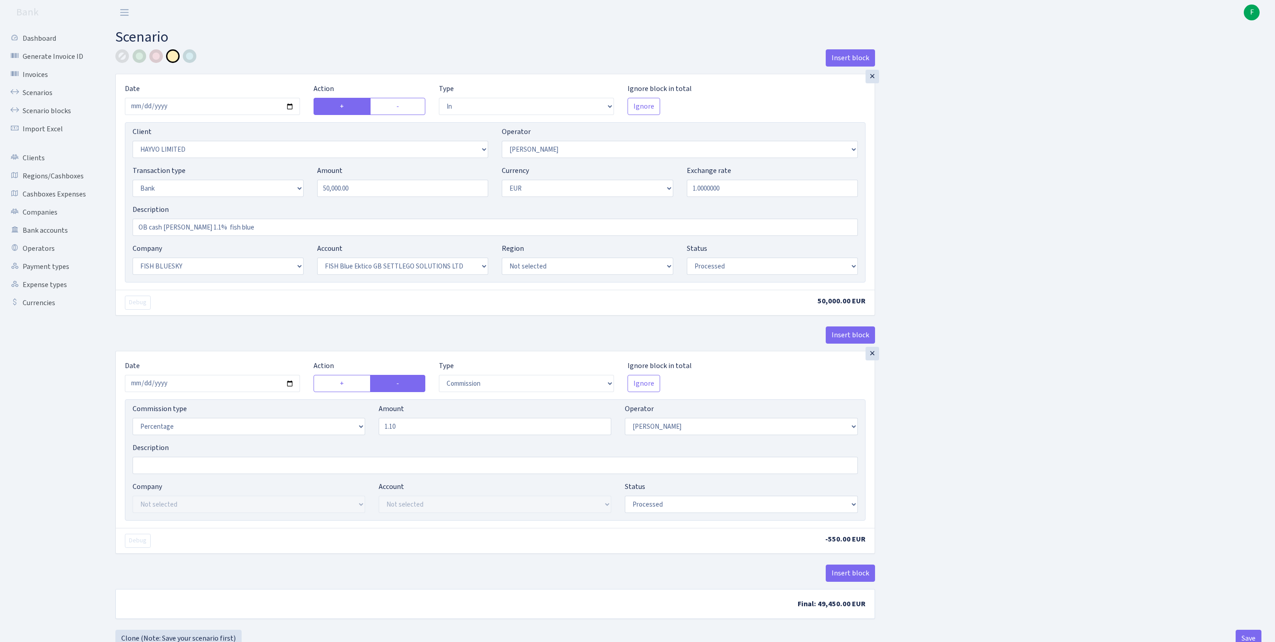
select select "processed"
click at [216, 111] on input "2025-10-09" at bounding box center [212, 106] width 175 height 17
type input "[DATE]"
drag, startPoint x: 381, startPoint y: 212, endPoint x: 278, endPoint y: 203, distance: 103.6
click at [278, 203] on div "Transaction type Not selected 981 ELF FISH crypto GIRT IVO dekl MM-BALTIC eur U…" at bounding box center [495, 184] width 739 height 39
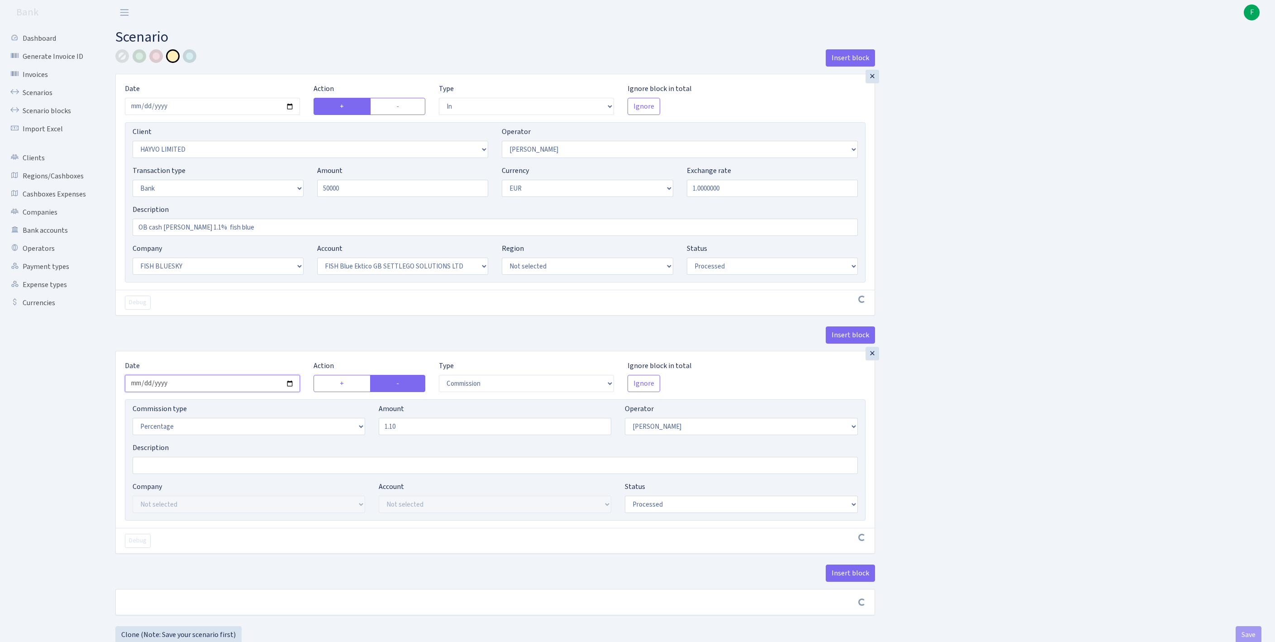
type input "50,000.00"
click at [202, 392] on input "2025-10-09" at bounding box center [212, 383] width 175 height 17
type input "[DATE]"
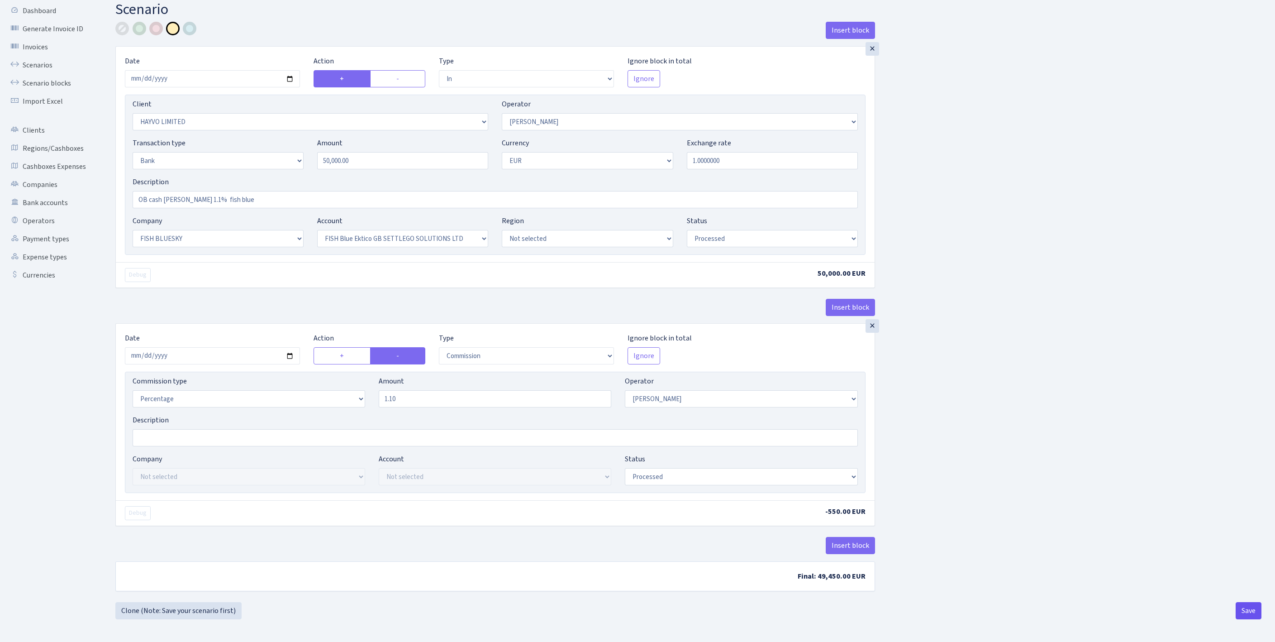
click at [1244, 611] on button "Save" at bounding box center [1249, 610] width 26 height 17
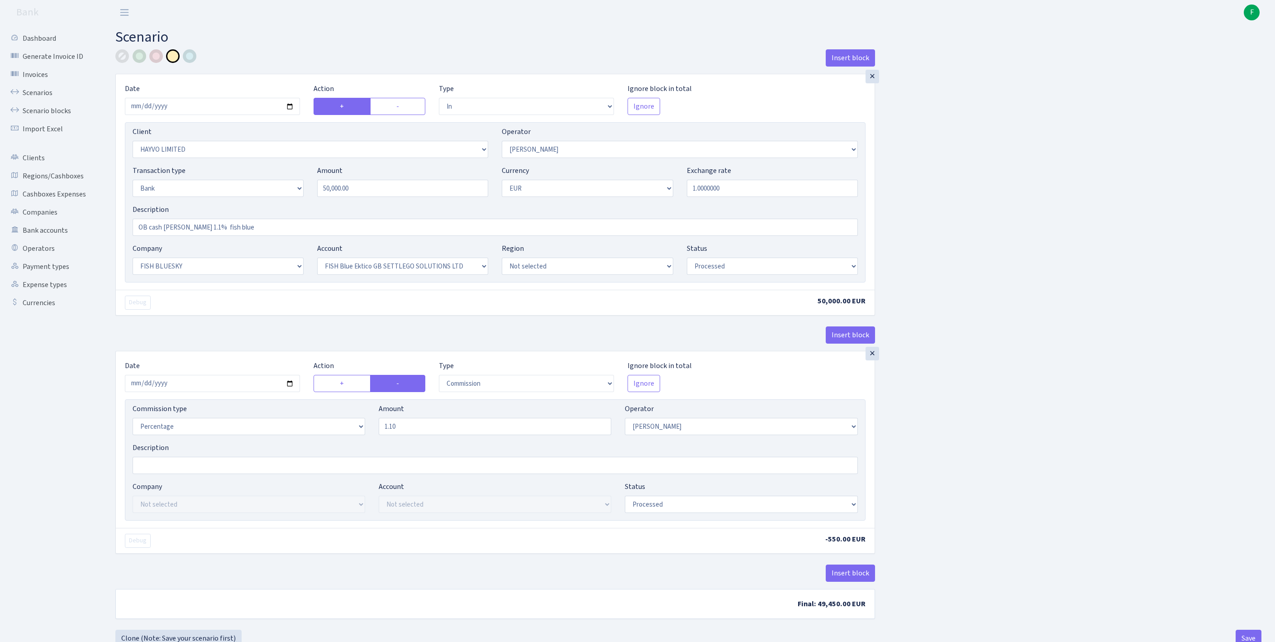
select select "in"
select select "3410"
select select "15"
select select "2"
select select "1"
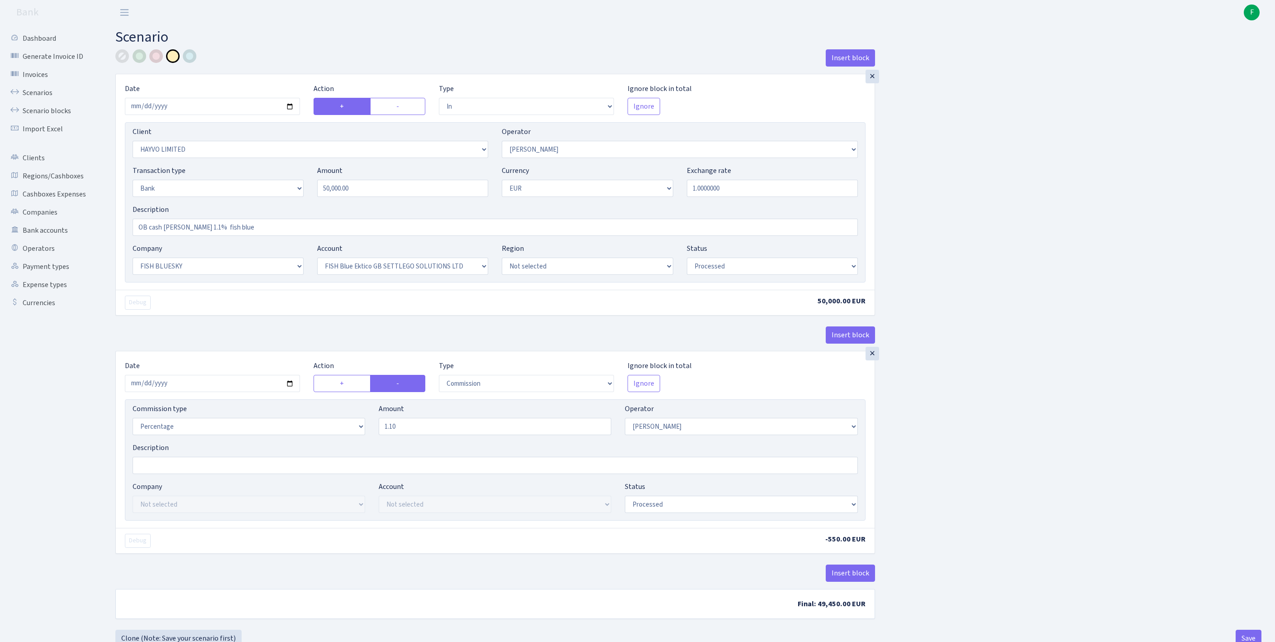
select select "23"
select select "67"
select select "processed"
select select "commission"
select select "15"
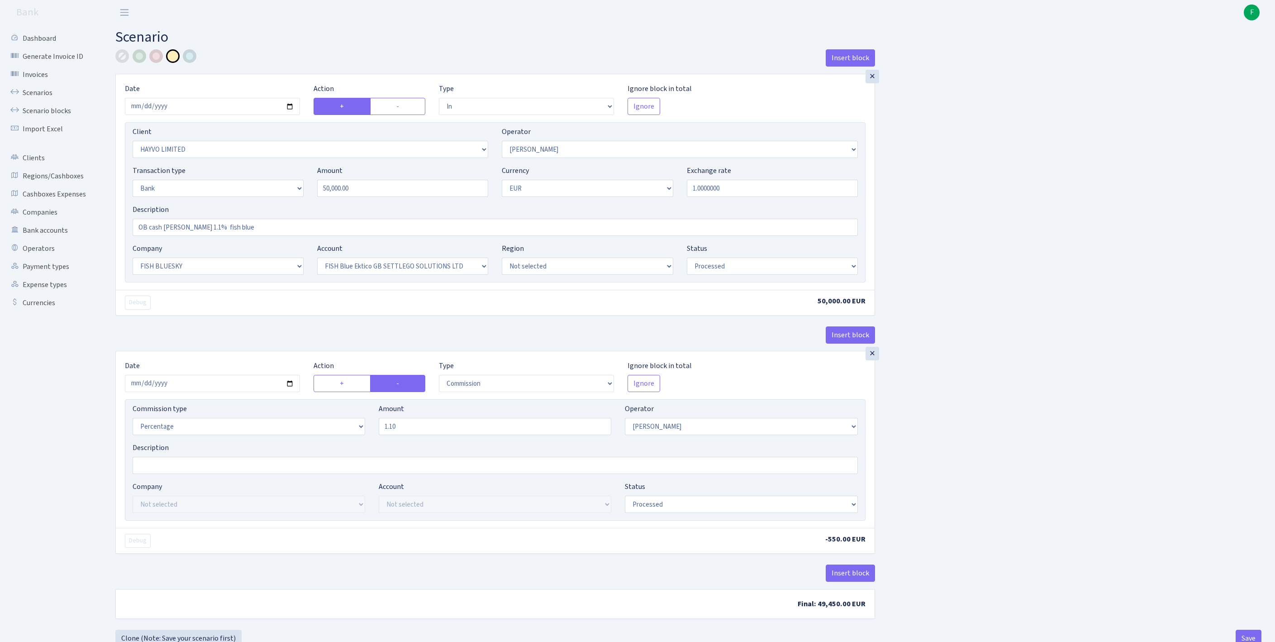
select select "processed"
click at [39, 99] on link "Scenarios" at bounding box center [50, 93] width 91 height 18
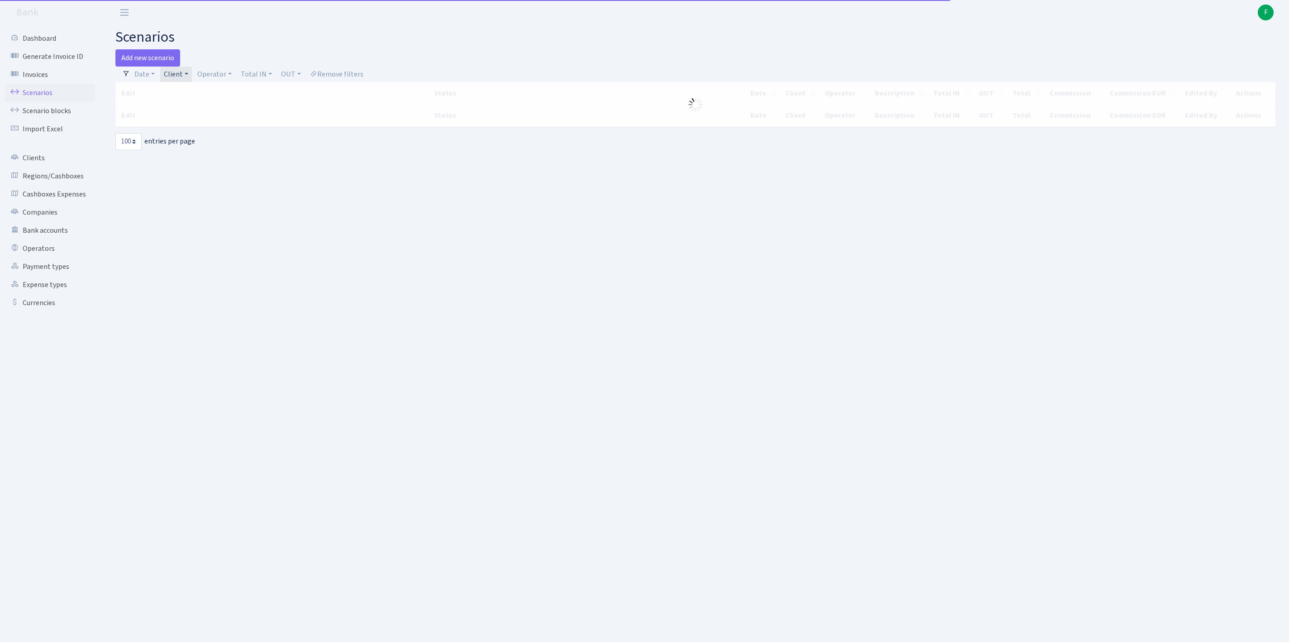
select select "100"
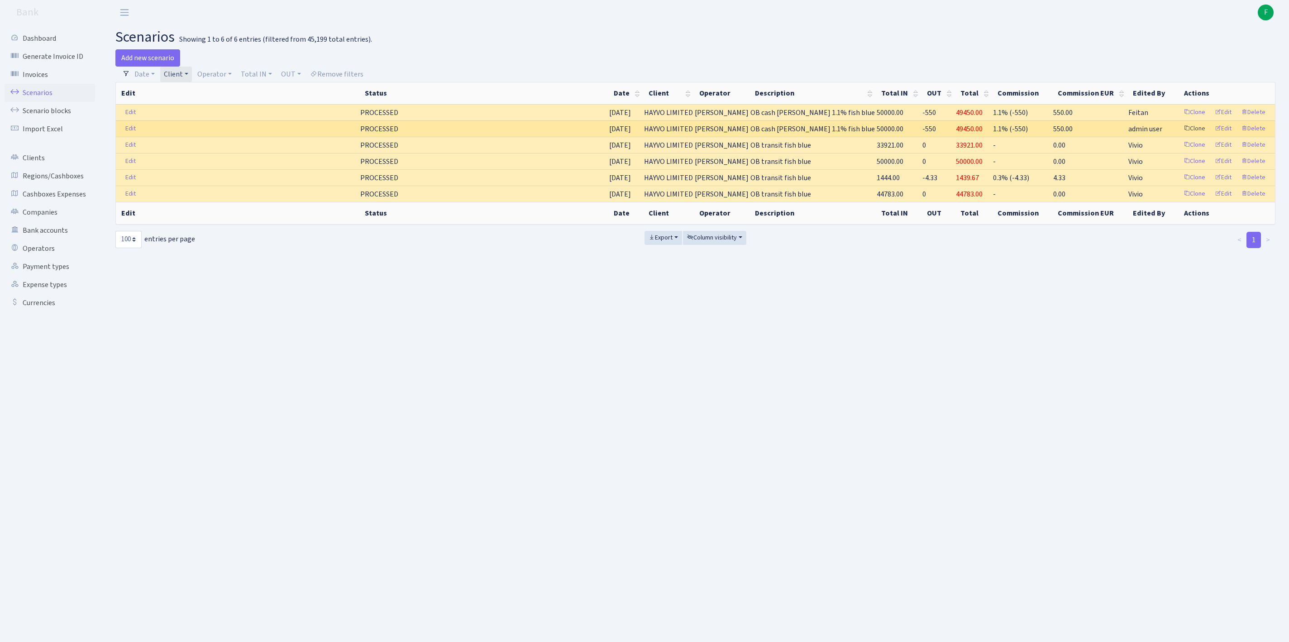
click at [1179, 136] on link "Clone" at bounding box center [1194, 129] width 30 height 14
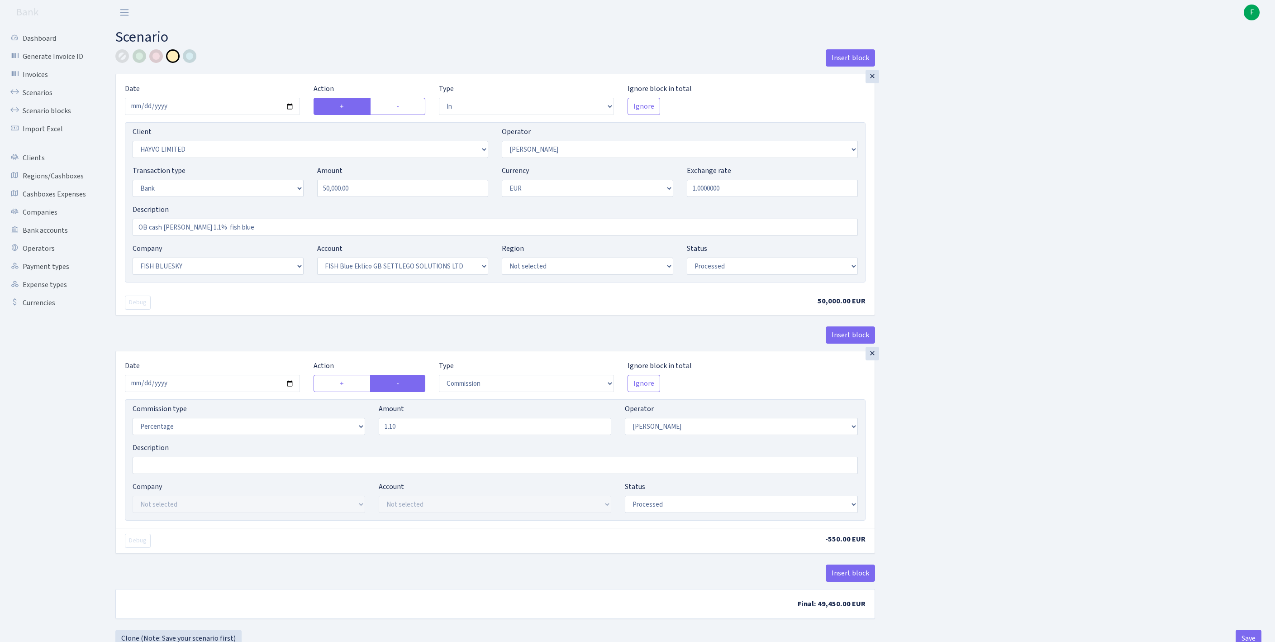
select select "in"
select select "3410"
select select "15"
select select "2"
select select "1"
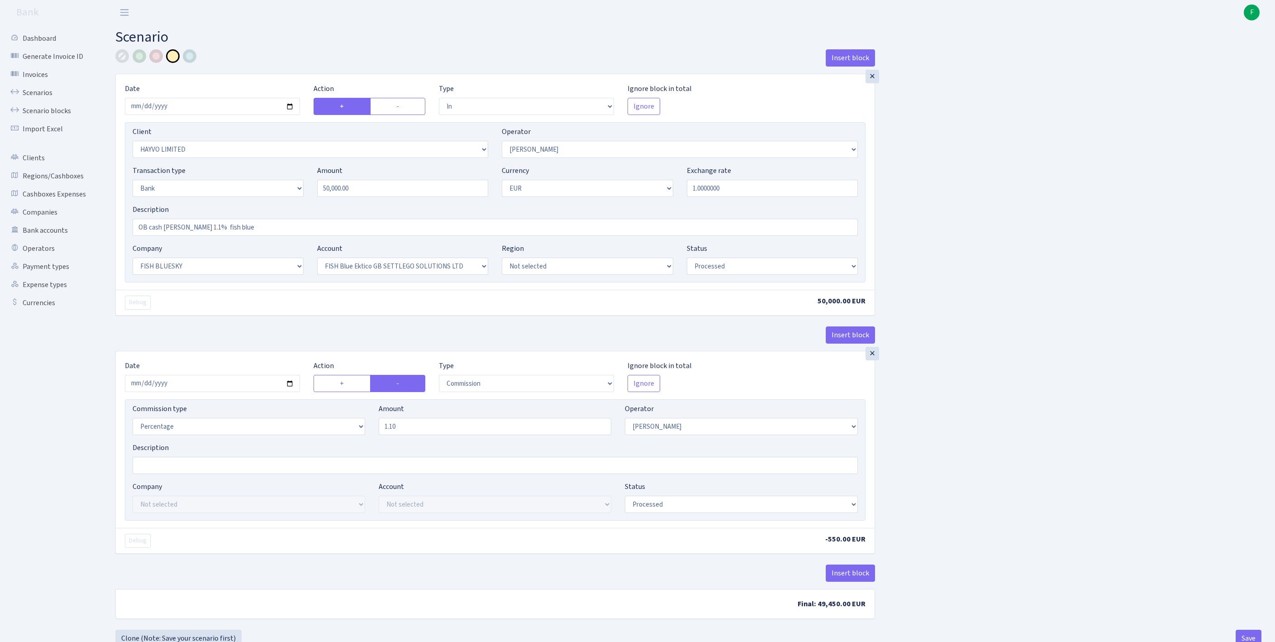
select select "23"
select select "67"
select select "processed"
select select "commission"
select select "15"
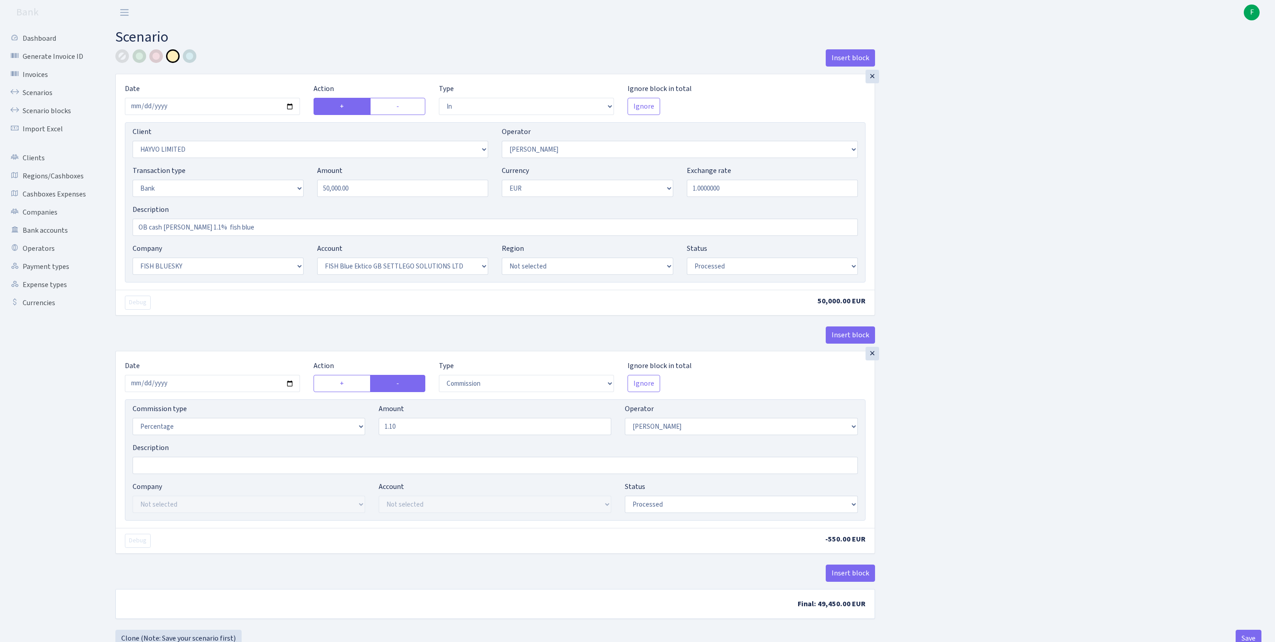
select select "processed"
click at [198, 114] on input "2025-10-09" at bounding box center [212, 106] width 175 height 17
type input "[DATE]"
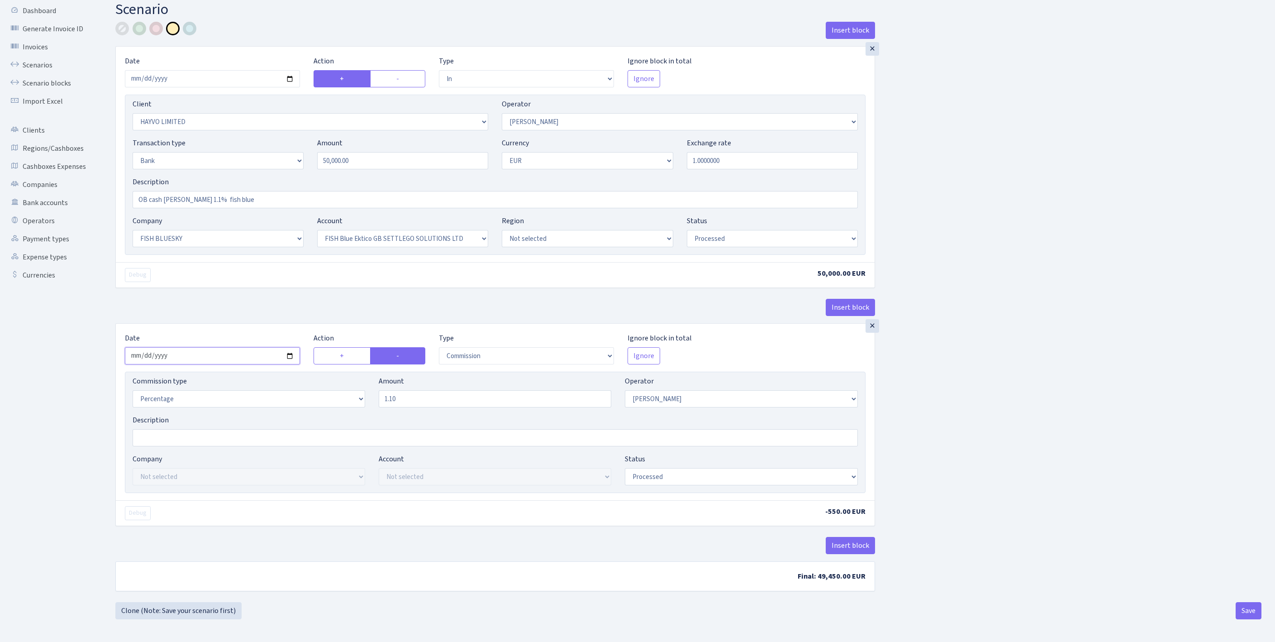
click at [230, 347] on input "2025-10-09" at bounding box center [212, 355] width 175 height 17
type input "[DATE]"
click at [1246, 608] on button "Save" at bounding box center [1249, 610] width 26 height 17
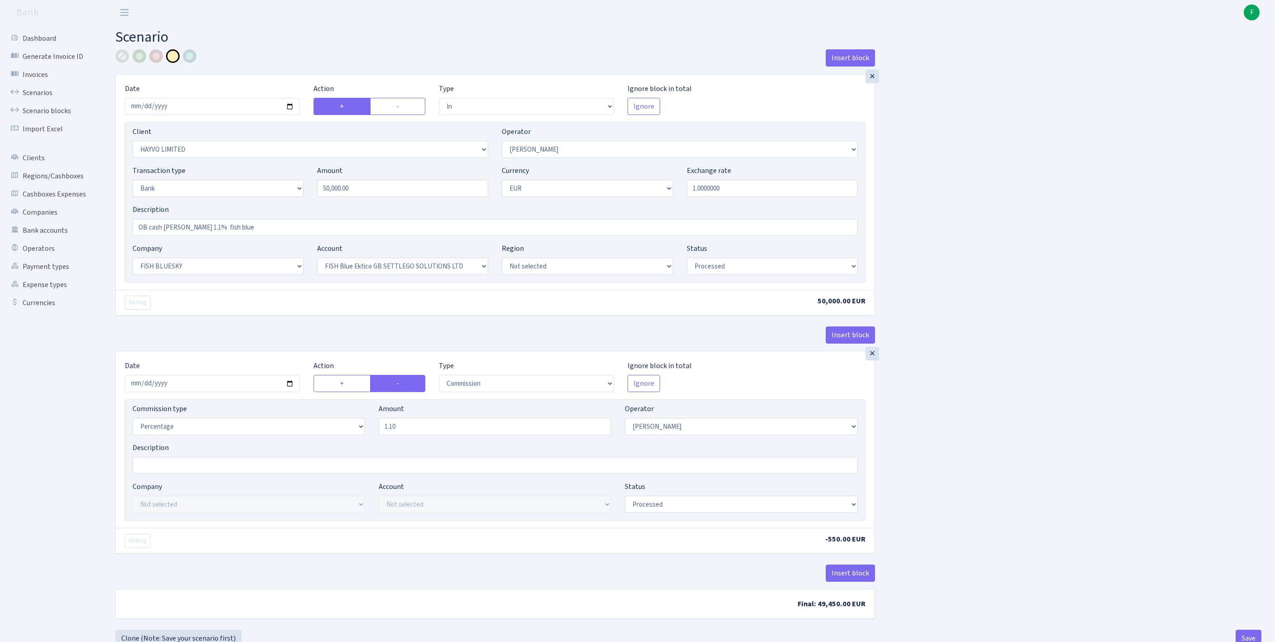
select select "in"
select select "3410"
select select "15"
select select "2"
select select "1"
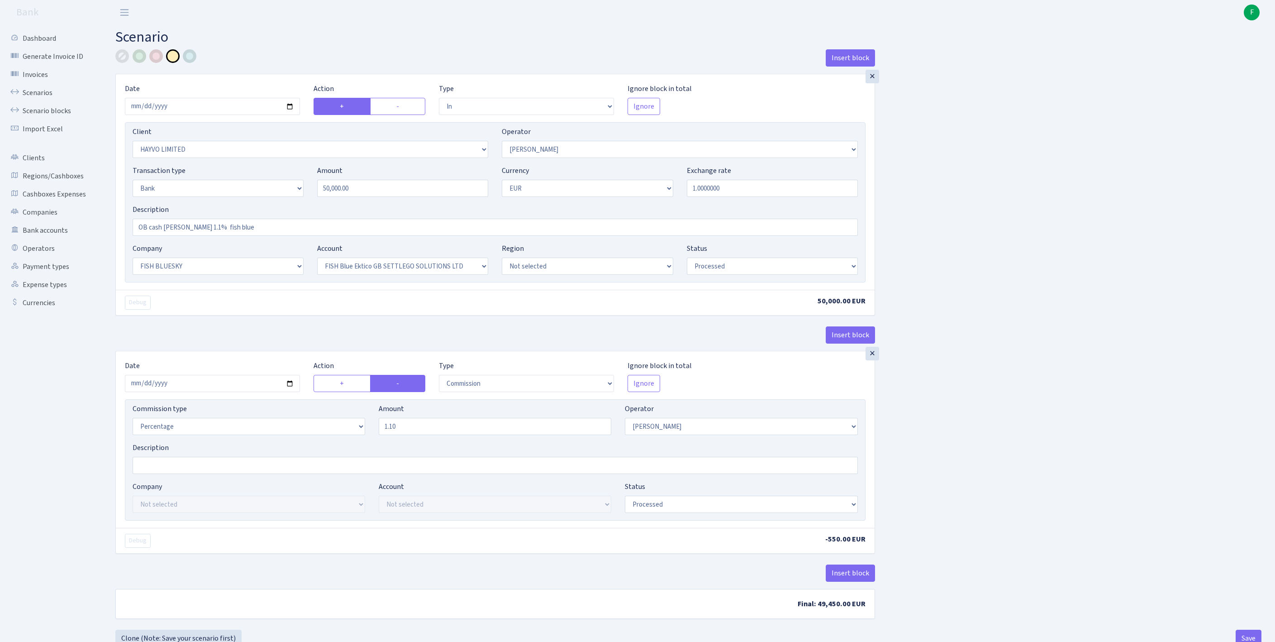
select select "23"
select select "67"
select select "processed"
select select "commission"
select select "15"
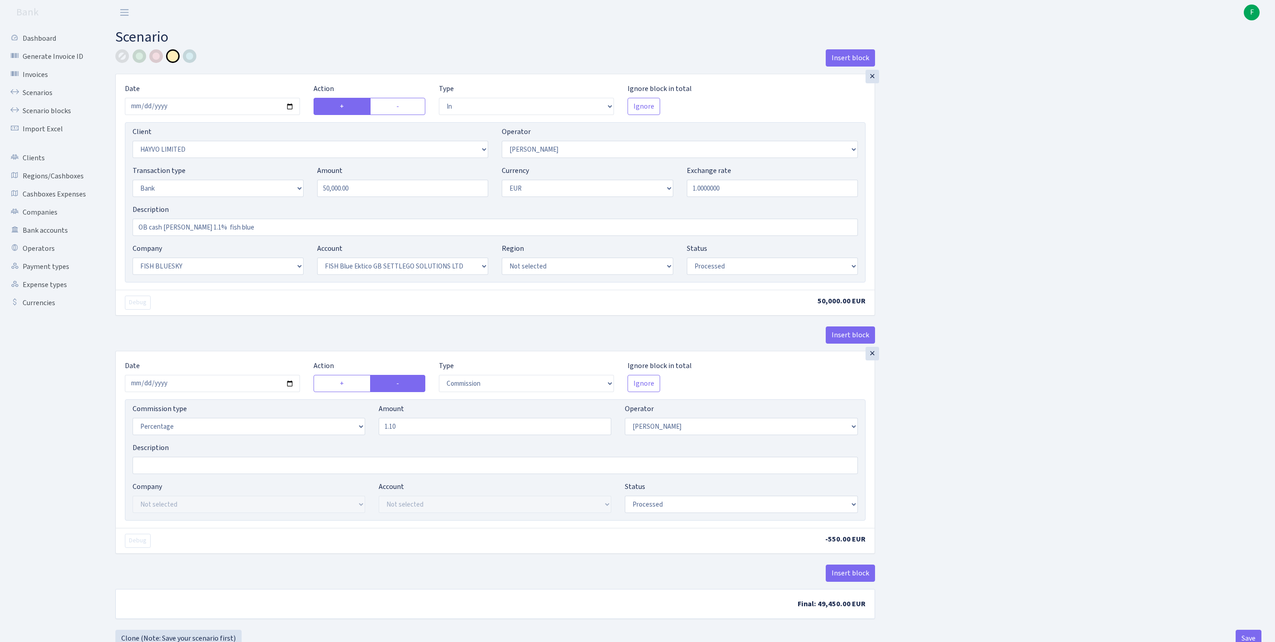
select select "processed"
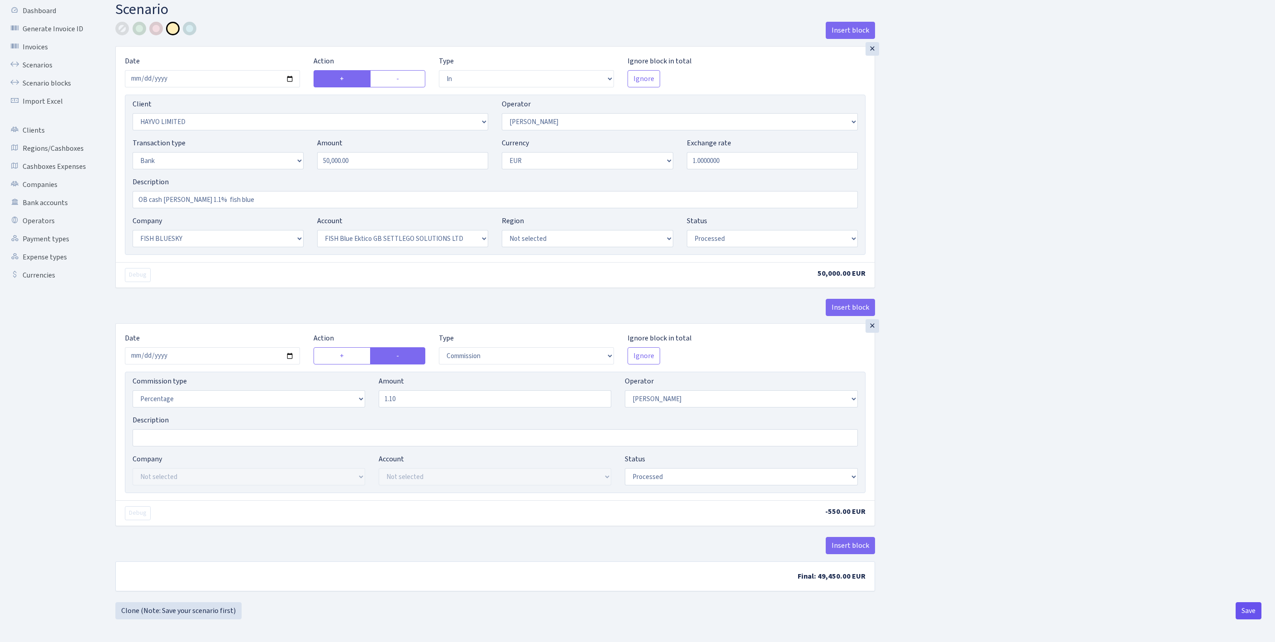
click at [1251, 602] on button "Save" at bounding box center [1249, 610] width 26 height 17
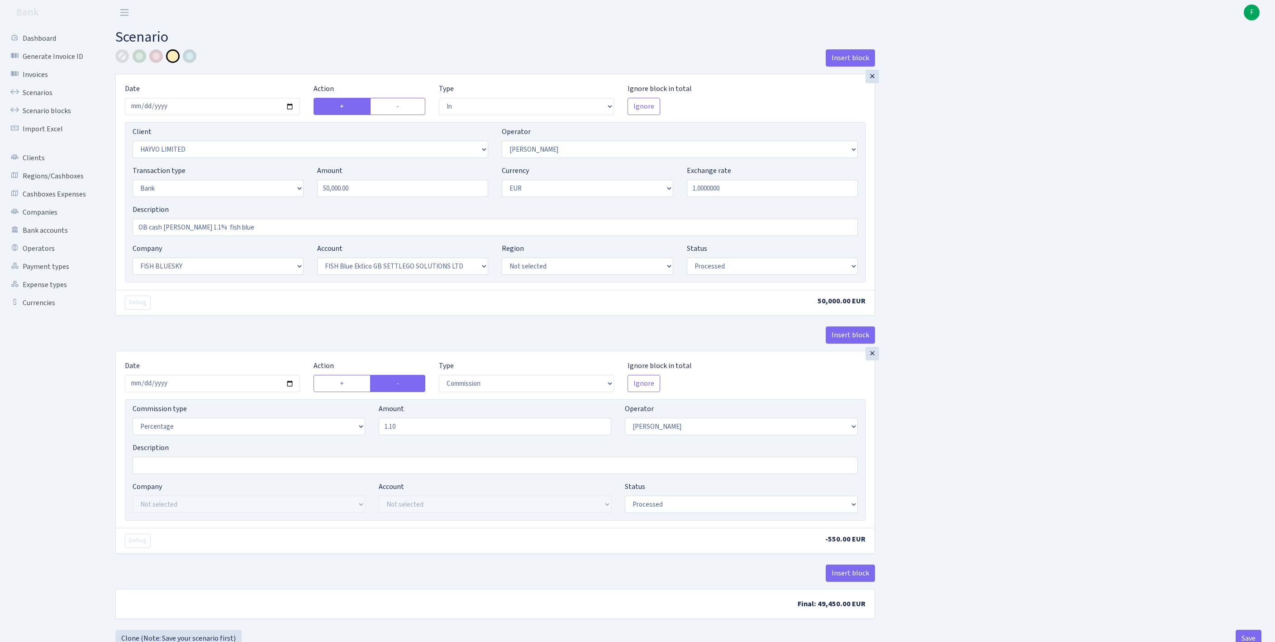
select select "in"
select select "3410"
select select "15"
select select "2"
select select "1"
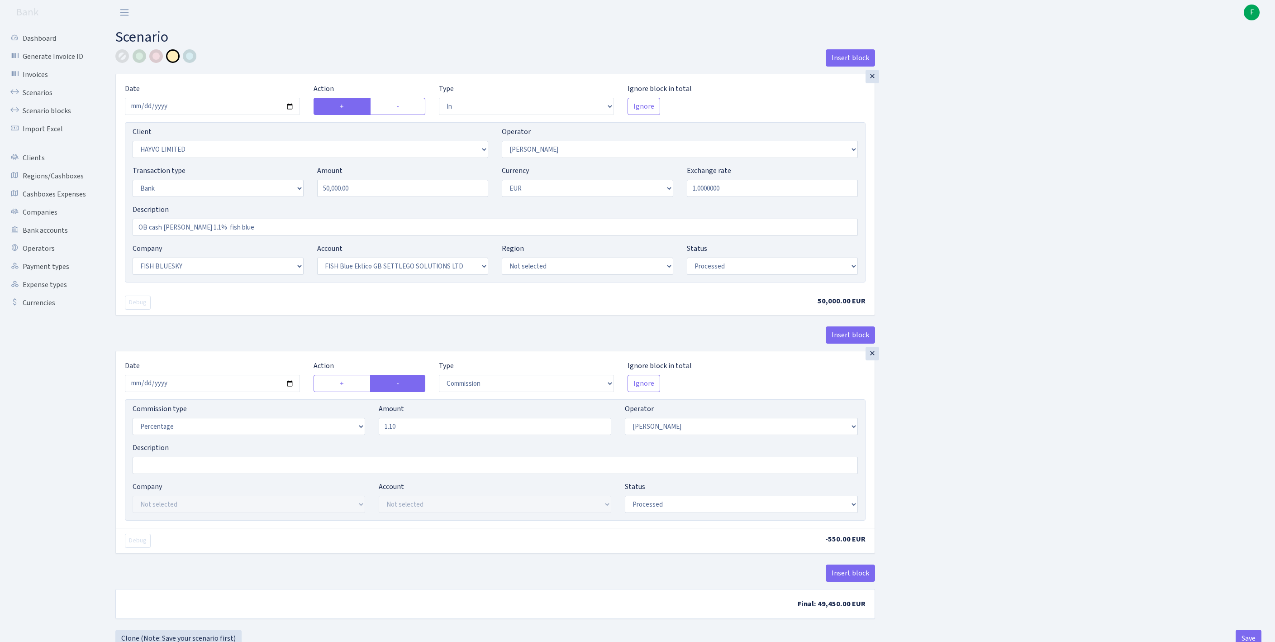
select select "23"
select select "67"
select select "processed"
select select "commission"
select select "15"
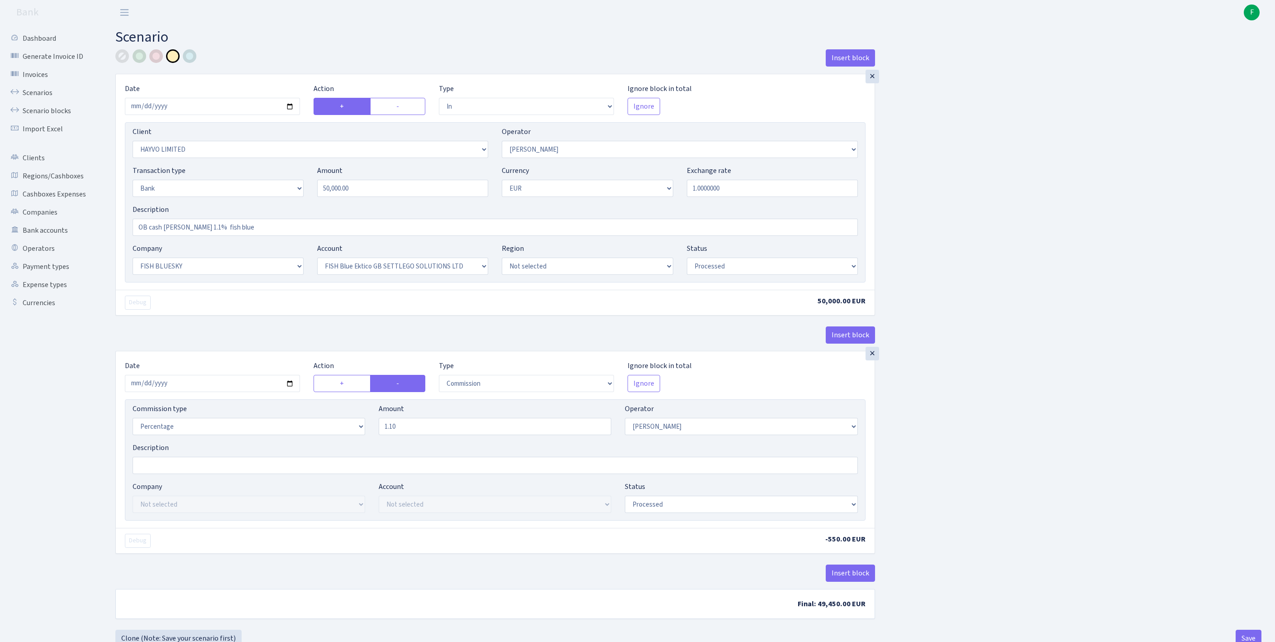
select select "processed"
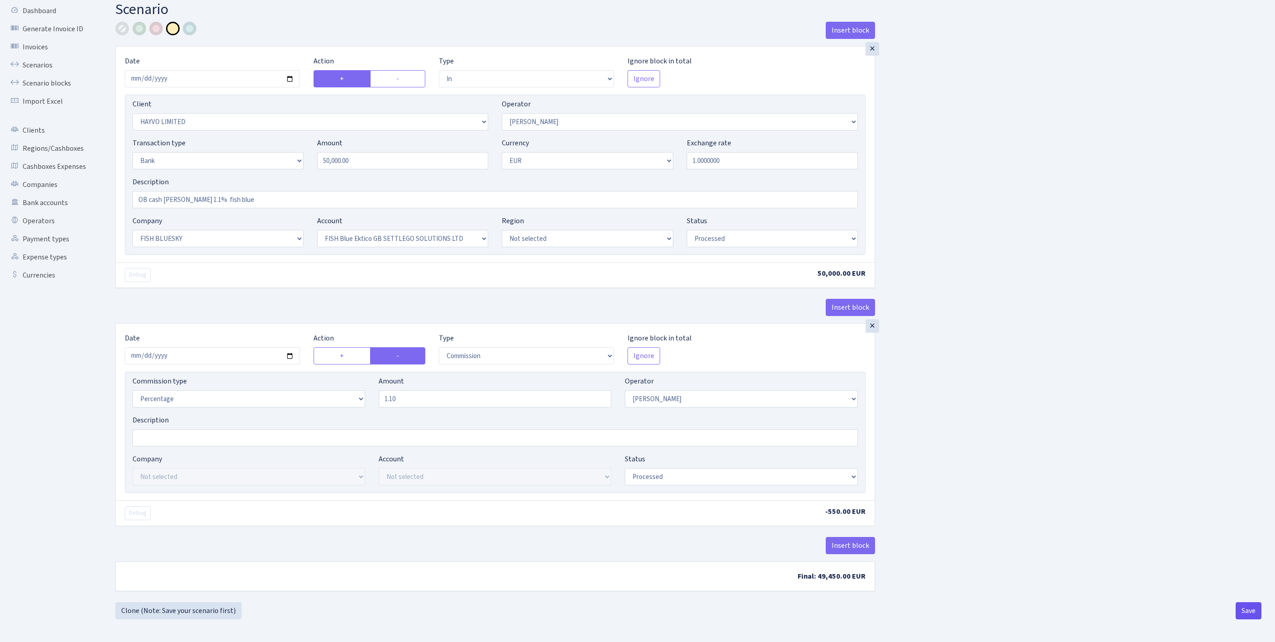
click at [1244, 604] on button "Save" at bounding box center [1249, 610] width 26 height 17
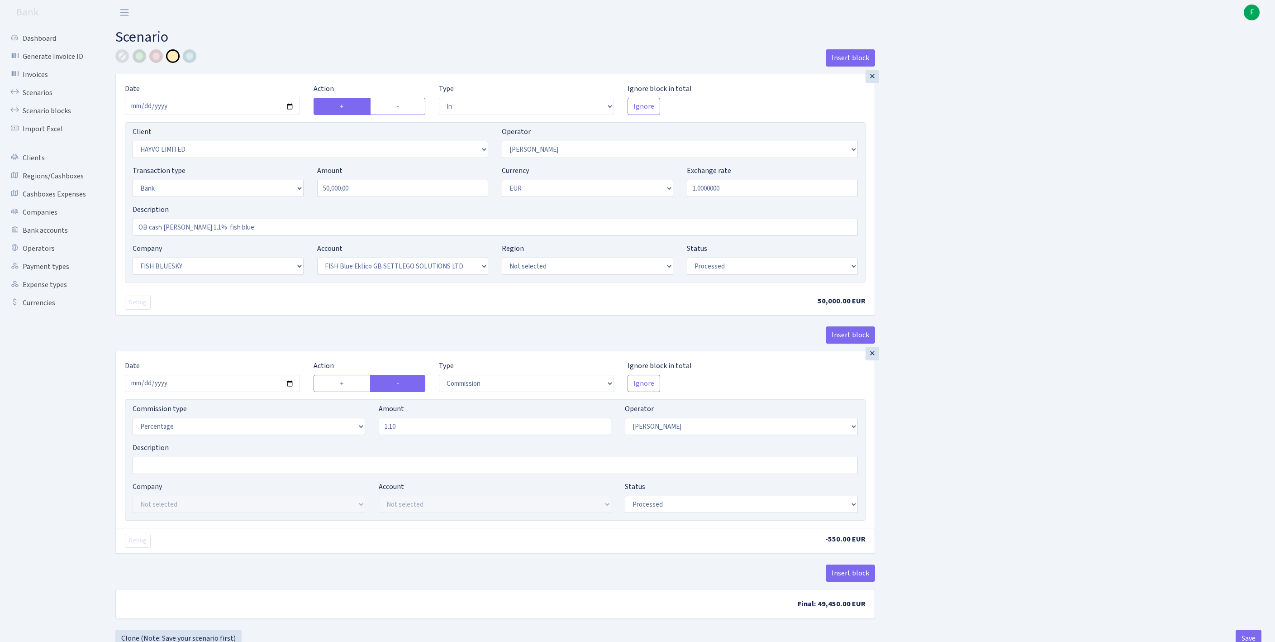
select select "in"
select select "3410"
select select "15"
select select "2"
select select "1"
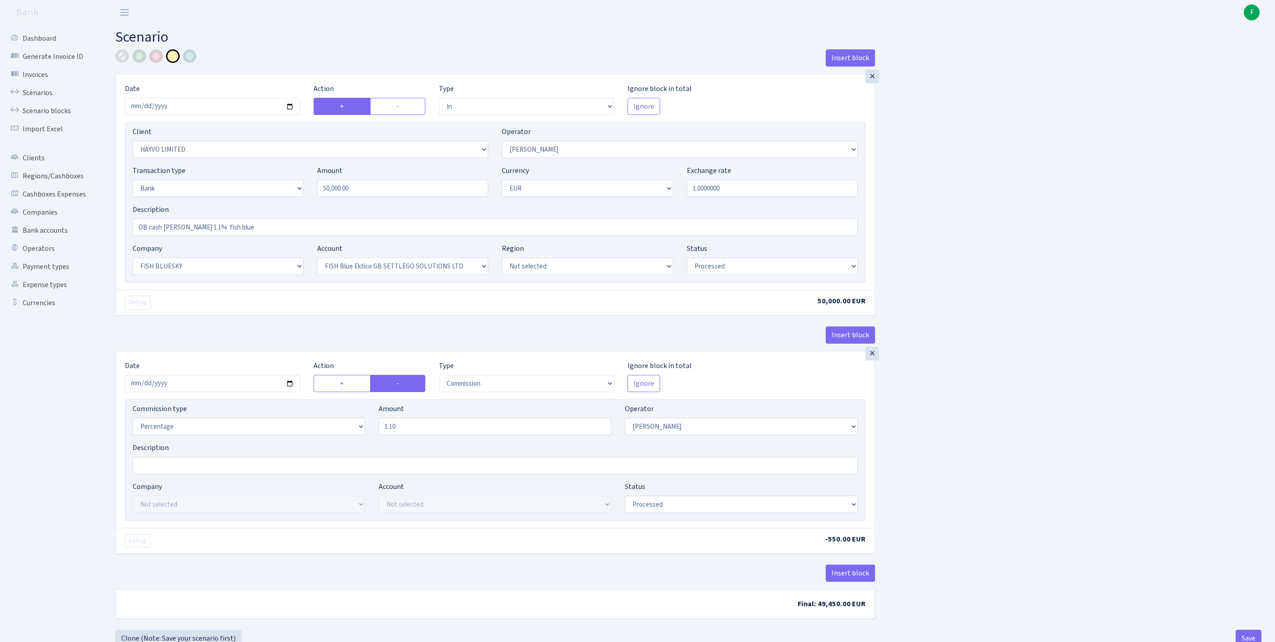
select select "23"
select select "67"
select select "processed"
select select "commission"
select select "15"
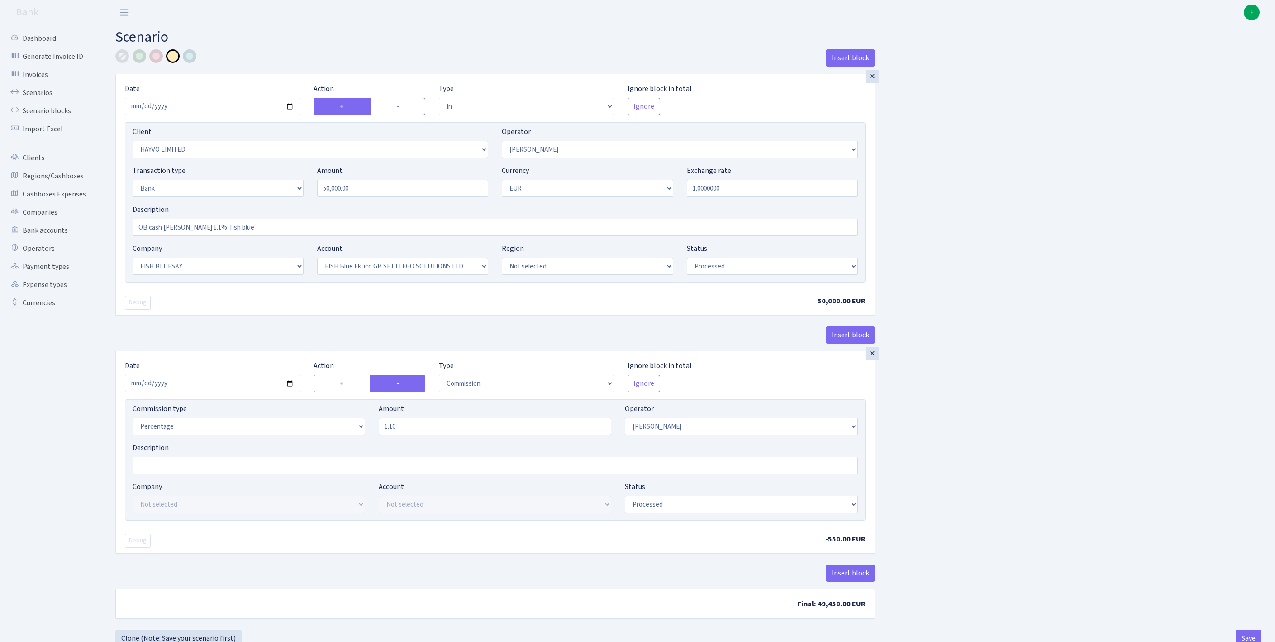
select select "processed"
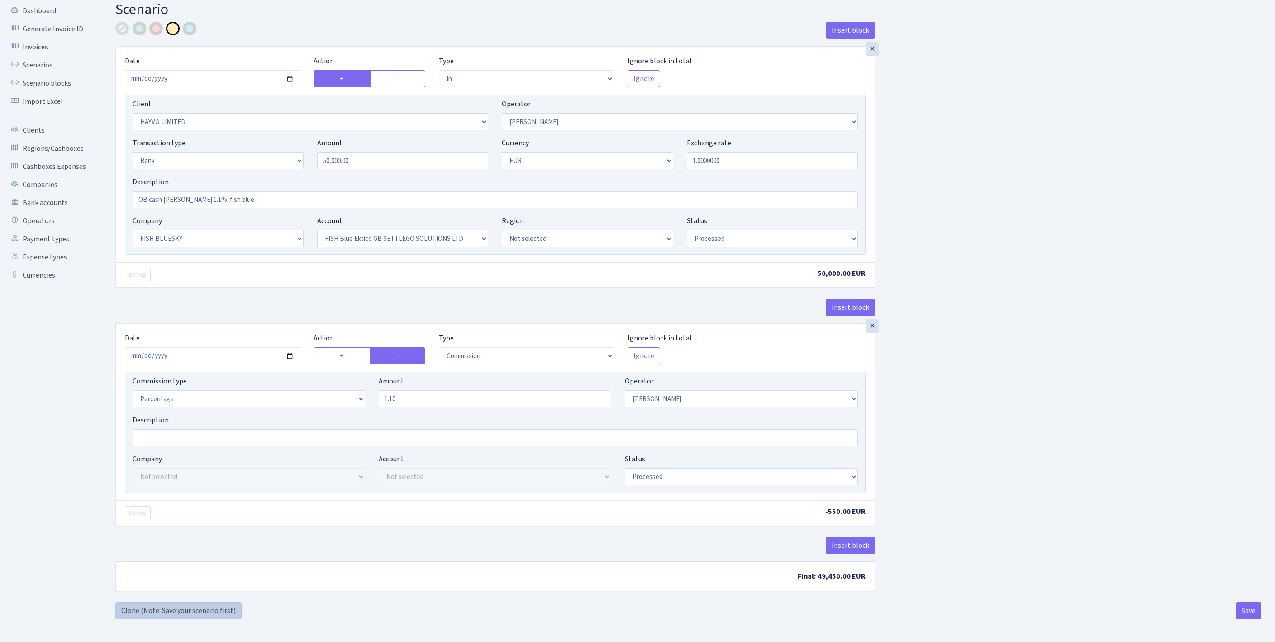
click at [187, 608] on link "Clone (Note: Save your scenario first)" at bounding box center [178, 610] width 126 height 17
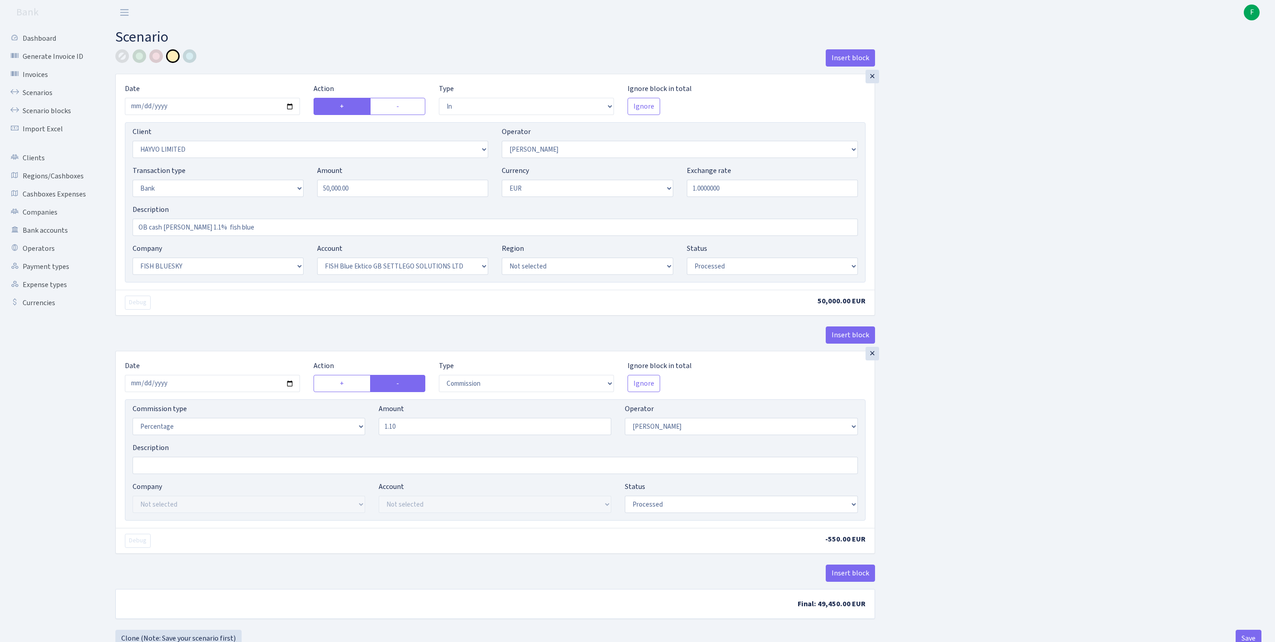
select select "in"
select select "3410"
select select "15"
select select "2"
select select "1"
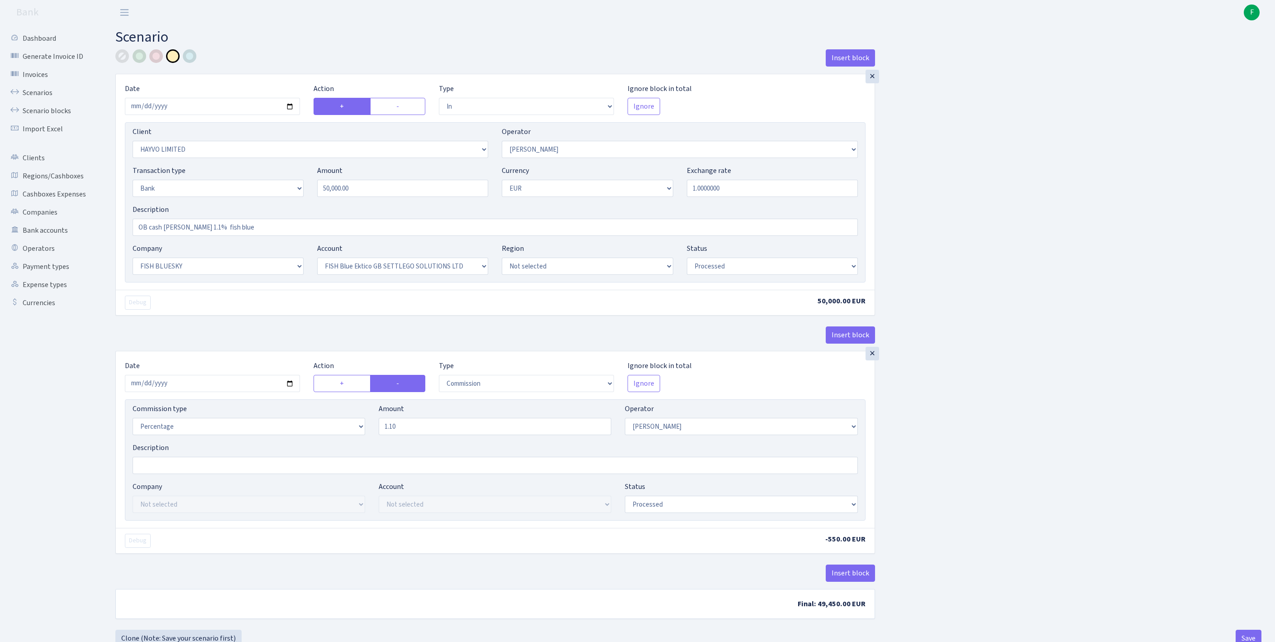
select select "23"
select select "67"
select select "processed"
select select "commission"
select select "15"
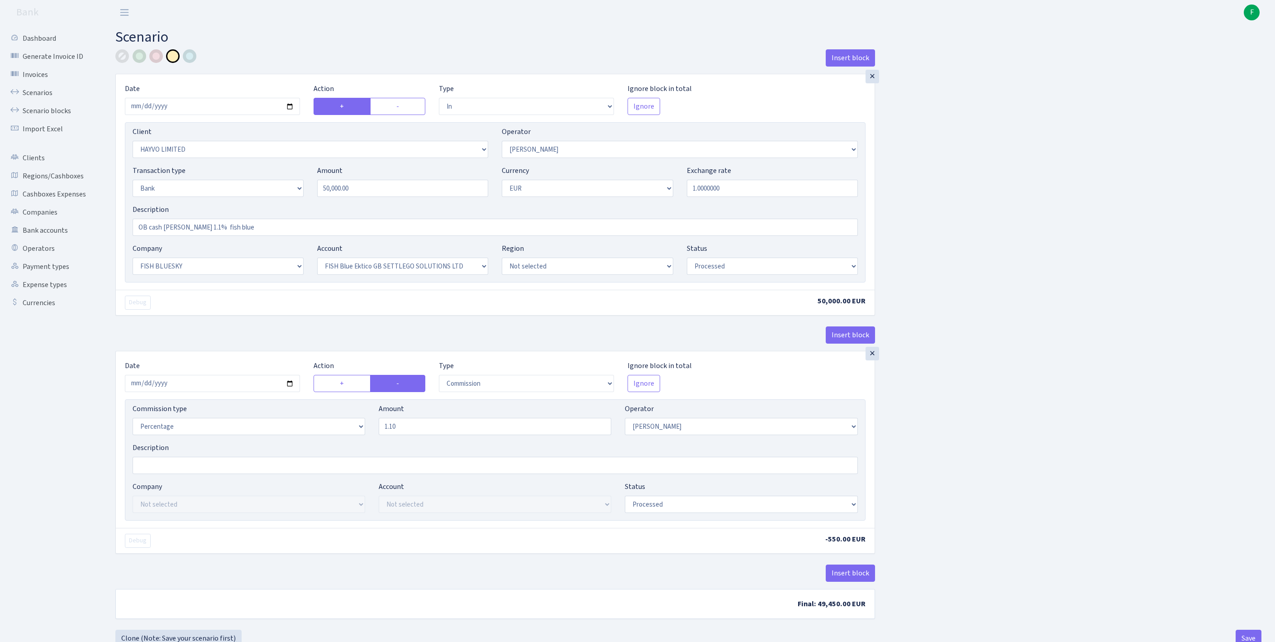
select select "processed"
drag, startPoint x: 384, startPoint y: 209, endPoint x: 282, endPoint y: 195, distance: 102.3
click at [282, 195] on div "Transaction type Not selected 981 ELF FISH crypto GIRT IVO dekl MM-BALTIC eur U…" at bounding box center [495, 184] width 739 height 39
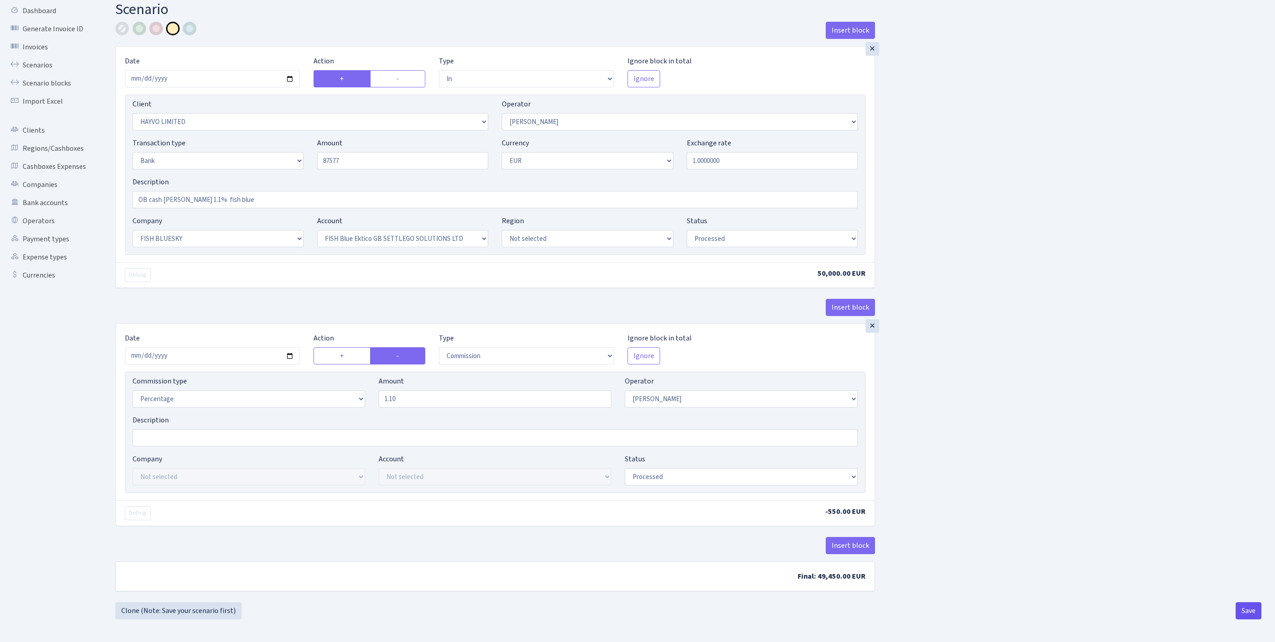
type input "87,577.00"
click at [1253, 611] on button "Save" at bounding box center [1249, 610] width 26 height 17
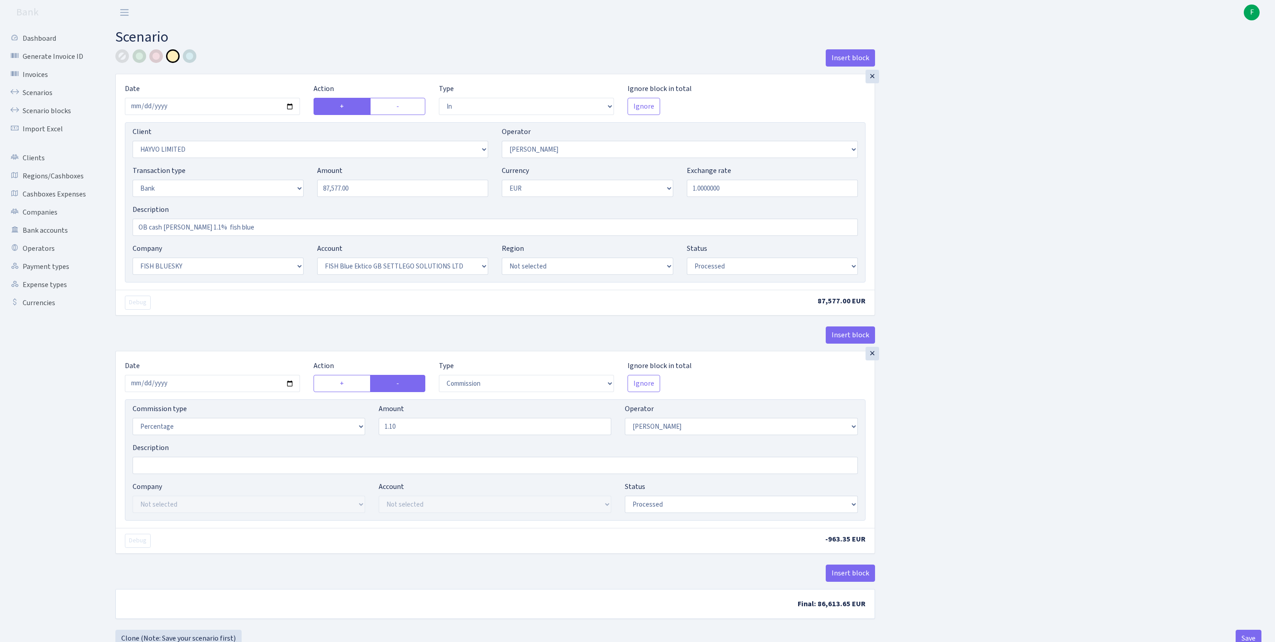
select select "in"
select select "3410"
select select "15"
select select "2"
select select "1"
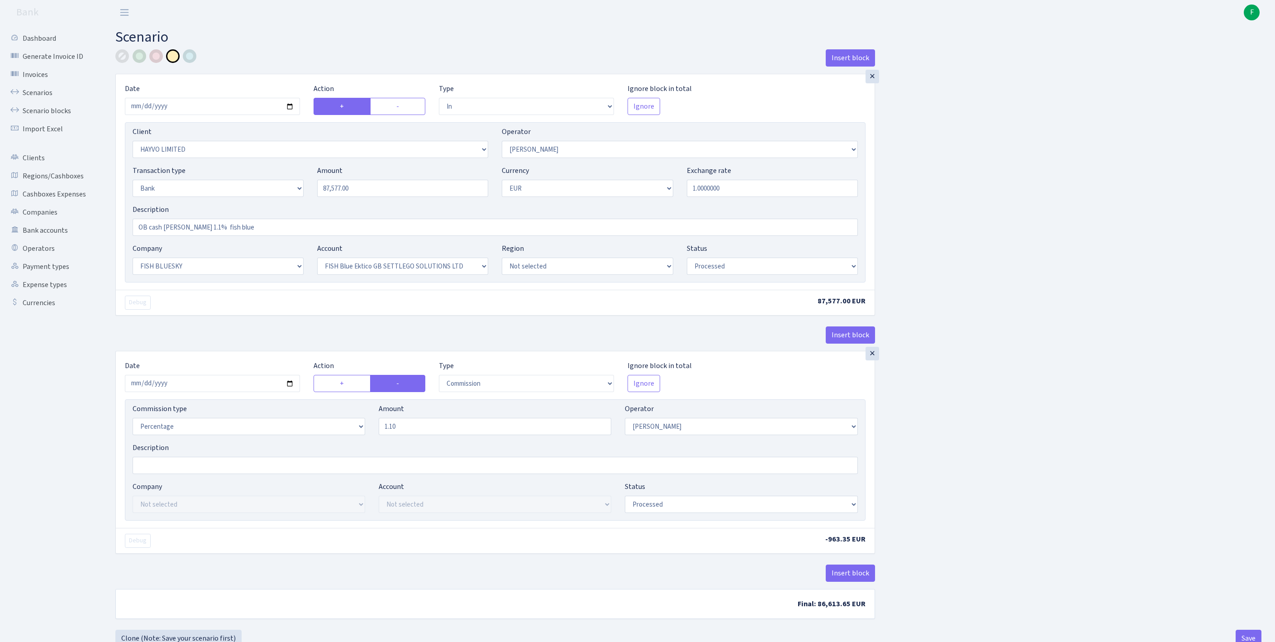
select select "23"
select select "67"
select select "processed"
select select "commission"
select select "15"
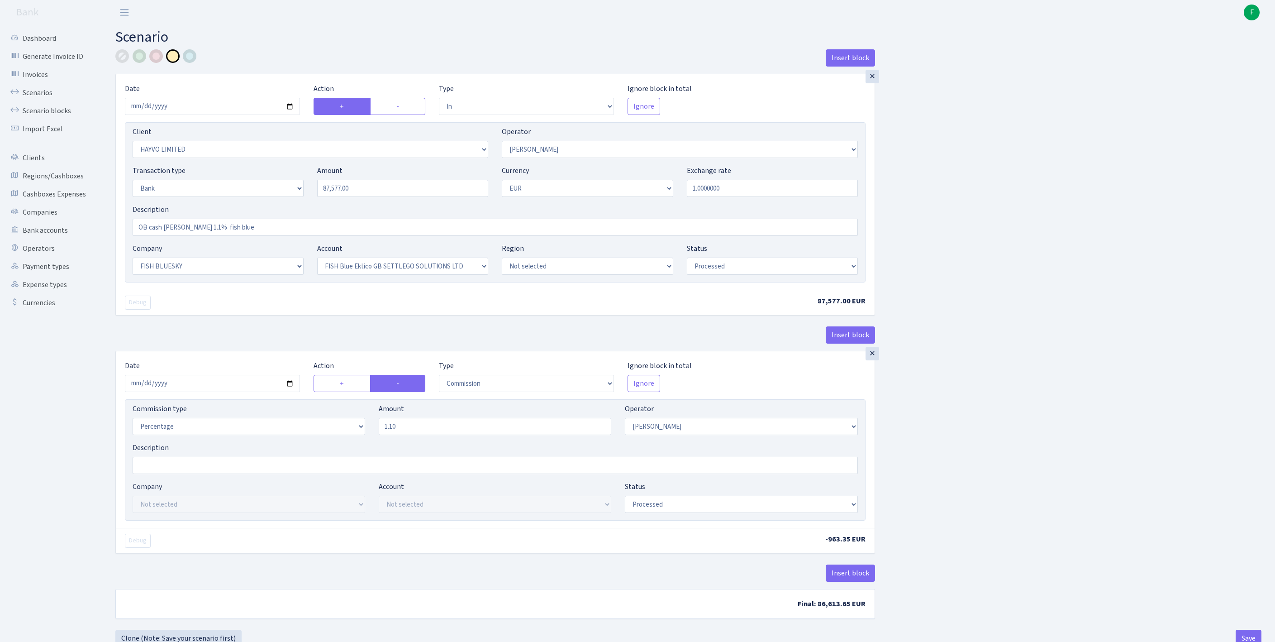
select select "processed"
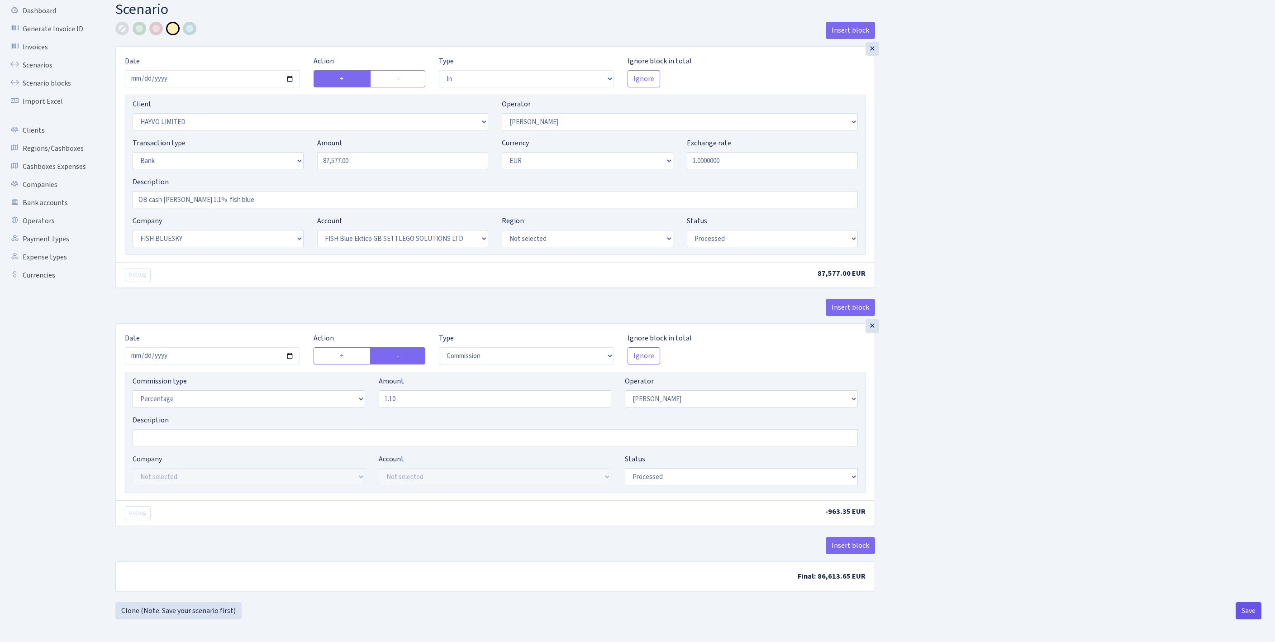
click at [1244, 611] on button "Save" at bounding box center [1249, 610] width 26 height 17
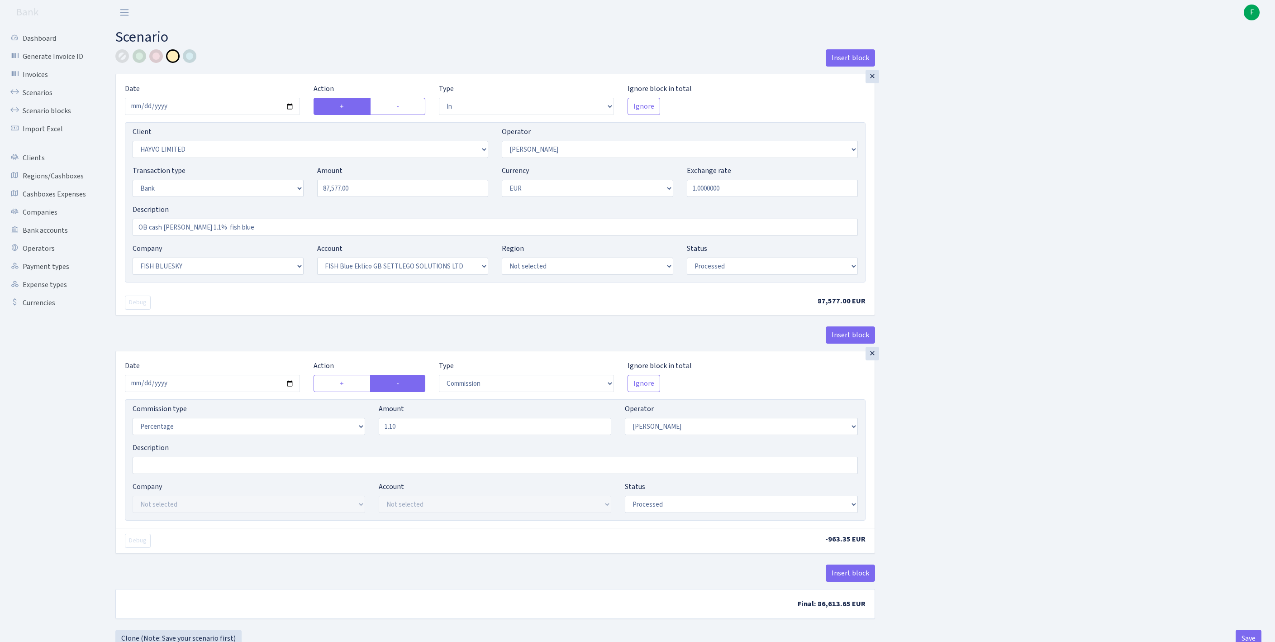
select select "in"
select select "3410"
select select "15"
select select "2"
select select "1"
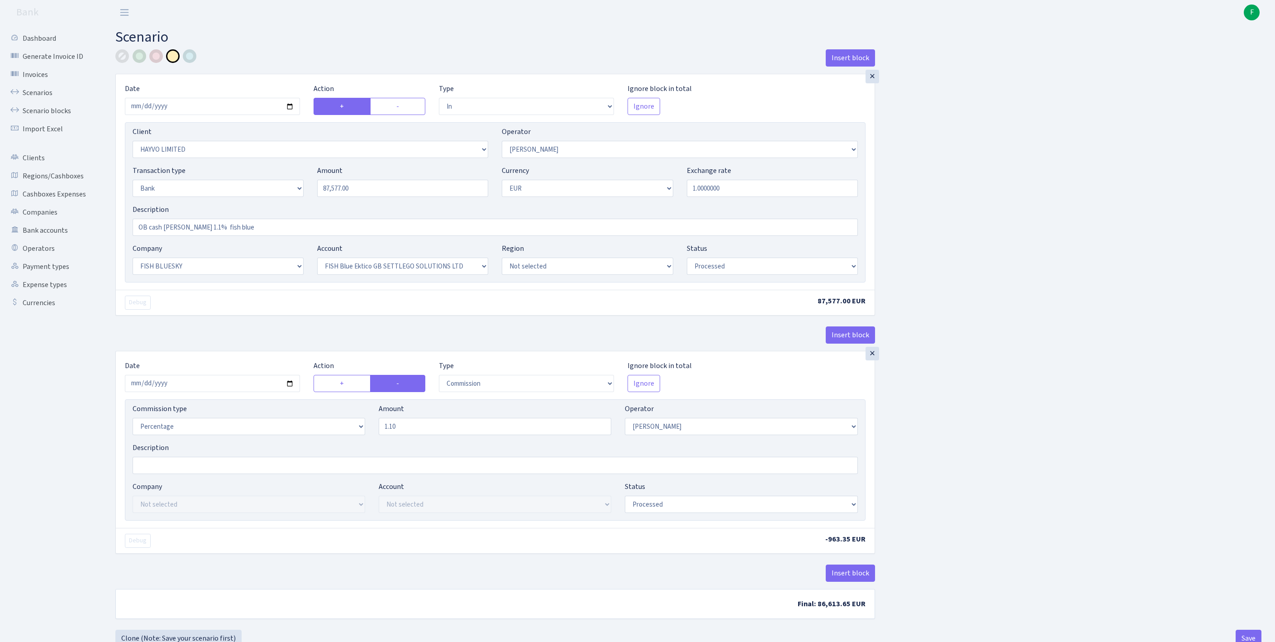
select select "23"
select select "67"
select select "processed"
select select "commission"
select select "15"
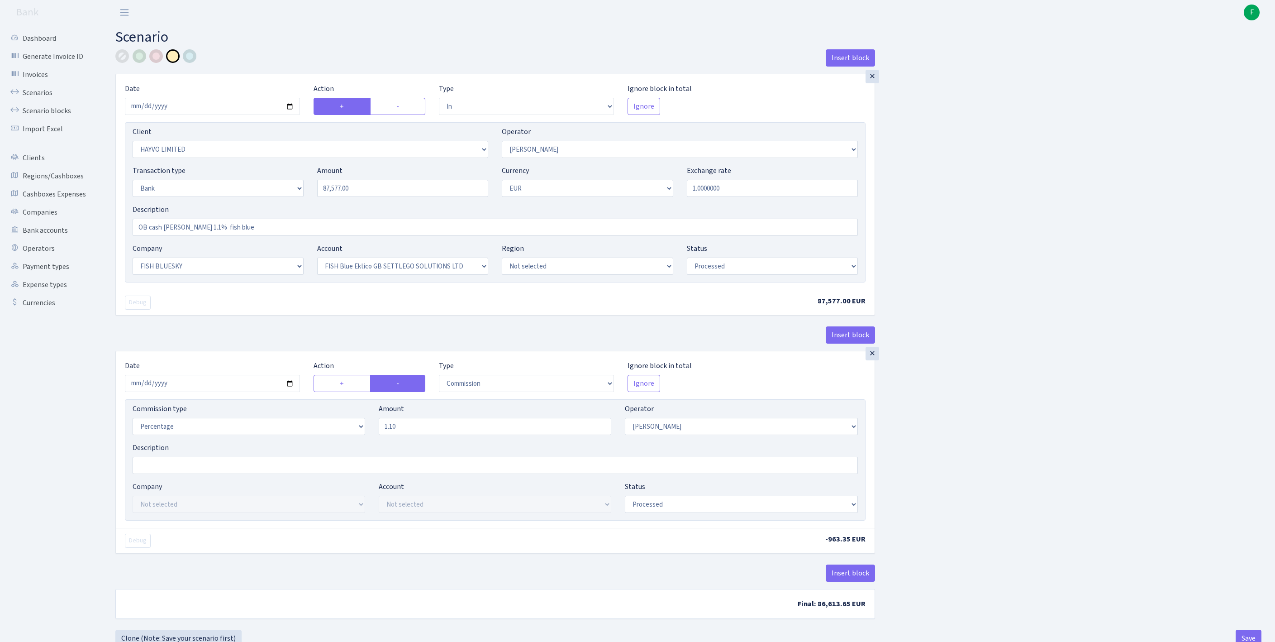
select select "processed"
click at [43, 98] on link "Scenarios" at bounding box center [50, 93] width 91 height 18
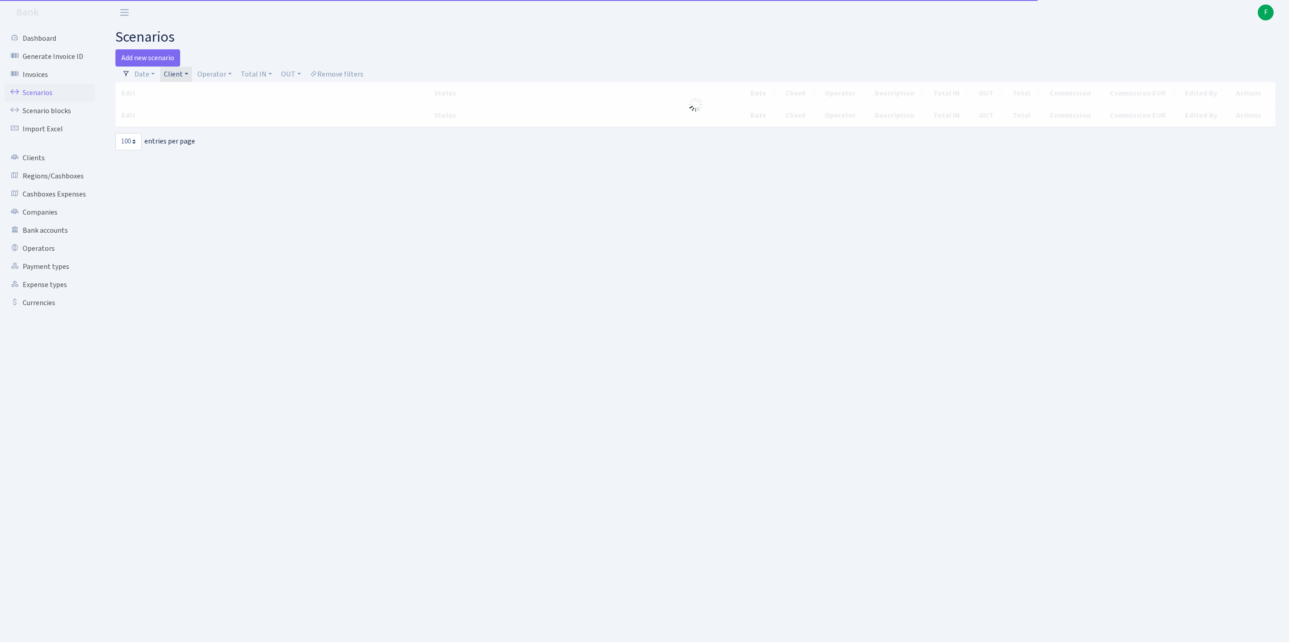
select select "100"
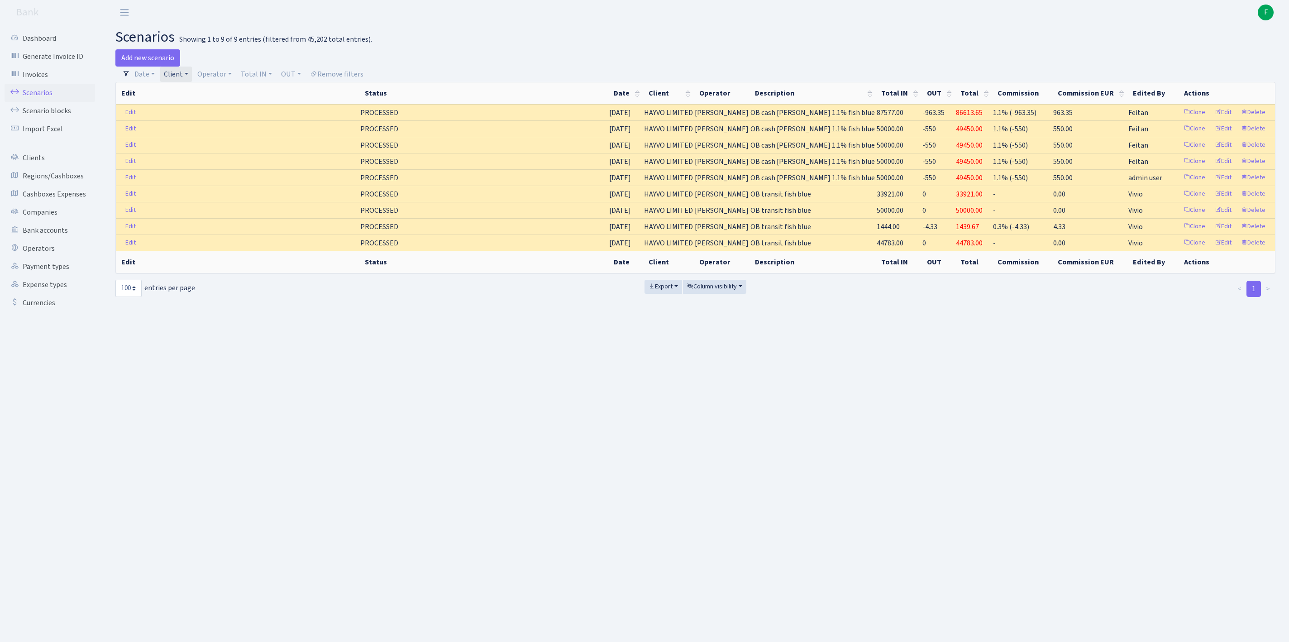
click at [192, 78] on link "Client" at bounding box center [176, 74] width 32 height 15
click at [221, 95] on span "× HAYVO LIMITED" at bounding box center [194, 90] width 54 height 9
click at [192, 77] on link "Client" at bounding box center [176, 74] width 32 height 15
click at [221, 95] on span "× HAYVO LIMITED" at bounding box center [194, 90] width 54 height 9
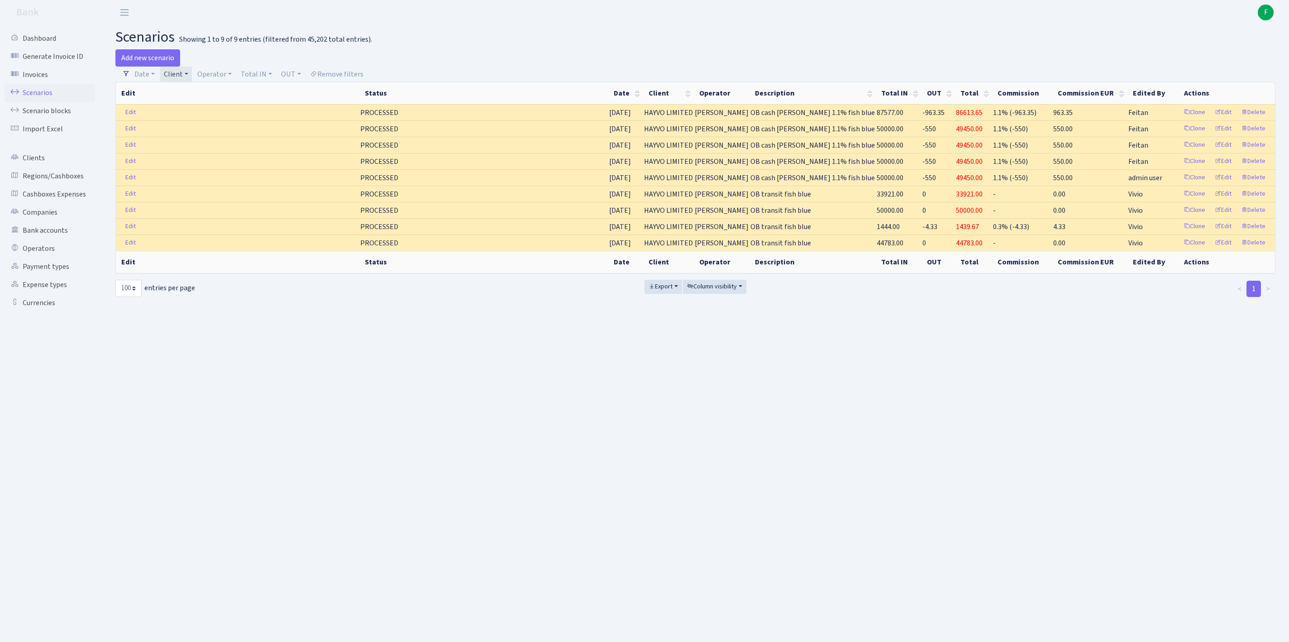
click at [192, 76] on link "Client" at bounding box center [176, 74] width 32 height 15
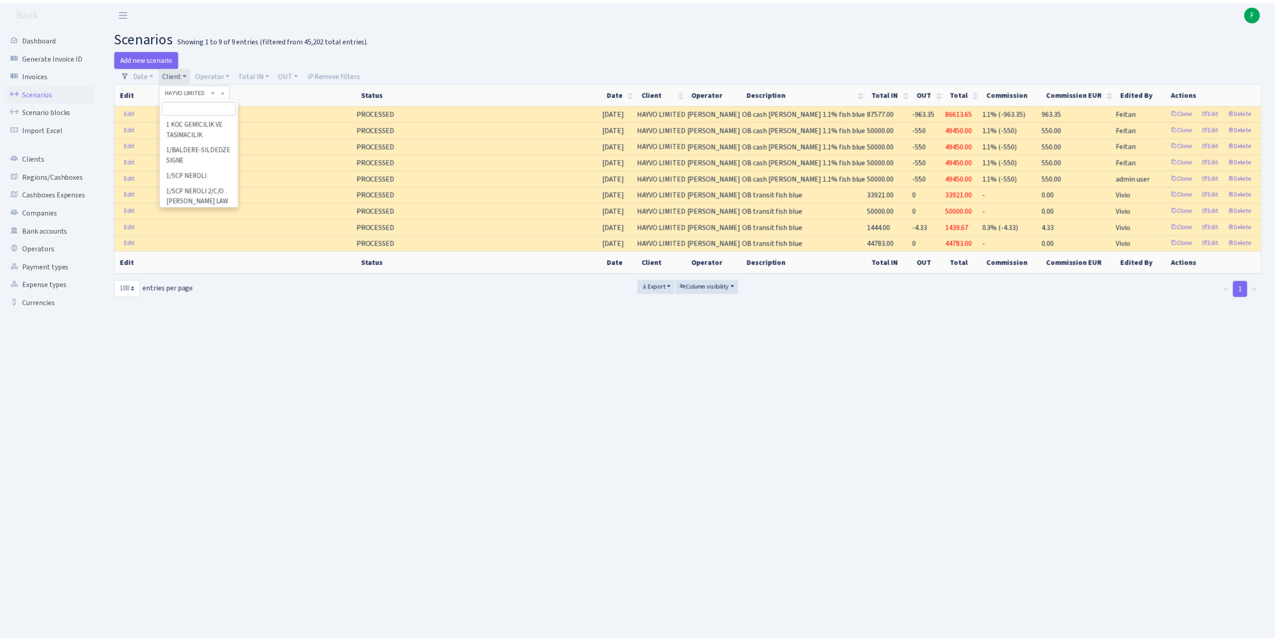
scroll to position [37930, 0]
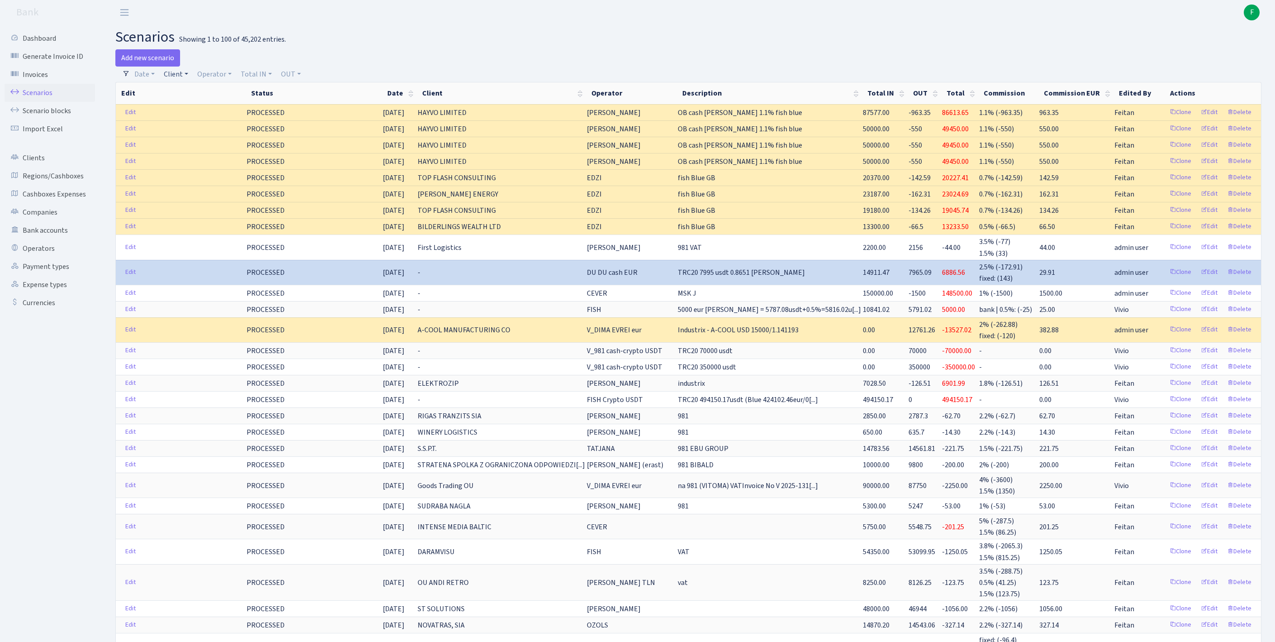
click at [185, 75] on link "Client" at bounding box center [176, 74] width 32 height 15
click at [186, 112] on input "search" at bounding box center [200, 107] width 75 height 14
type input "eds s"
click at [201, 131] on li "EDS SYSTEMS OU" at bounding box center [200, 123] width 77 height 16
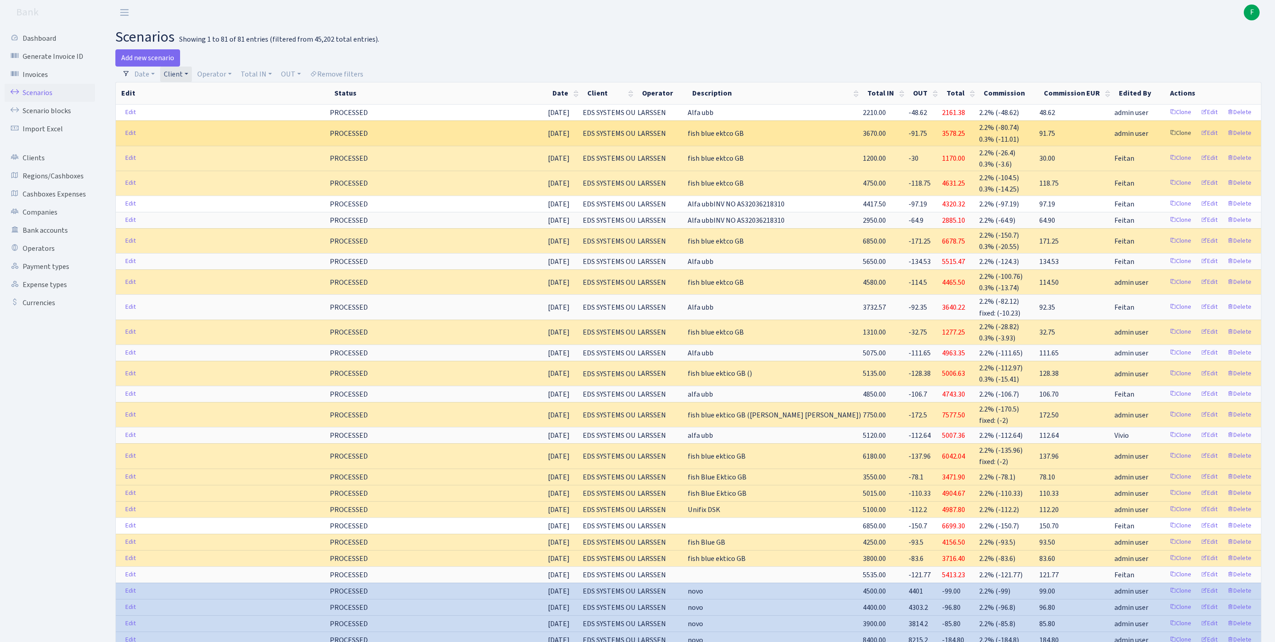
click at [1166, 140] on link "Clone" at bounding box center [1181, 133] width 30 height 14
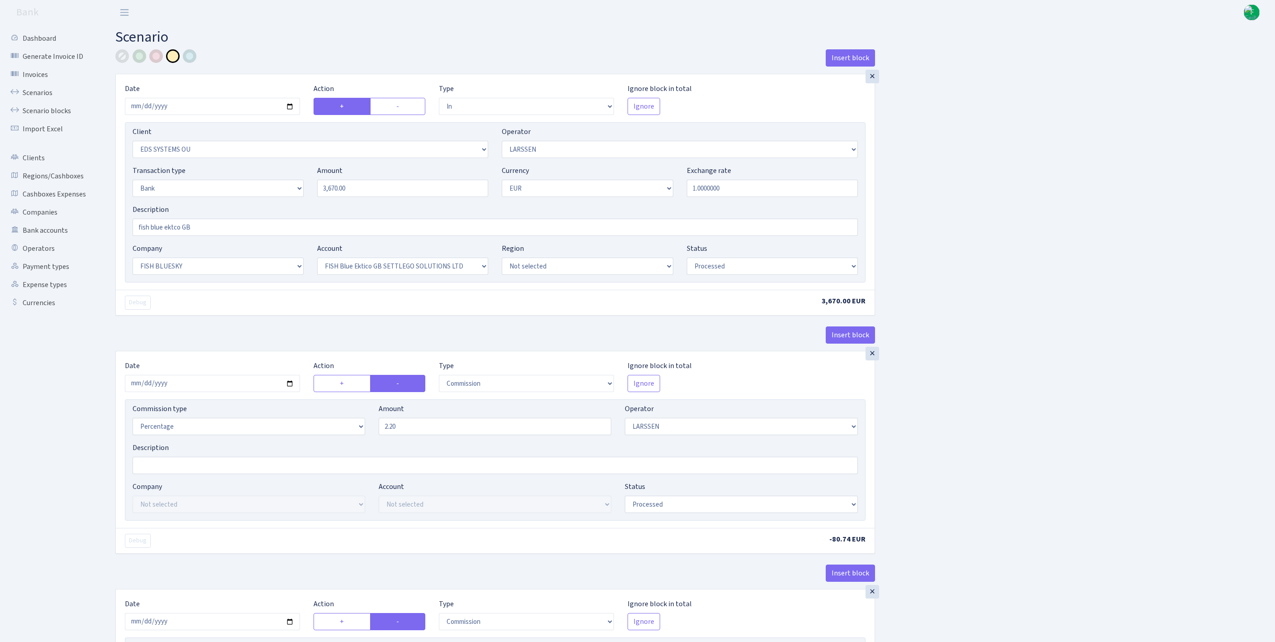
select select "in"
select select "304"
select select "36"
select select "2"
select select "1"
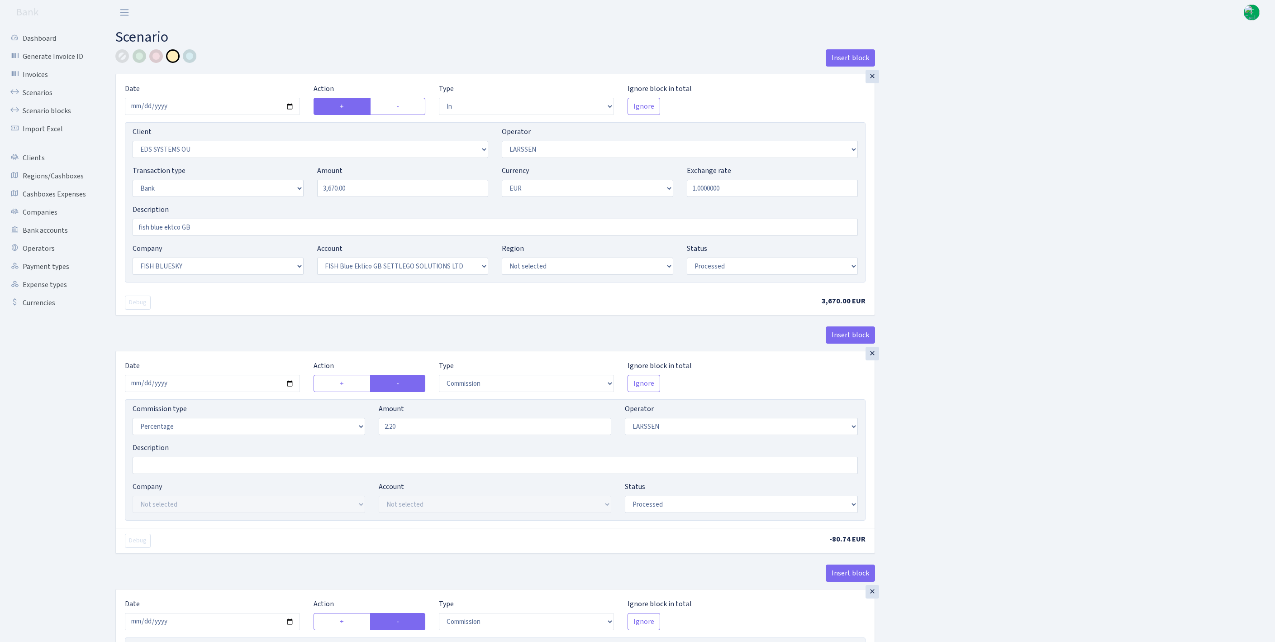
select select "23"
select select "67"
select select "processed"
select select "commission"
select select "36"
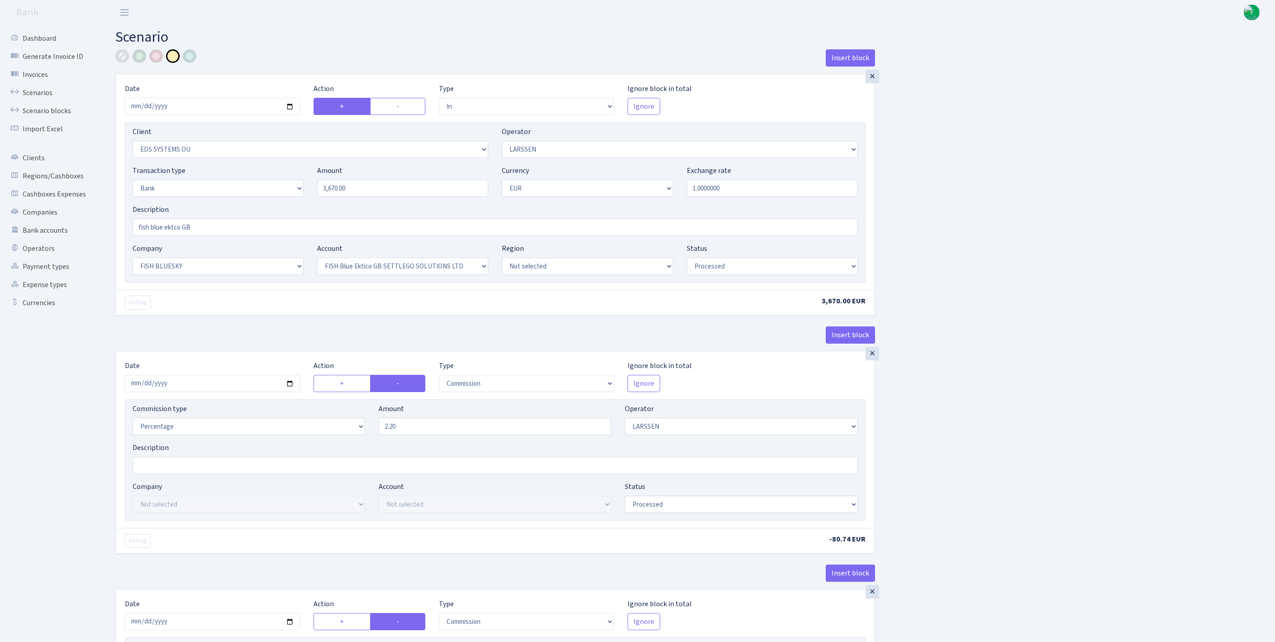
select select "processed"
select select "commission"
select select "1"
select select "23"
select select "67"
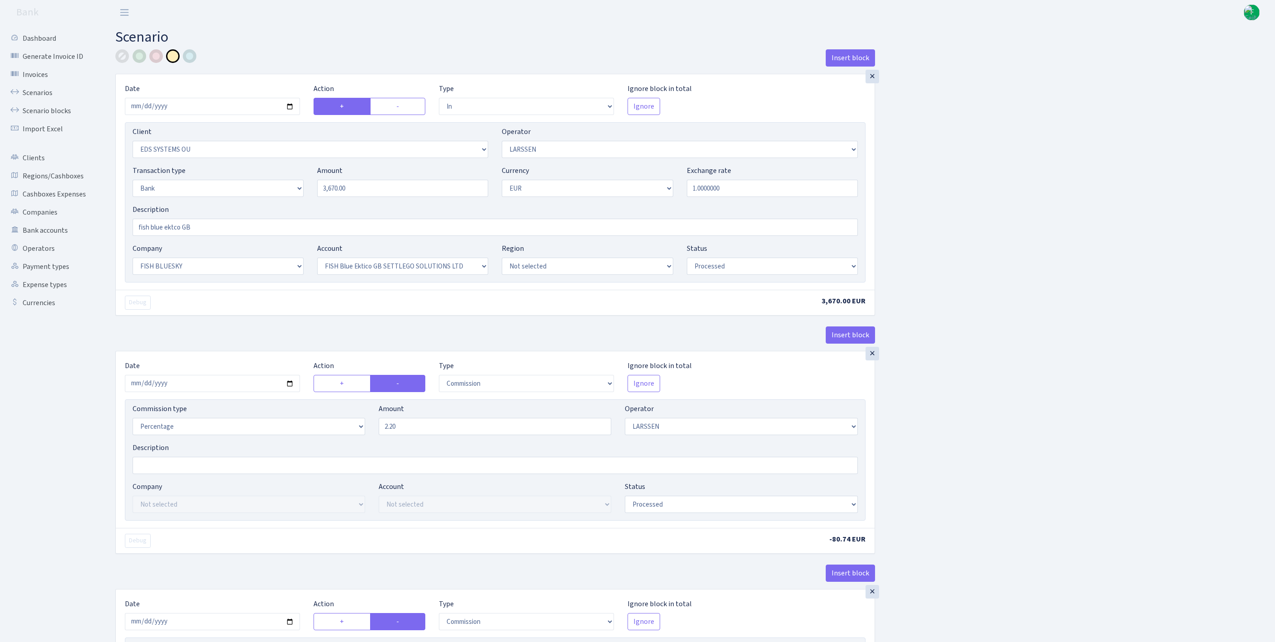
select select "processed"
click at [209, 112] on input "[DATE]" at bounding box center [212, 106] width 175 height 17
type input "[DATE]"
drag, startPoint x: 369, startPoint y: 209, endPoint x: 268, endPoint y: 202, distance: 101.6
click at [268, 202] on div "Transaction type Not selected 981 ELF FISH crypto GIRT IVO dekl MM-BALTIC eur U…" at bounding box center [495, 184] width 739 height 39
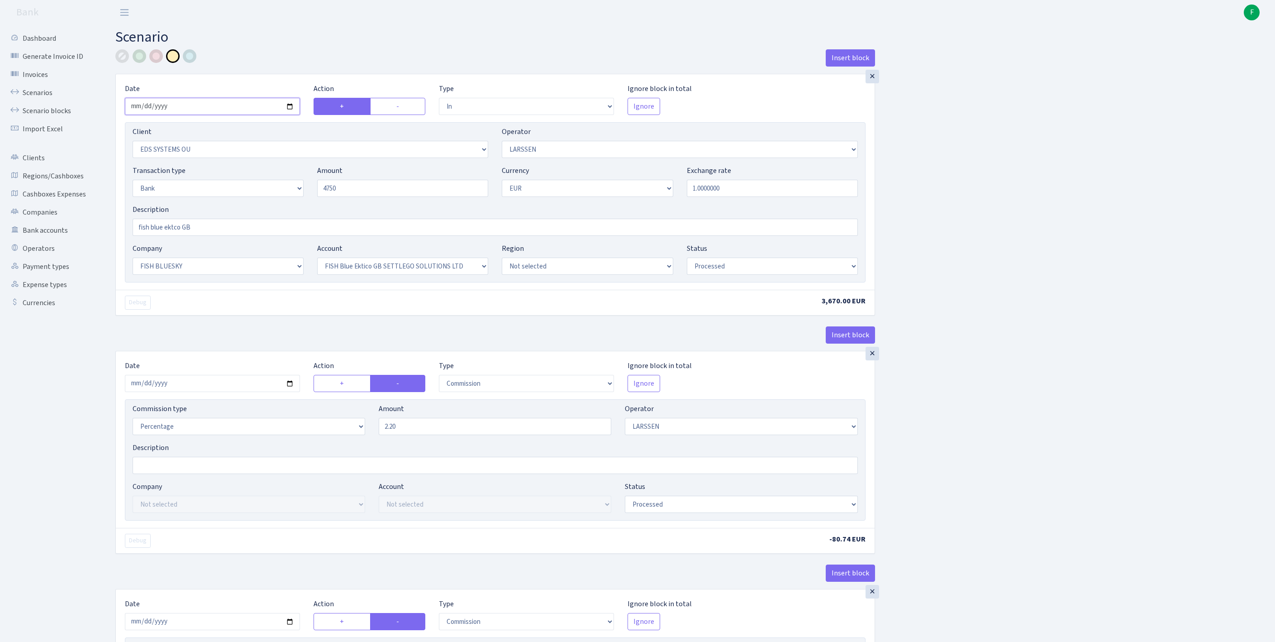
type input "4,750.00"
click at [235, 114] on input "2025-10-13" at bounding box center [212, 106] width 175 height 17
type input "[DATE]"
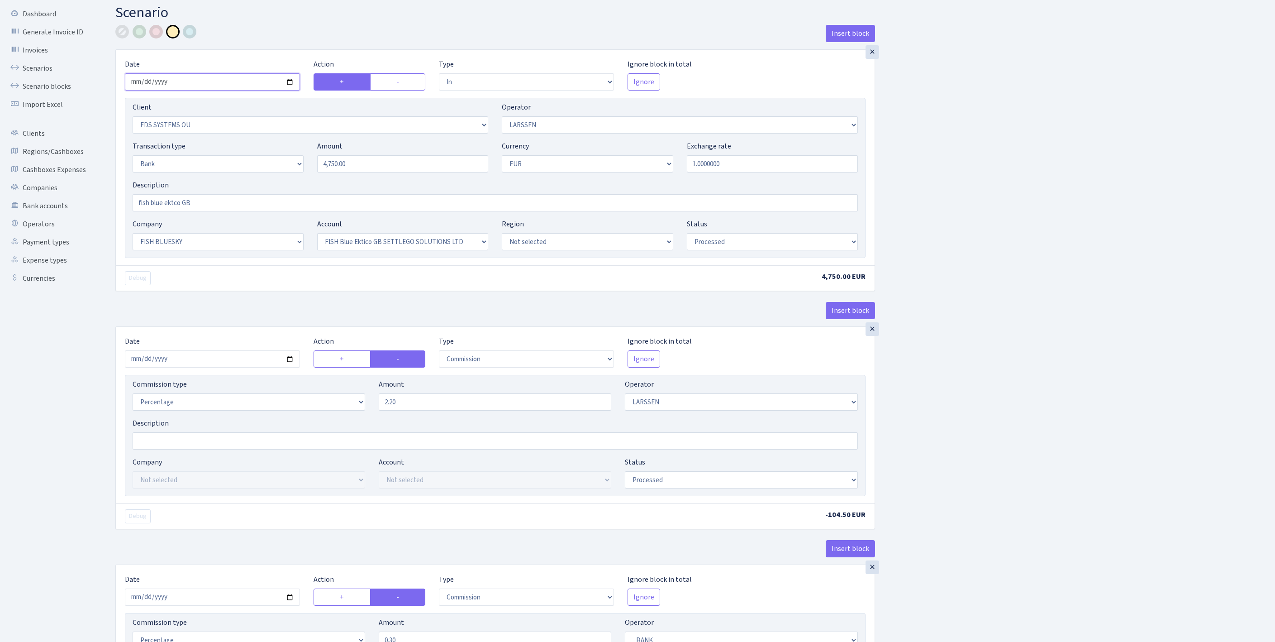
scroll to position [87, 0]
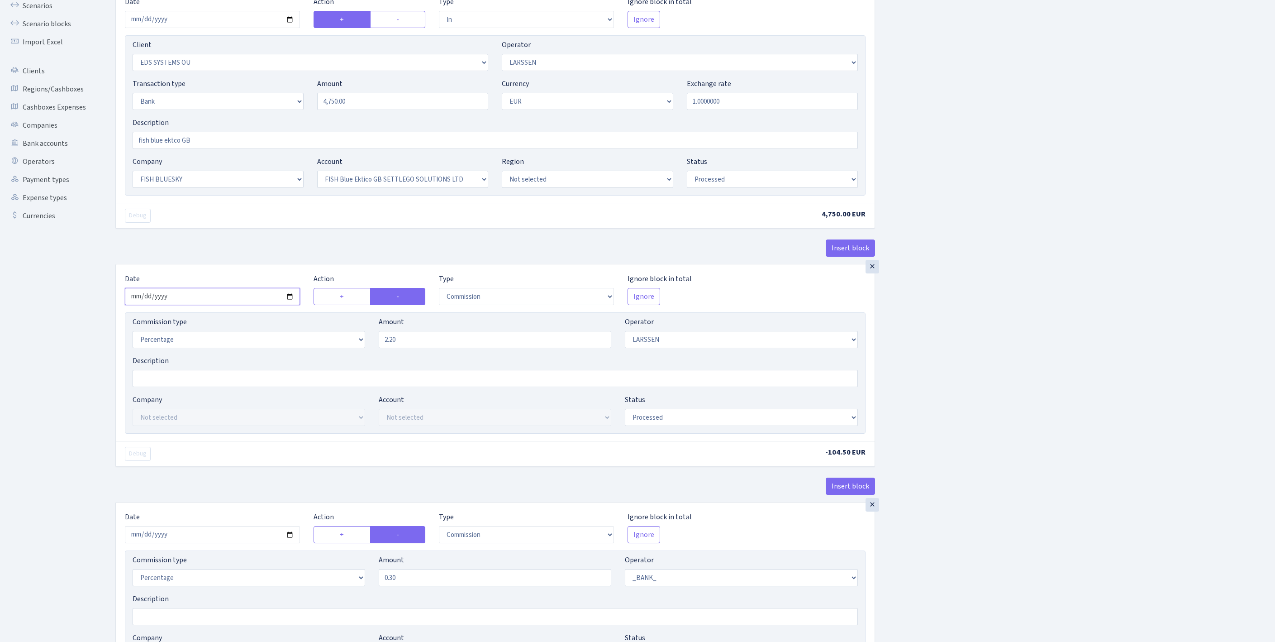
click at [233, 305] on input "2025-10-09" at bounding box center [212, 296] width 175 height 17
type input "[DATE]"
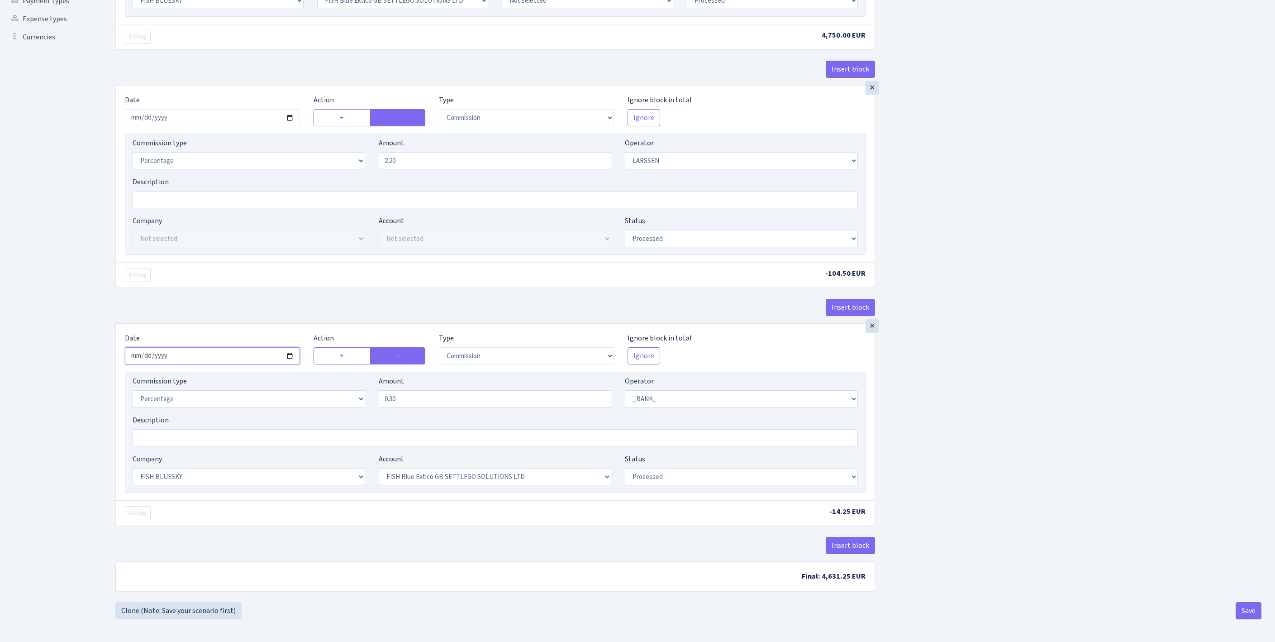
click at [212, 347] on input "2025-10-09" at bounding box center [212, 355] width 175 height 17
type input "2025-10-14"
click at [1244, 605] on button "Save" at bounding box center [1249, 610] width 26 height 17
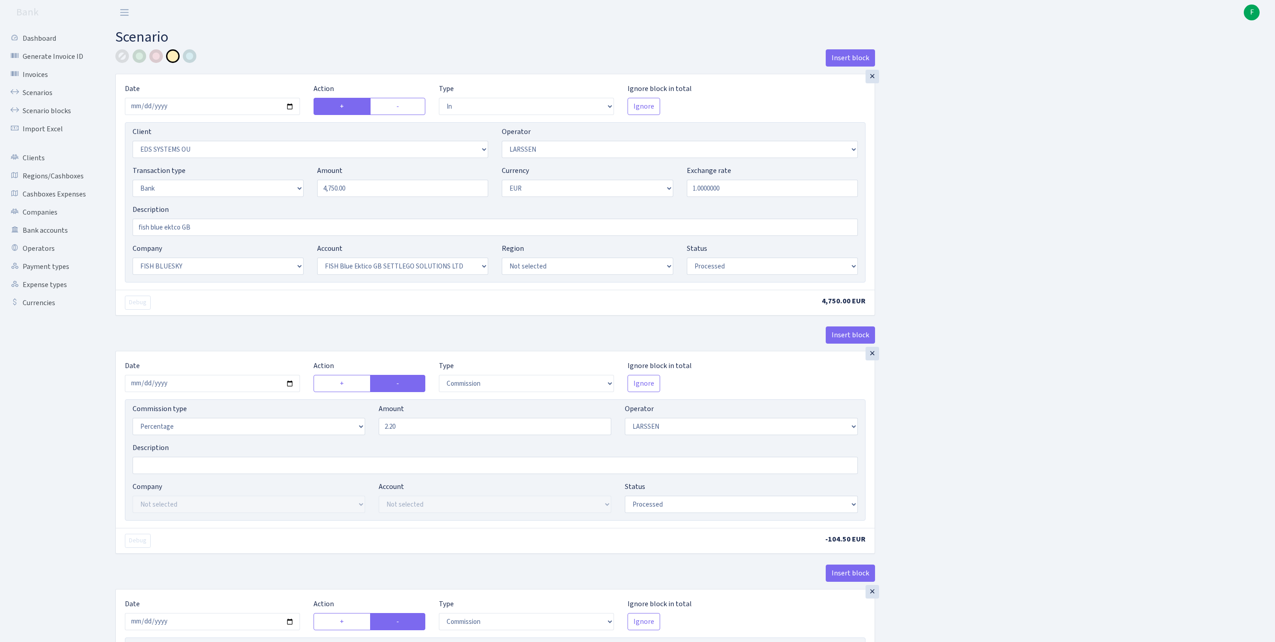
select select "in"
select select "304"
select select "36"
select select "2"
select select "1"
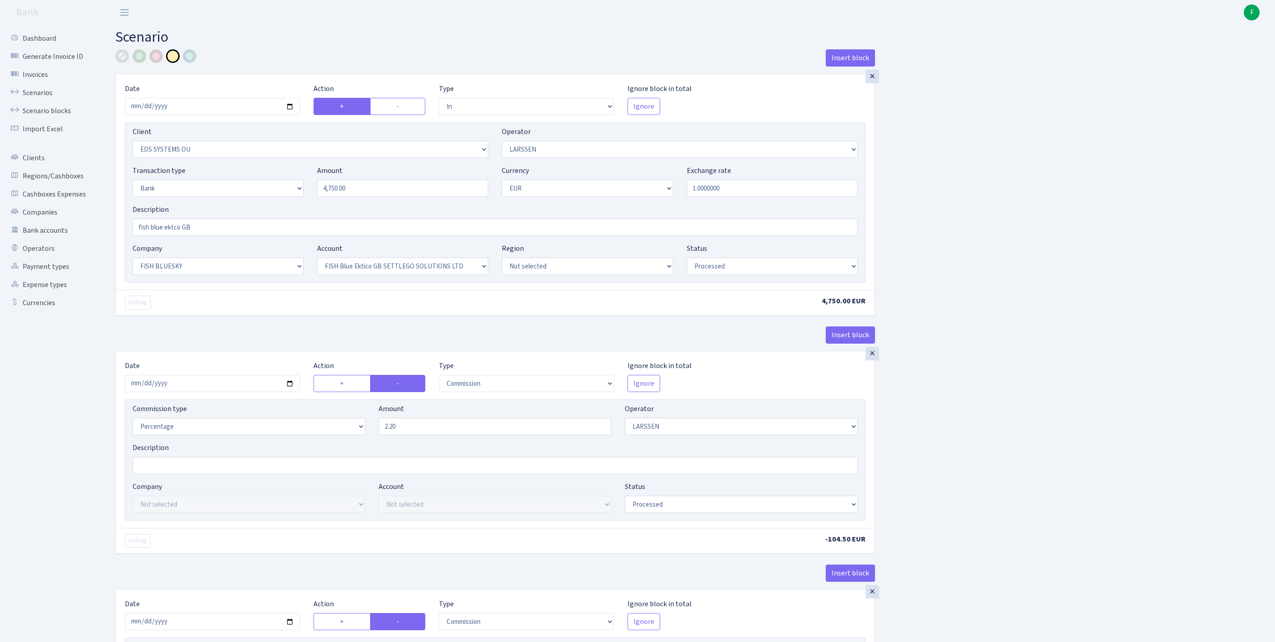
select select "23"
select select "67"
select select "processed"
select select "commission"
select select "36"
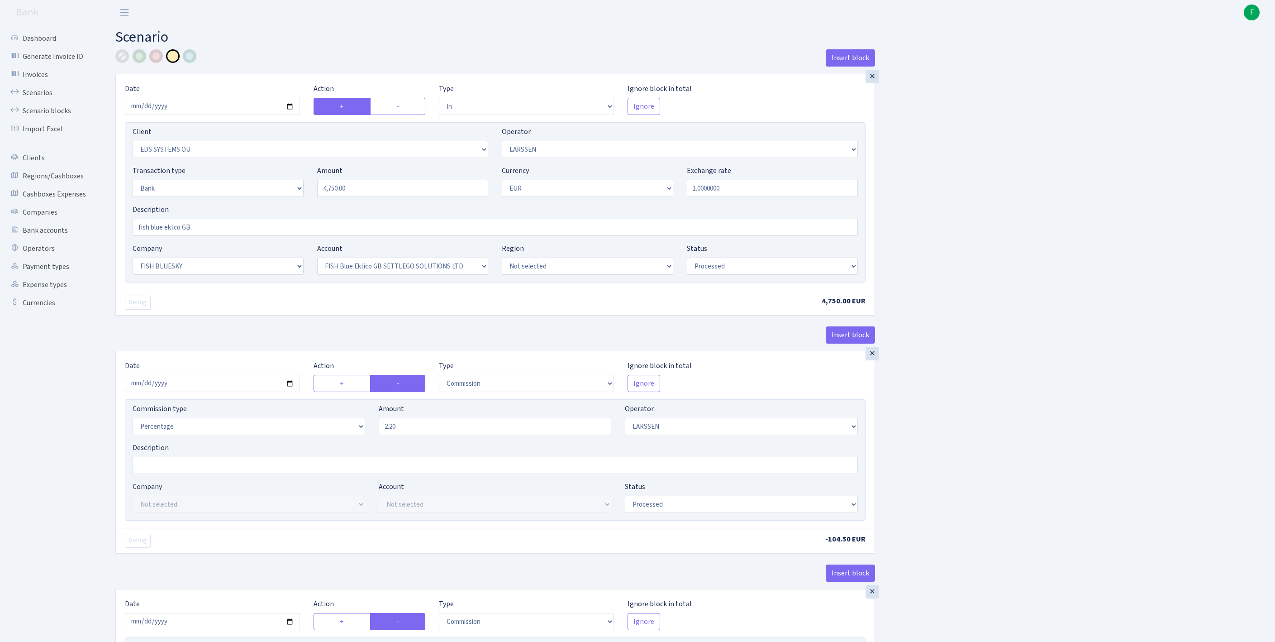
select select "processed"
select select "commission"
select select "1"
select select "23"
select select "67"
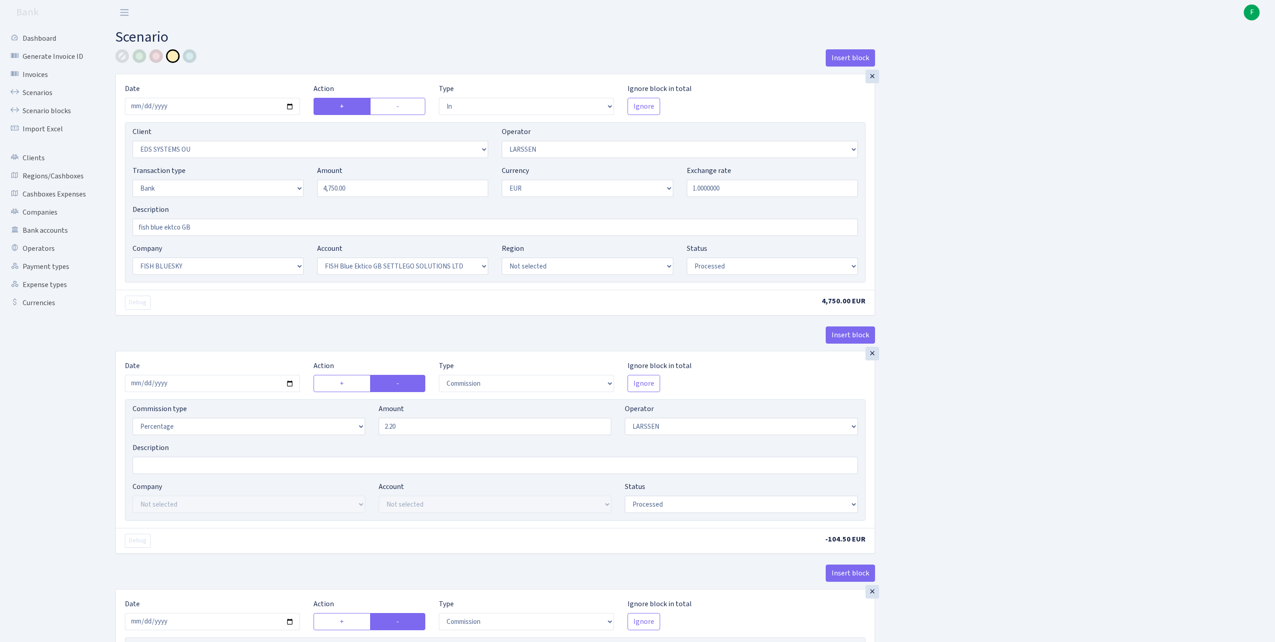
select select "processed"
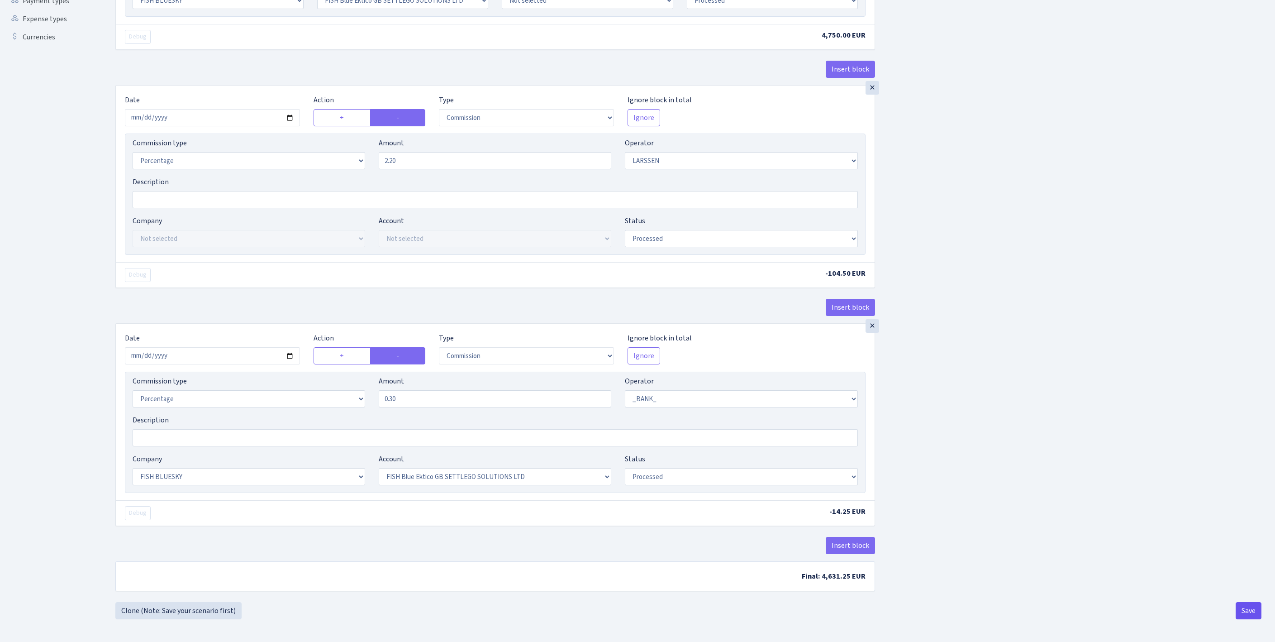
click at [1251, 611] on button "Save" at bounding box center [1249, 610] width 26 height 17
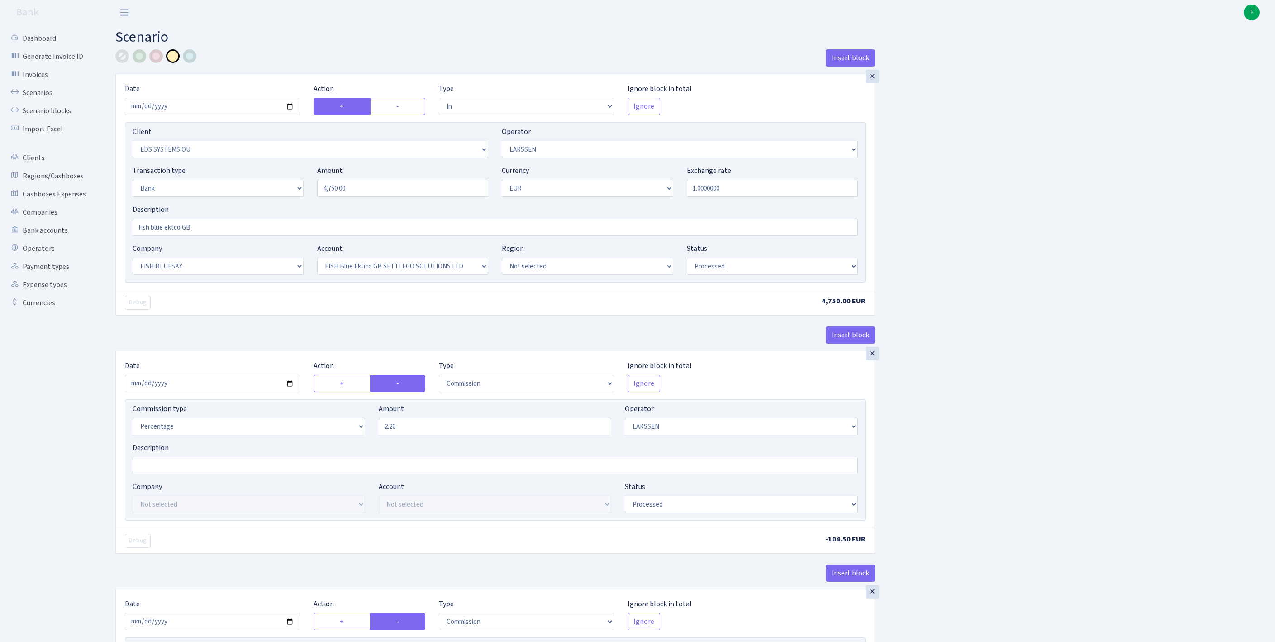
select select "in"
select select "304"
select select "36"
select select "2"
select select "1"
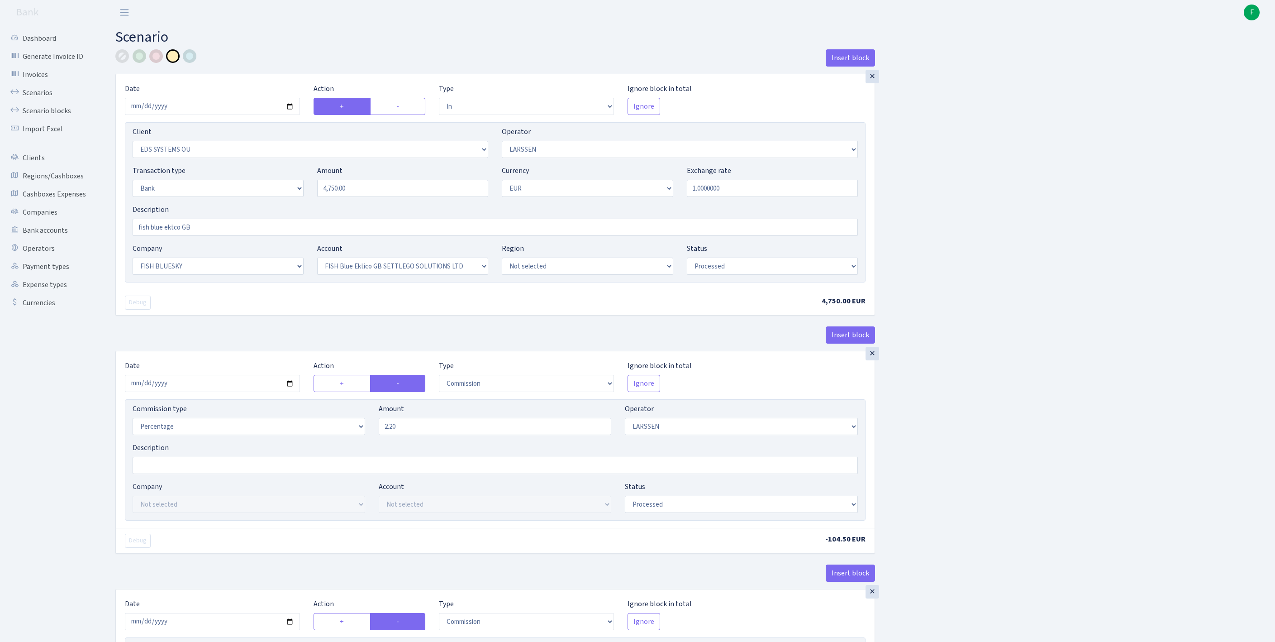
select select "23"
select select "67"
select select "processed"
select select "commission"
select select "36"
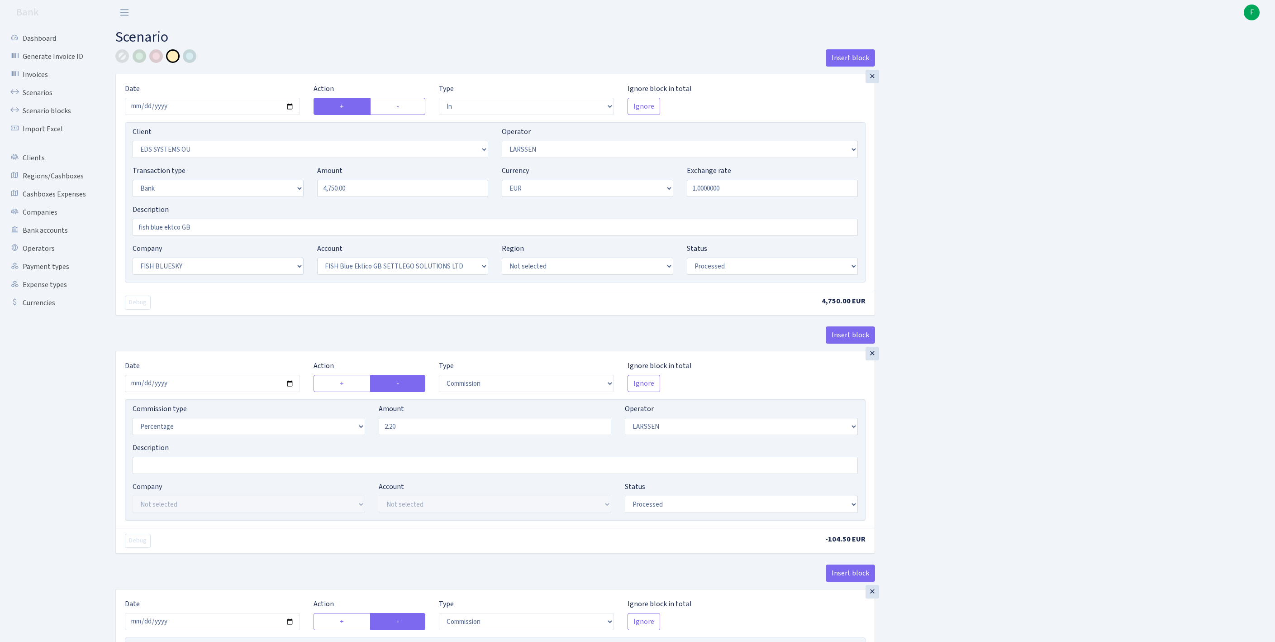
select select "processed"
select select "commission"
select select "1"
select select "23"
select select "67"
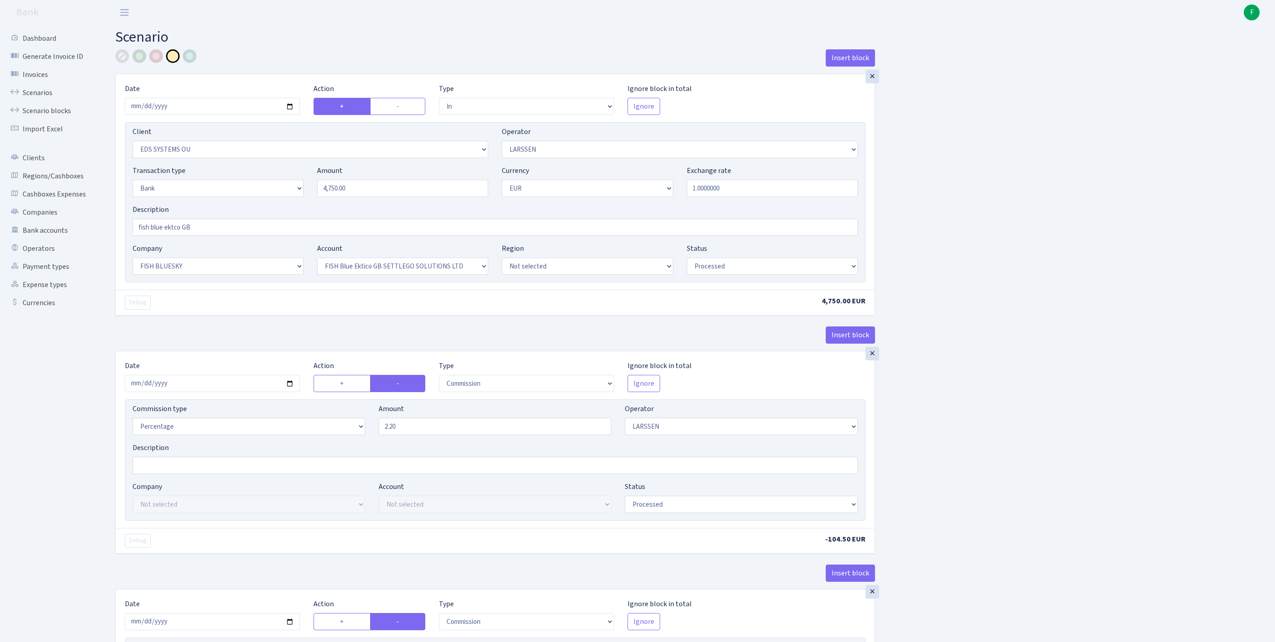
select select "processed"
click at [39, 100] on link "Scenarios" at bounding box center [50, 93] width 91 height 18
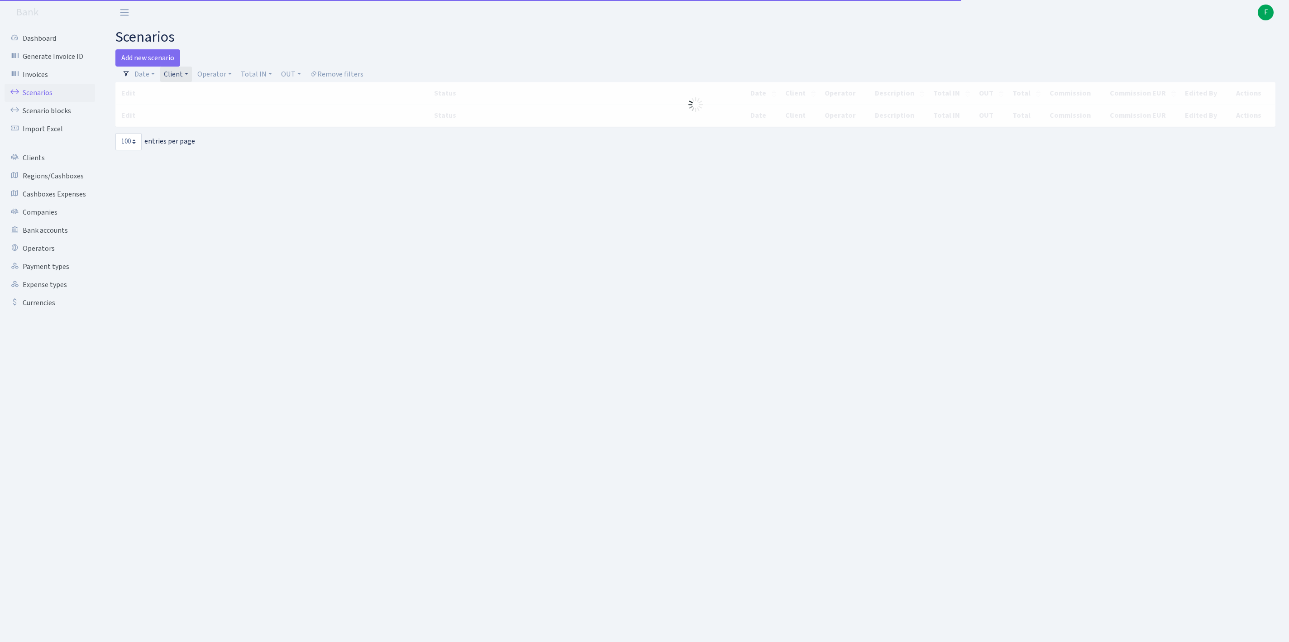
select select "100"
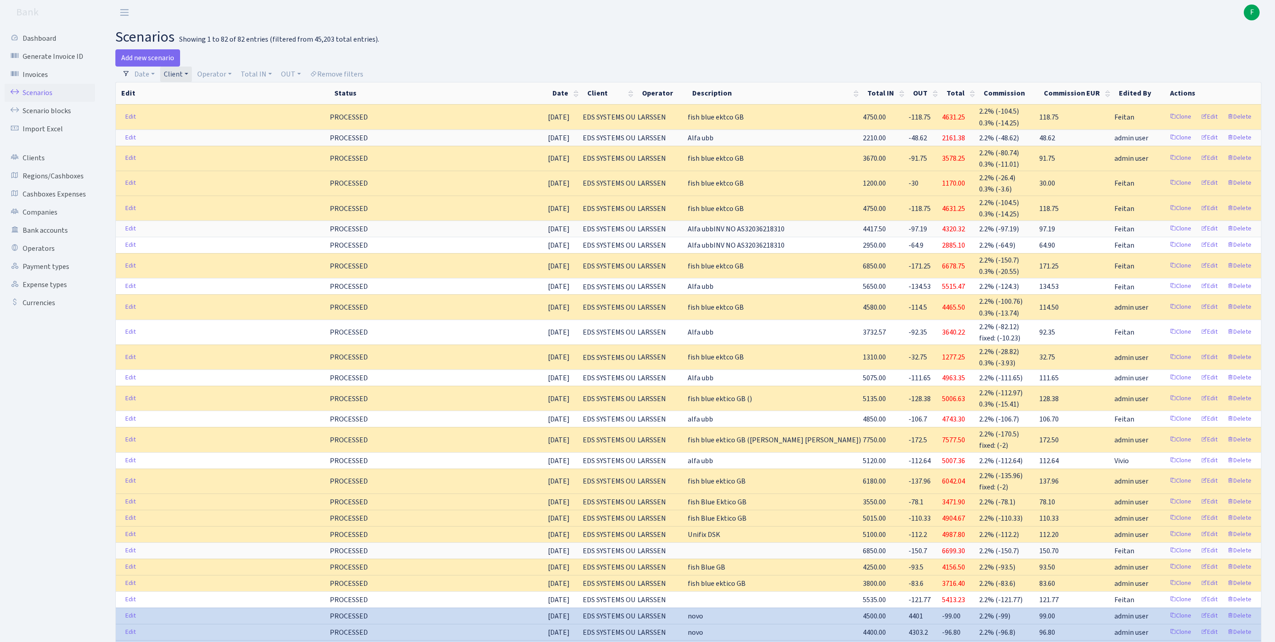
click at [192, 76] on link "Client" at bounding box center [176, 74] width 32 height 15
click at [192, 111] on input "search" at bounding box center [200, 107] width 75 height 14
type input "rentuf"
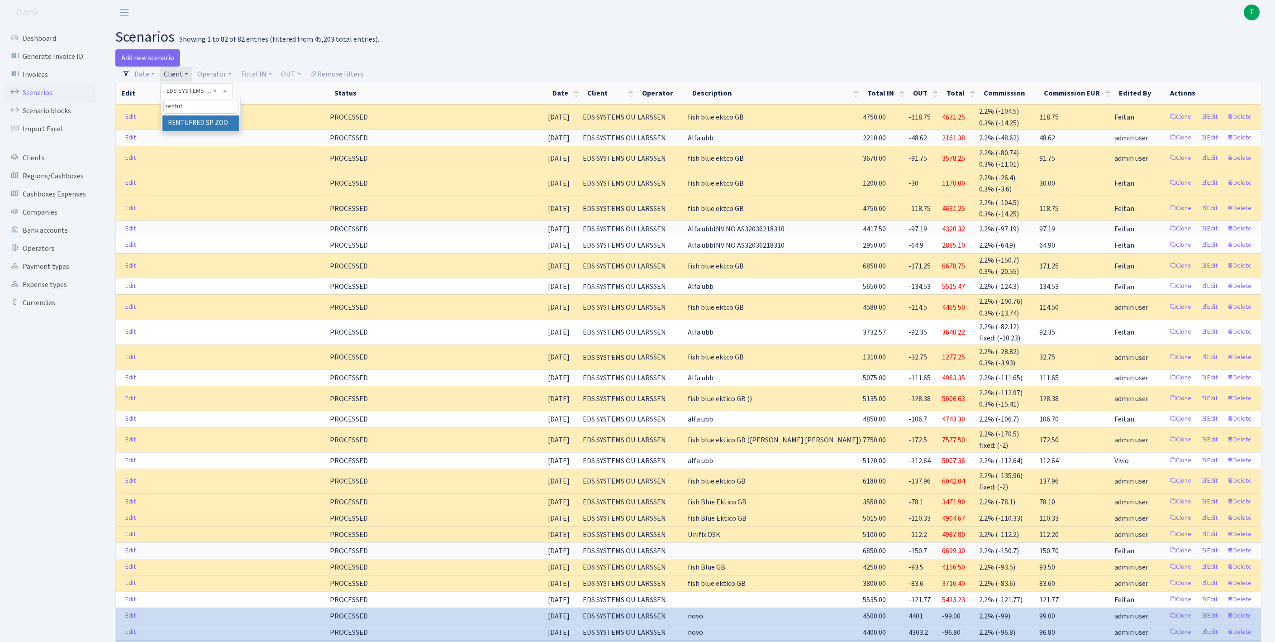
click at [210, 131] on li "RENTUFRED SP ZOO" at bounding box center [200, 123] width 77 height 16
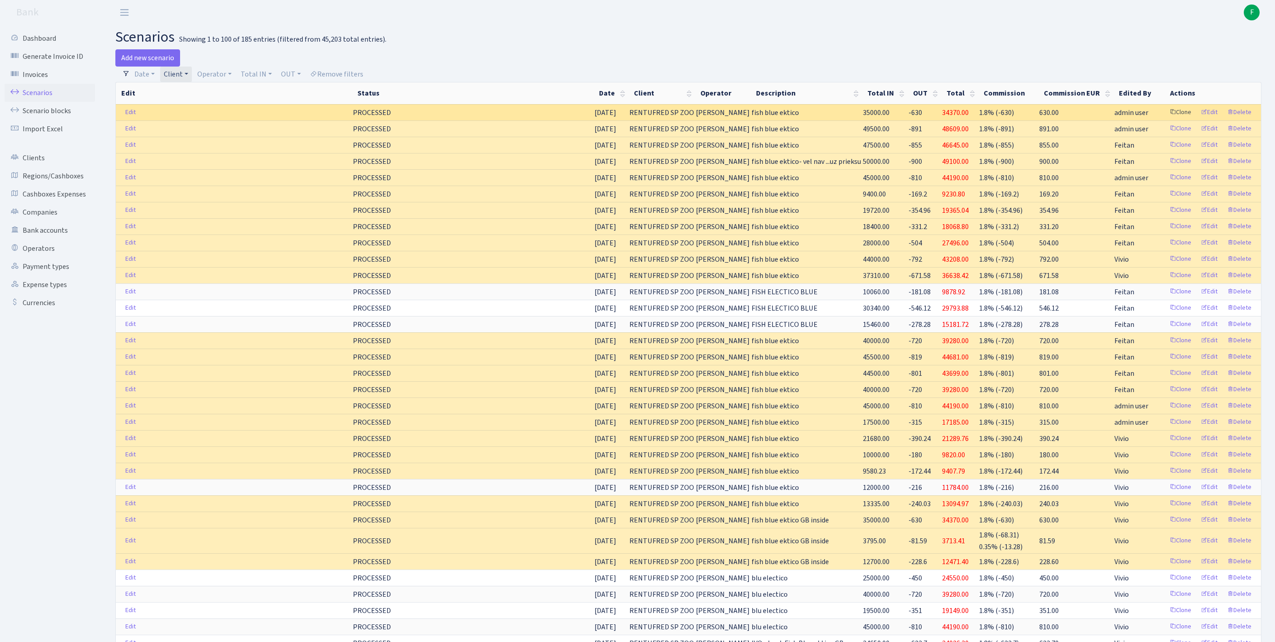
click at [1166, 119] on link "Clone" at bounding box center [1181, 112] width 30 height 14
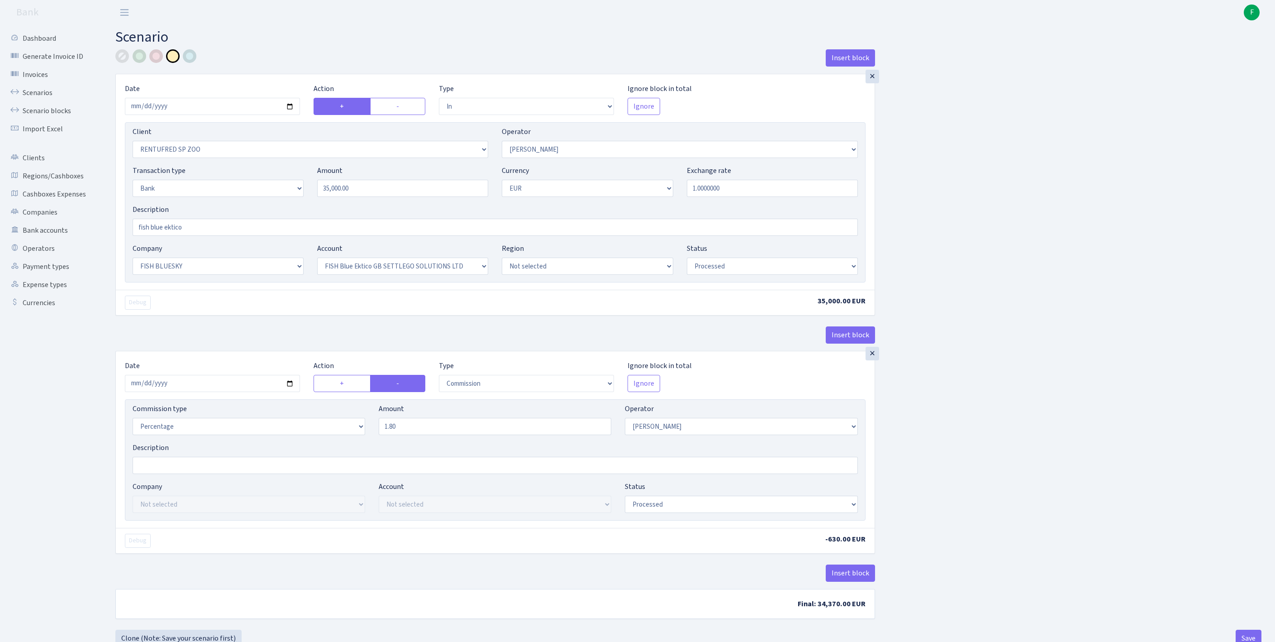
select select "in"
select select "2517"
select select "10"
select select "2"
select select "1"
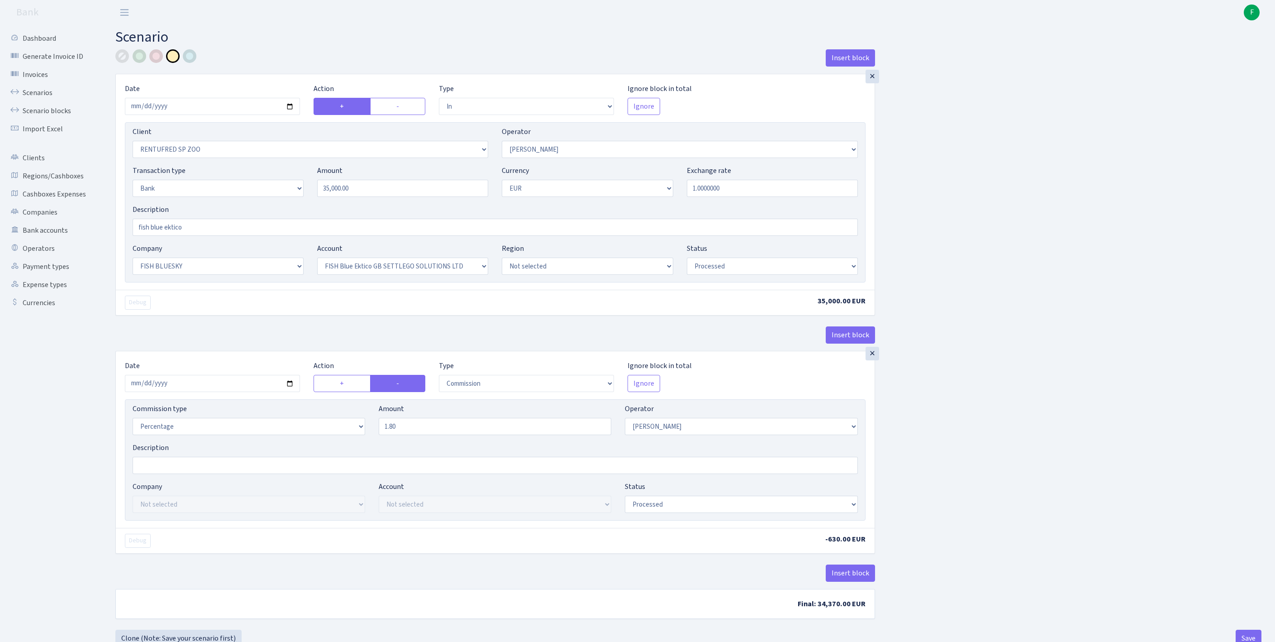
select select "23"
select select "67"
select select "processed"
select select "commission"
select select "10"
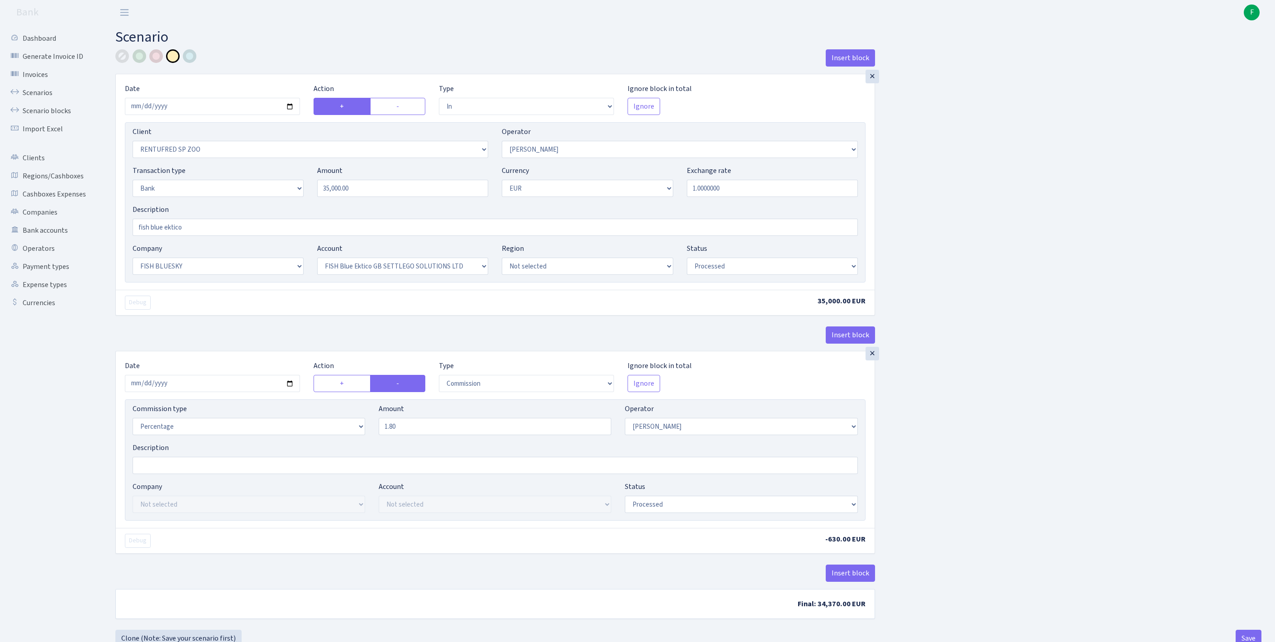
select select "processed"
click at [231, 115] on input "2025-10-10" at bounding box center [212, 106] width 175 height 17
type input "2025-10-14"
drag, startPoint x: 267, startPoint y: 201, endPoint x: 247, endPoint y: 195, distance: 20.6
click at [253, 201] on div "Transaction type Not selected 981 ELF FISH crypto GIRT IVO dekl MM-BALTIC eur U…" at bounding box center [495, 184] width 739 height 39
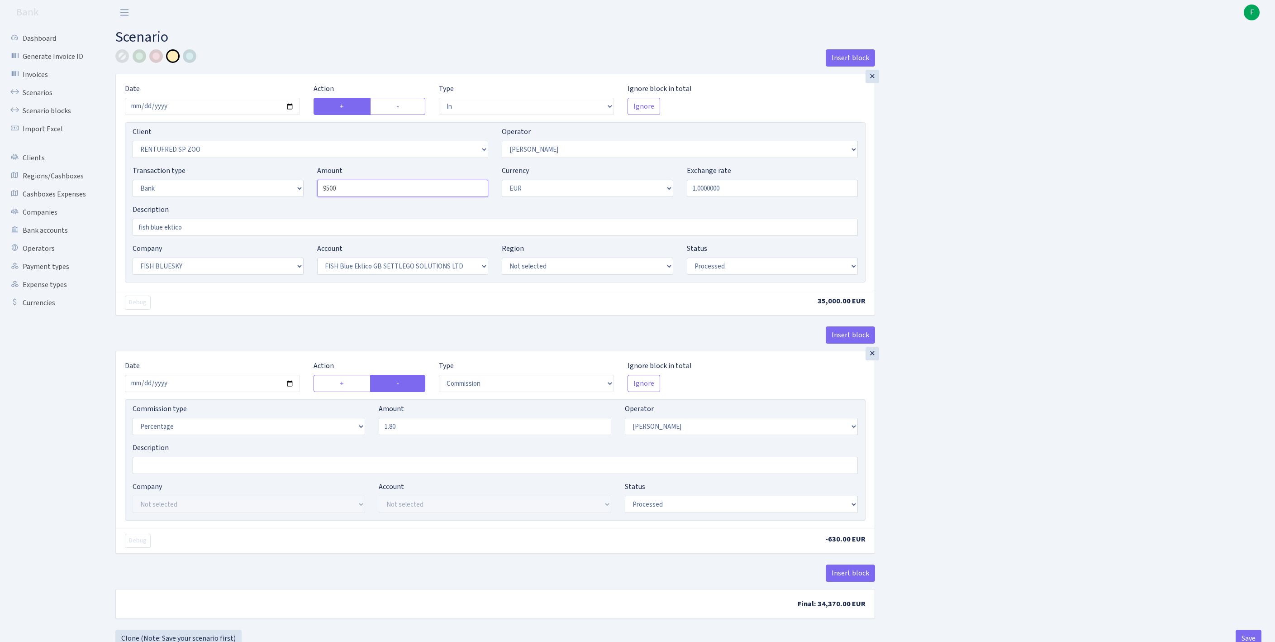
scroll to position [33, 0]
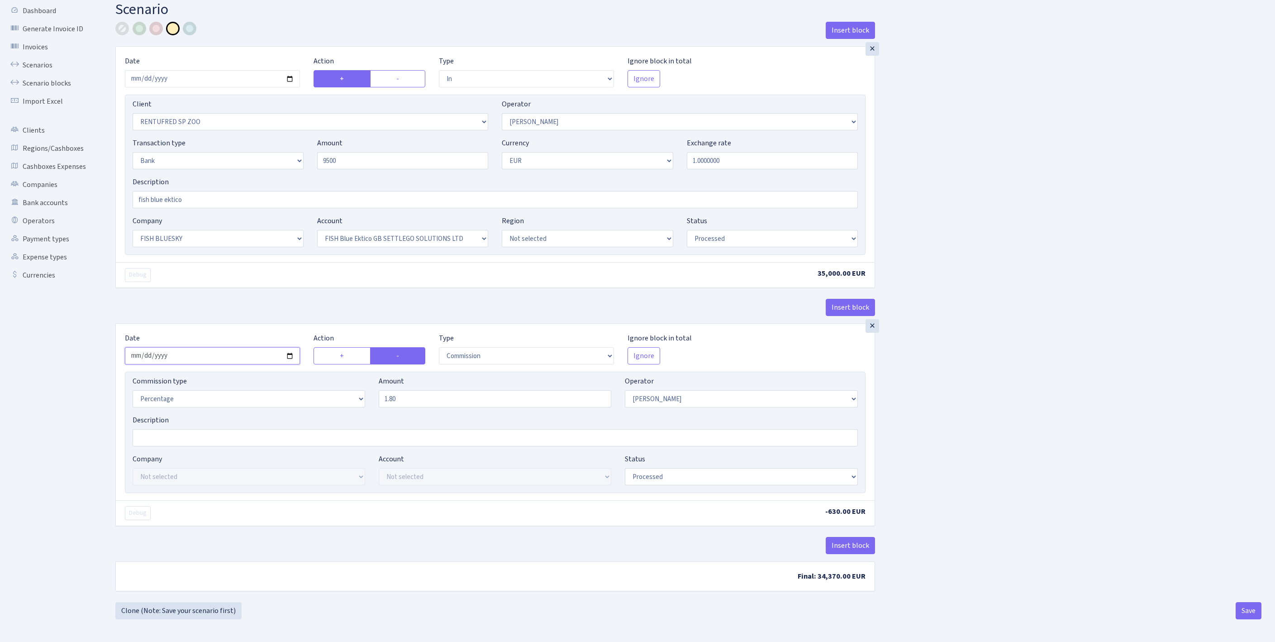
type input "9,500.00"
click at [196, 364] on input "2025-10-10" at bounding box center [212, 355] width 175 height 17
type input "[DATE]"
click at [1250, 610] on button "Save" at bounding box center [1249, 610] width 26 height 17
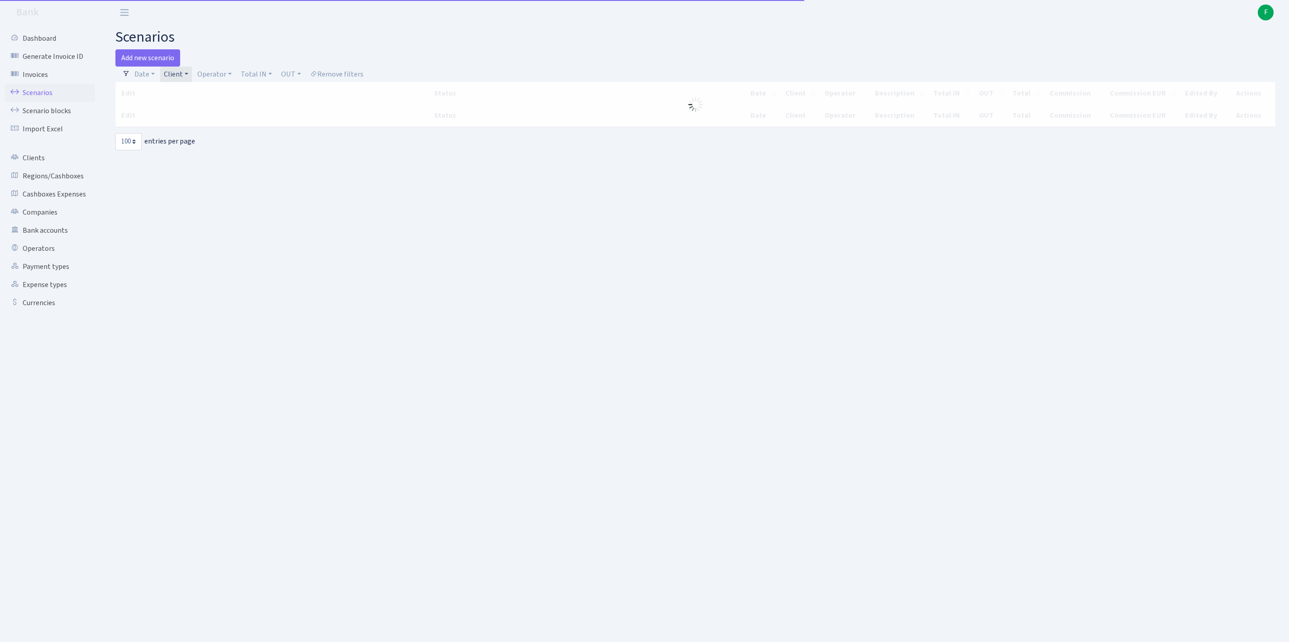
select select "100"
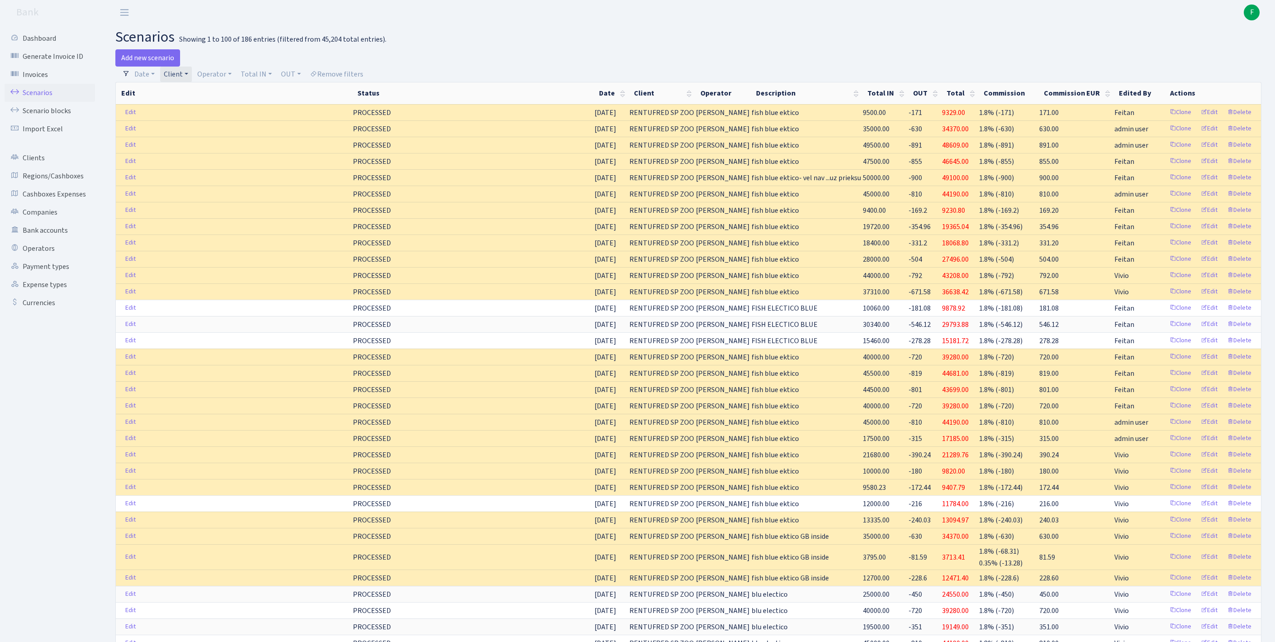
click at [192, 80] on link "Client" at bounding box center [176, 74] width 32 height 15
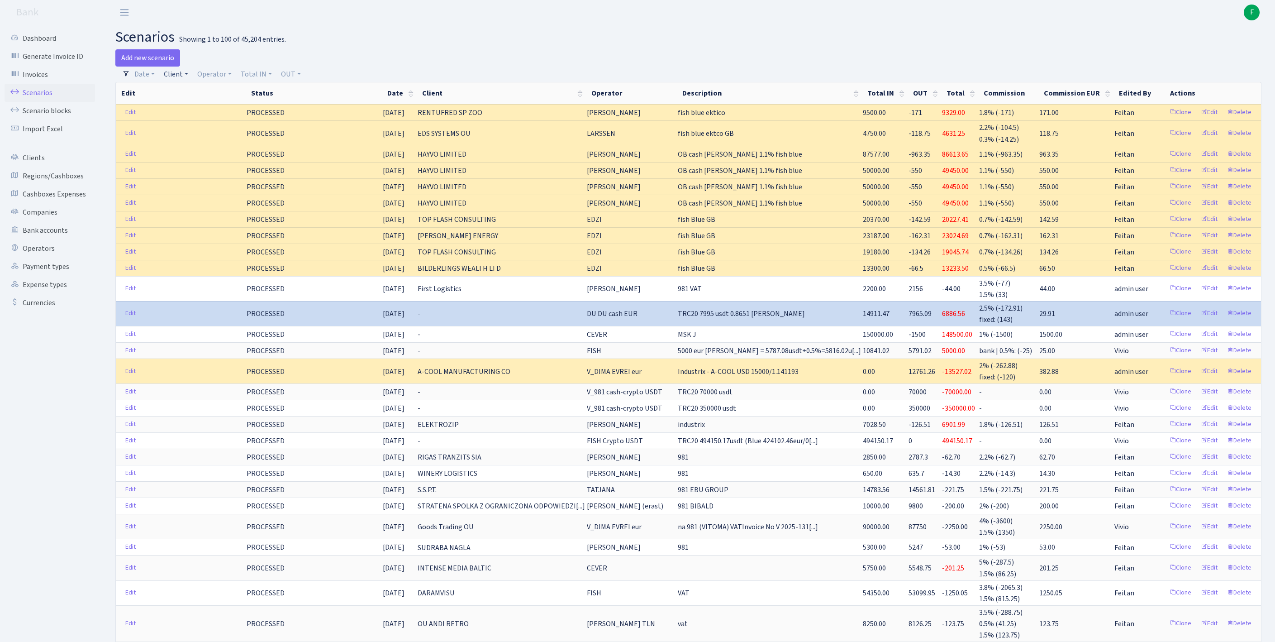
click at [183, 80] on link "Client" at bounding box center [176, 74] width 32 height 15
click at [195, 114] on input "search" at bounding box center [200, 107] width 75 height 14
type input "eds s"
click at [224, 131] on li "EDS SYSTEMS OU" at bounding box center [200, 123] width 77 height 16
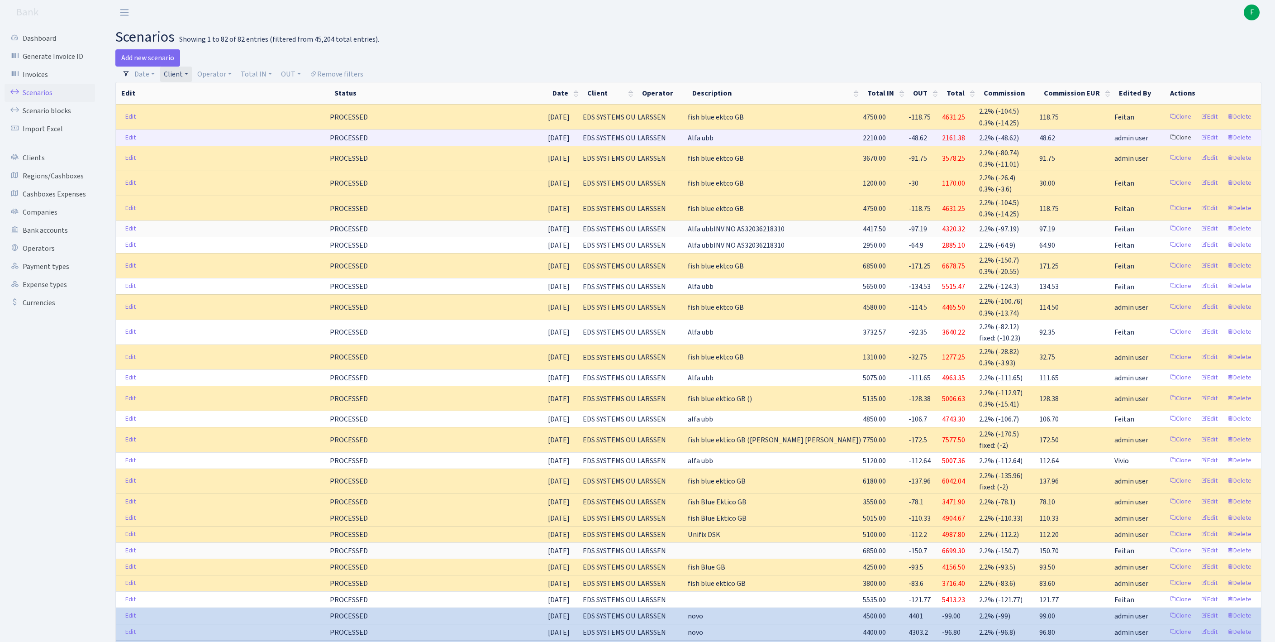
click at [1166, 145] on link "Clone" at bounding box center [1181, 138] width 30 height 14
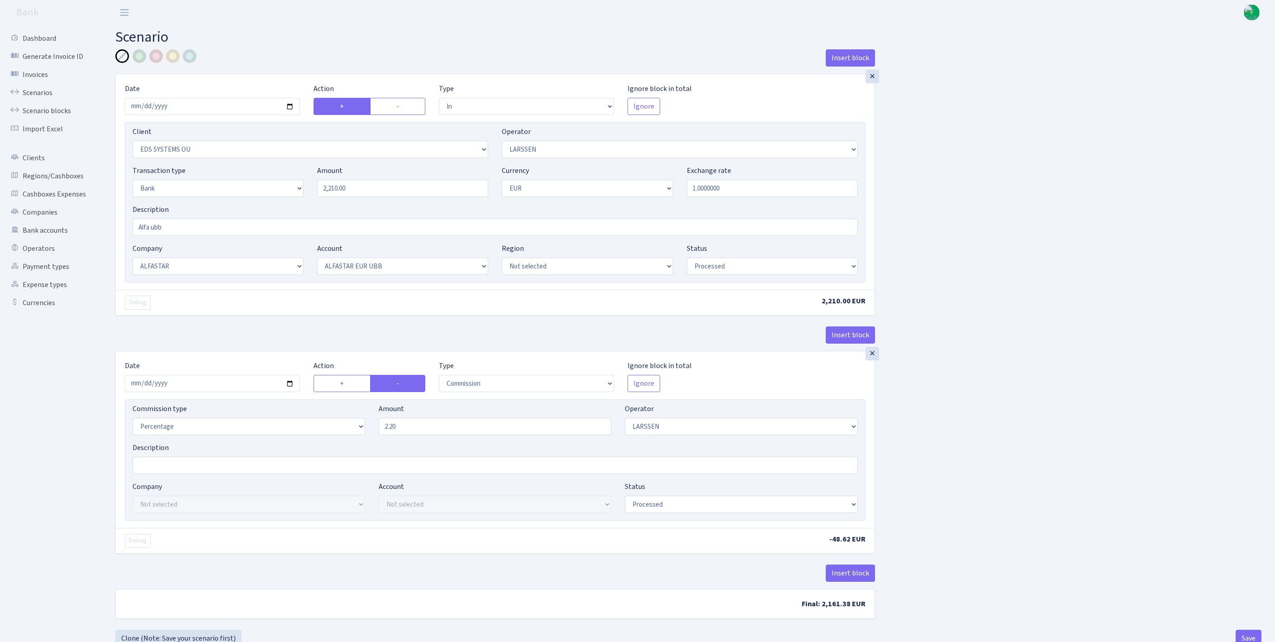
select select "in"
select select "304"
select select "36"
select select "2"
select select "1"
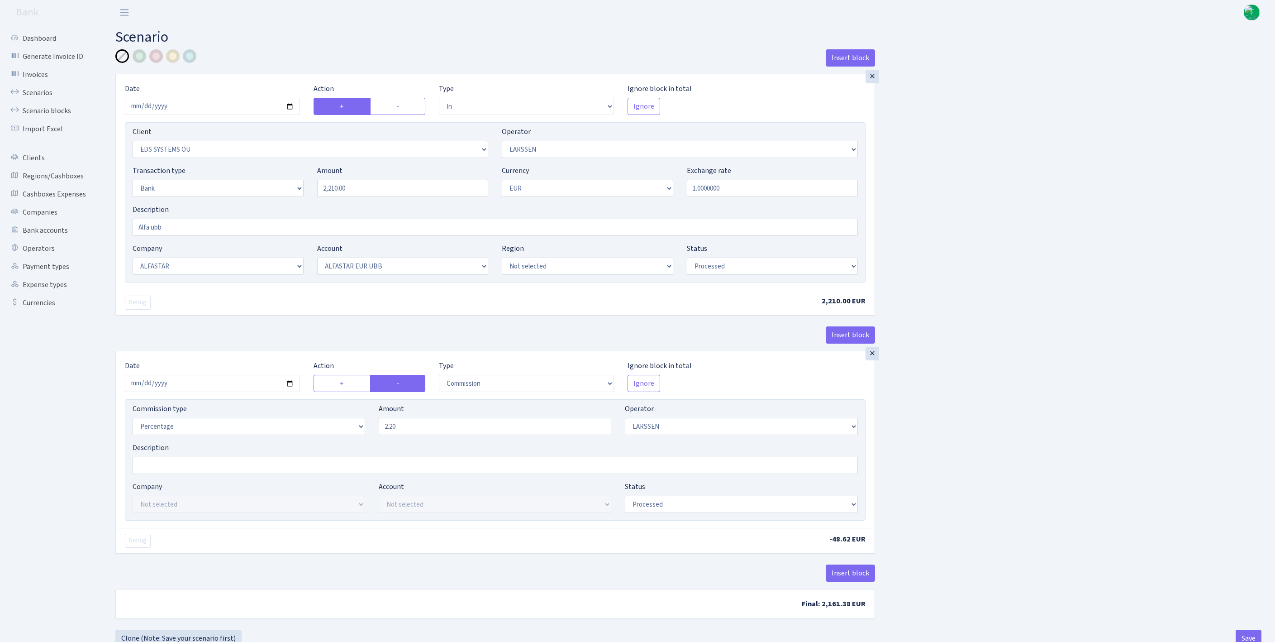
select select "14"
select select "42"
select select "processed"
select select "commission"
select select "36"
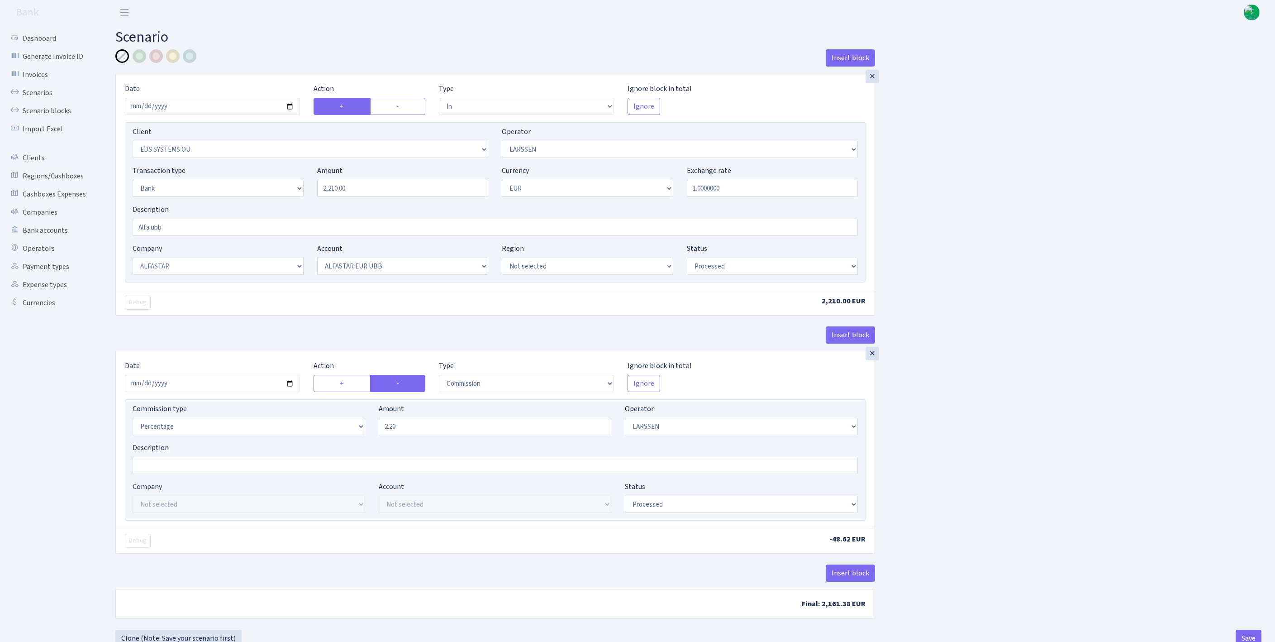
select select "processed"
click at [258, 114] on input "2025-10-09" at bounding box center [212, 106] width 175 height 17
type input "[DATE]"
drag, startPoint x: 348, startPoint y: 205, endPoint x: 243, endPoint y: 195, distance: 106.3
click at [243, 195] on div "Transaction type Not selected 981 ELF FISH crypto GIRT IVO dekl MM-BALTIC eur U…" at bounding box center [495, 184] width 739 height 39
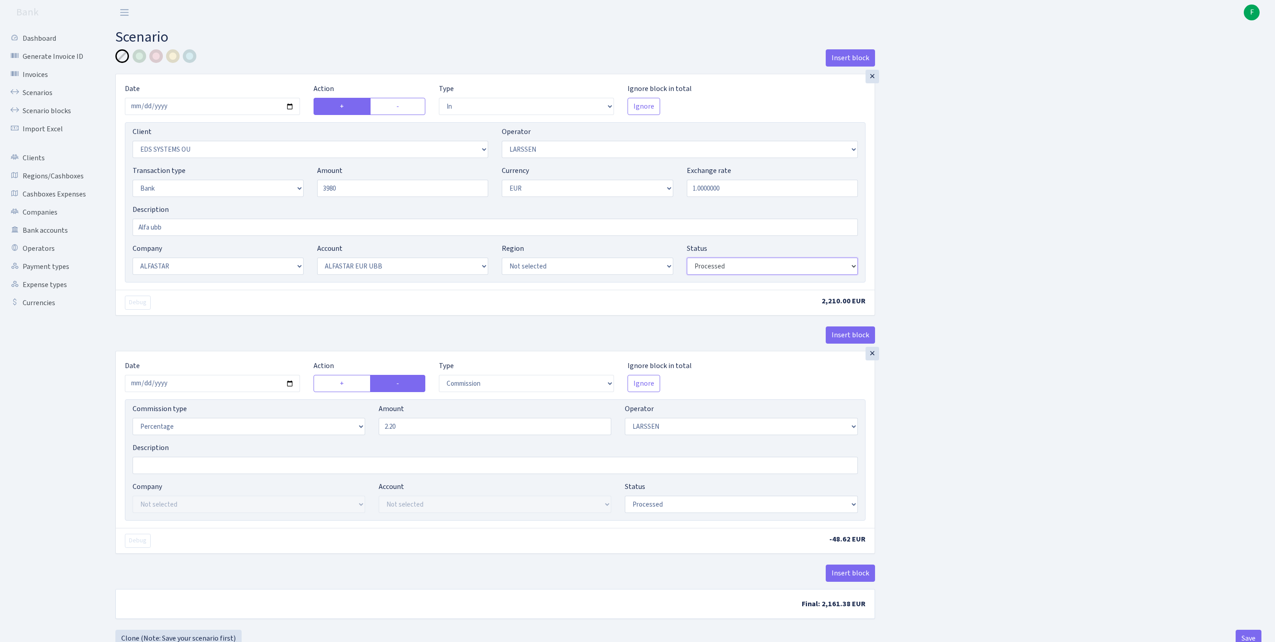
type input "3,980.00"
select select "pending"
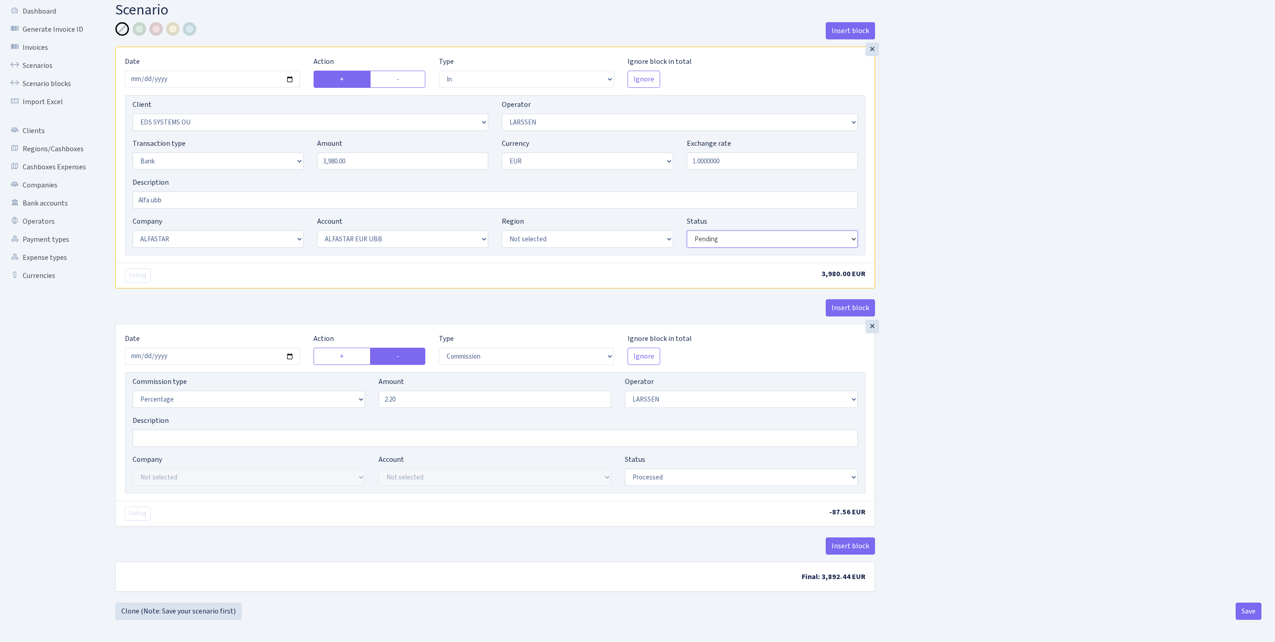
scroll to position [110, 0]
click at [233, 347] on input "2025-10-09" at bounding box center [212, 355] width 175 height 17
type input "[DATE]"
select select "pending"
click at [1236, 606] on button "Save" at bounding box center [1249, 610] width 26 height 17
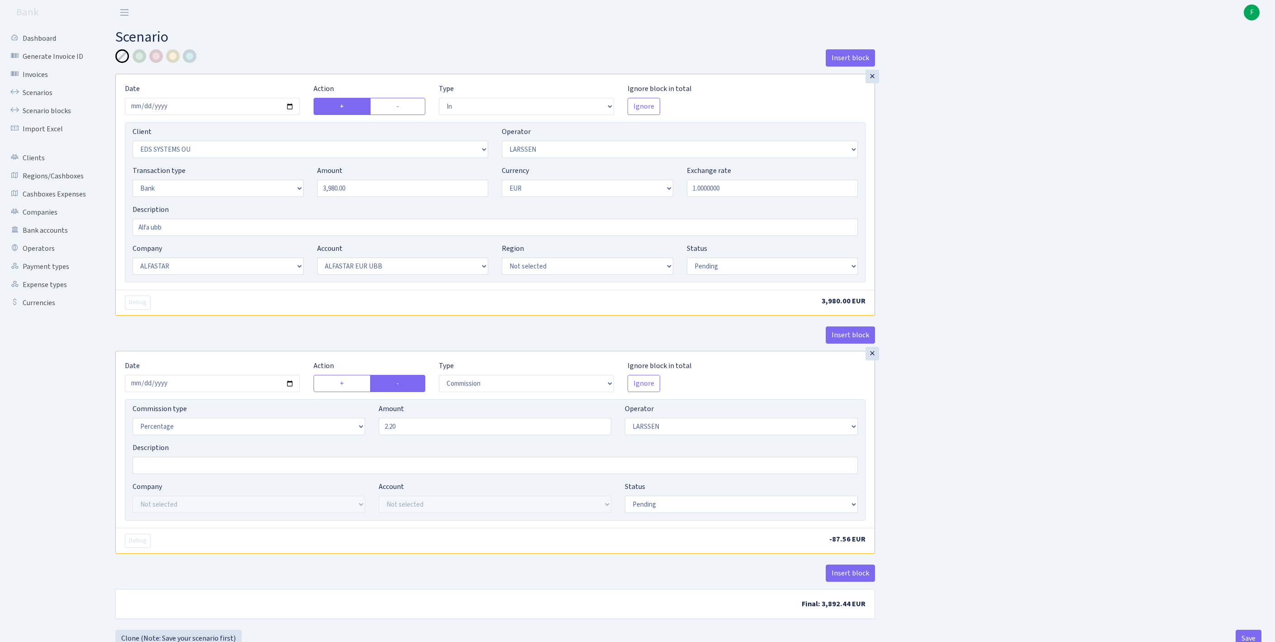
select select "in"
select select "304"
select select "36"
select select "2"
select select "1"
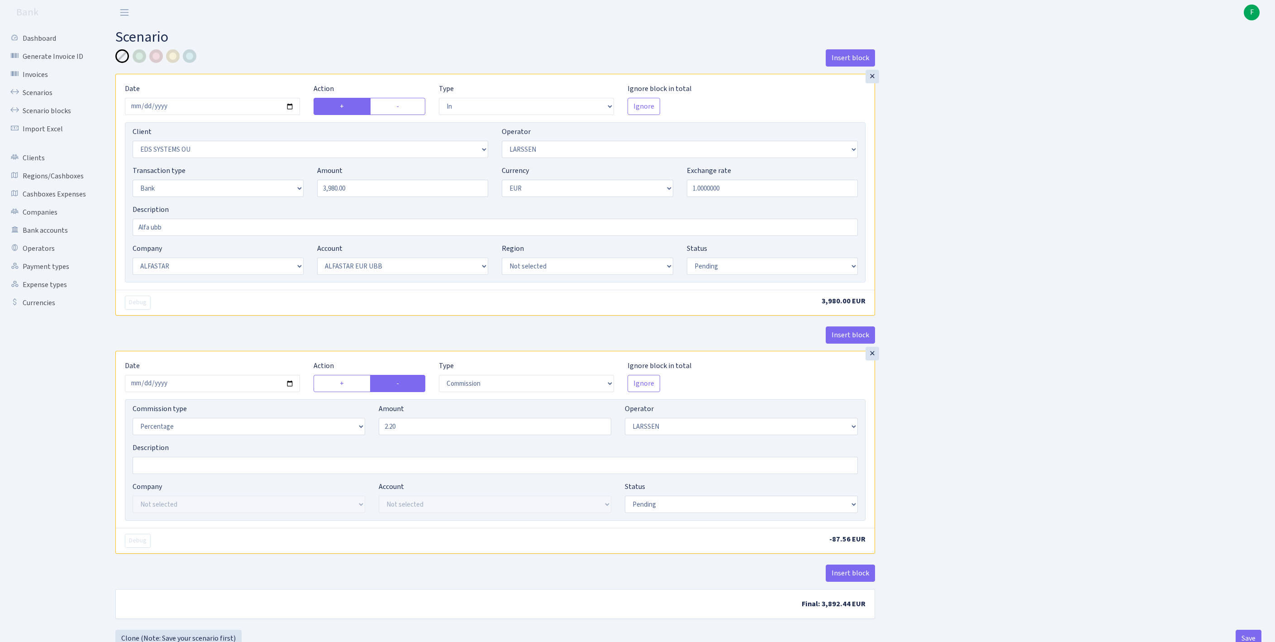
select select "14"
select select "42"
select select "pending"
select select "commission"
select select "36"
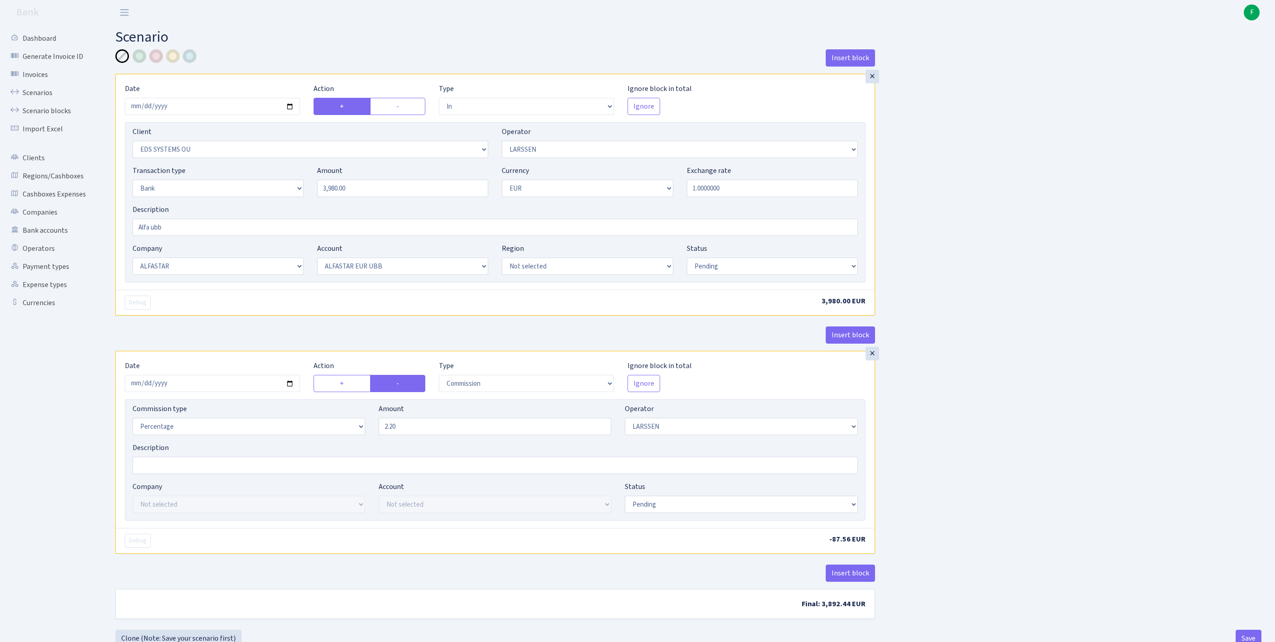
select select "pending"
